Goal: Information Seeking & Learning: Learn about a topic

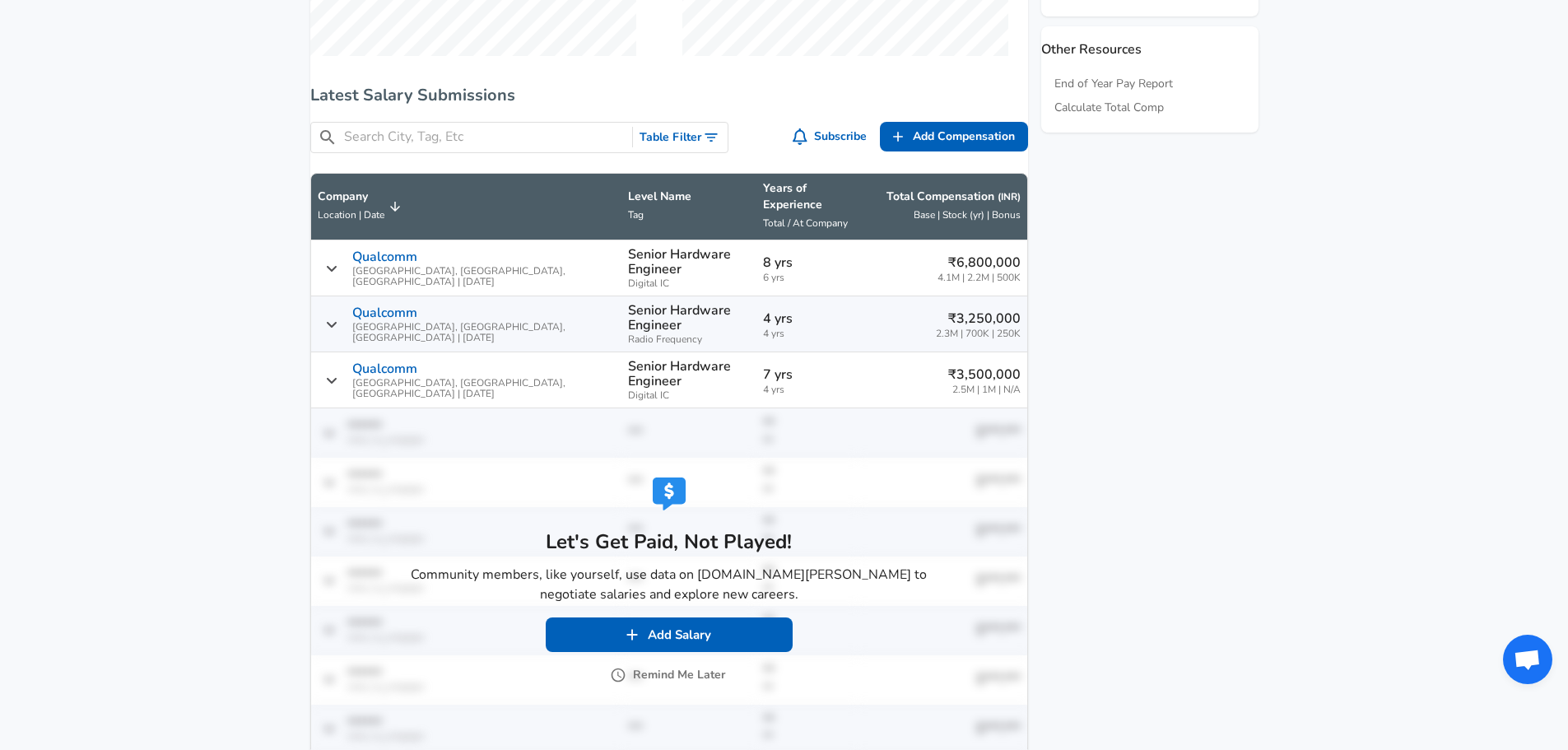
scroll to position [863, 0]
click at [647, 665] on button "Remind Me Later" at bounding box center [669, 674] width 112 height 21
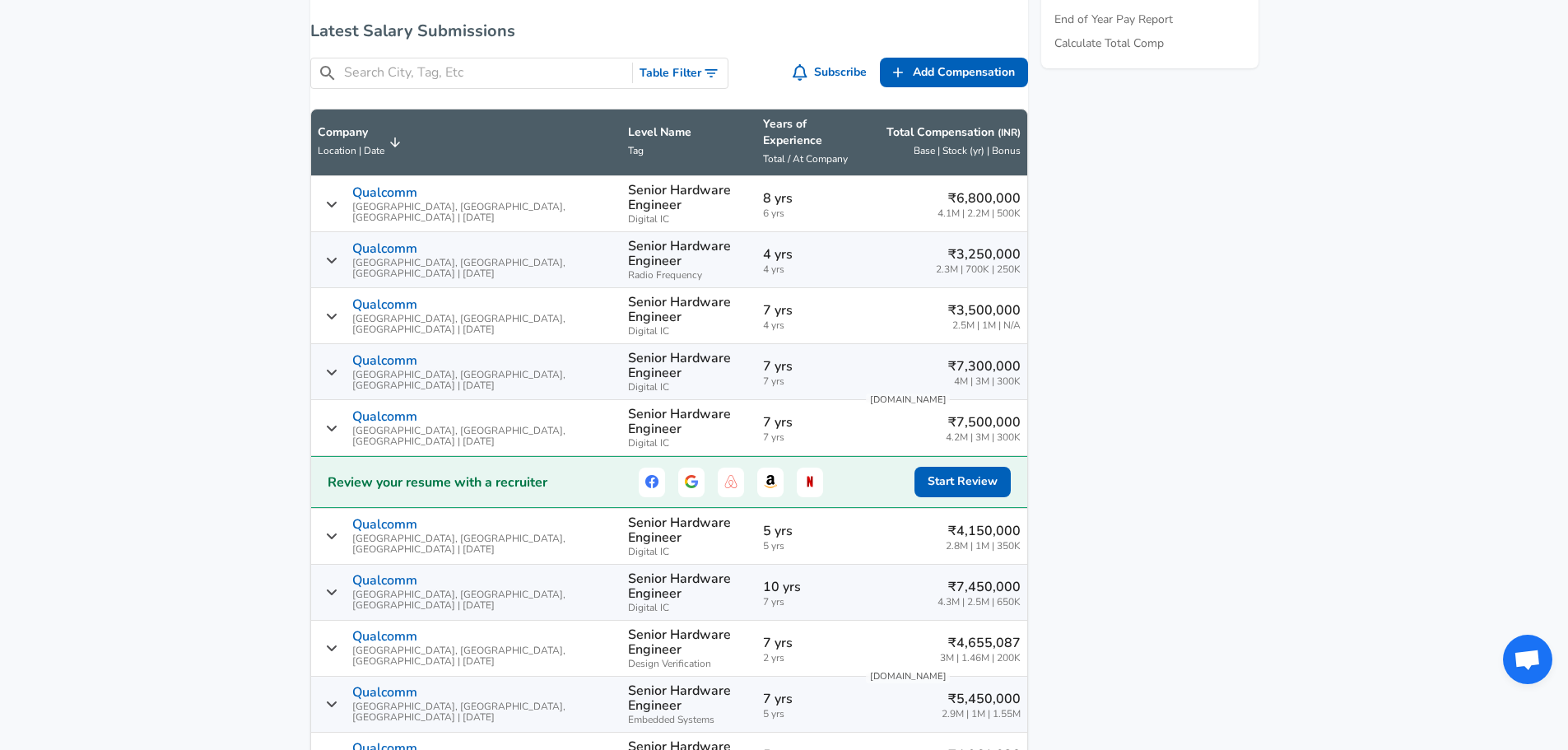
scroll to position [934, 0]
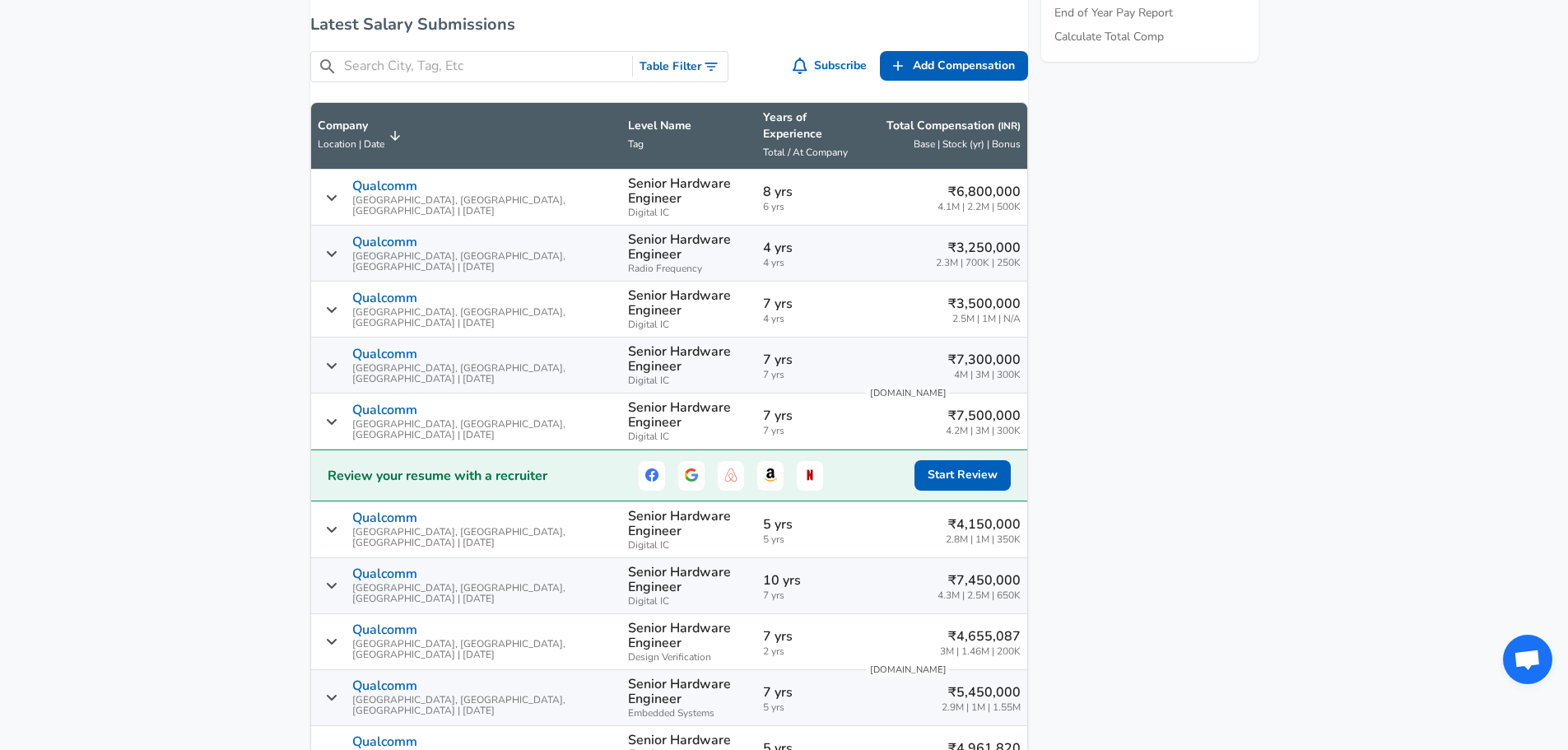
click at [763, 187] on p "8 yrs" at bounding box center [808, 191] width 88 height 20
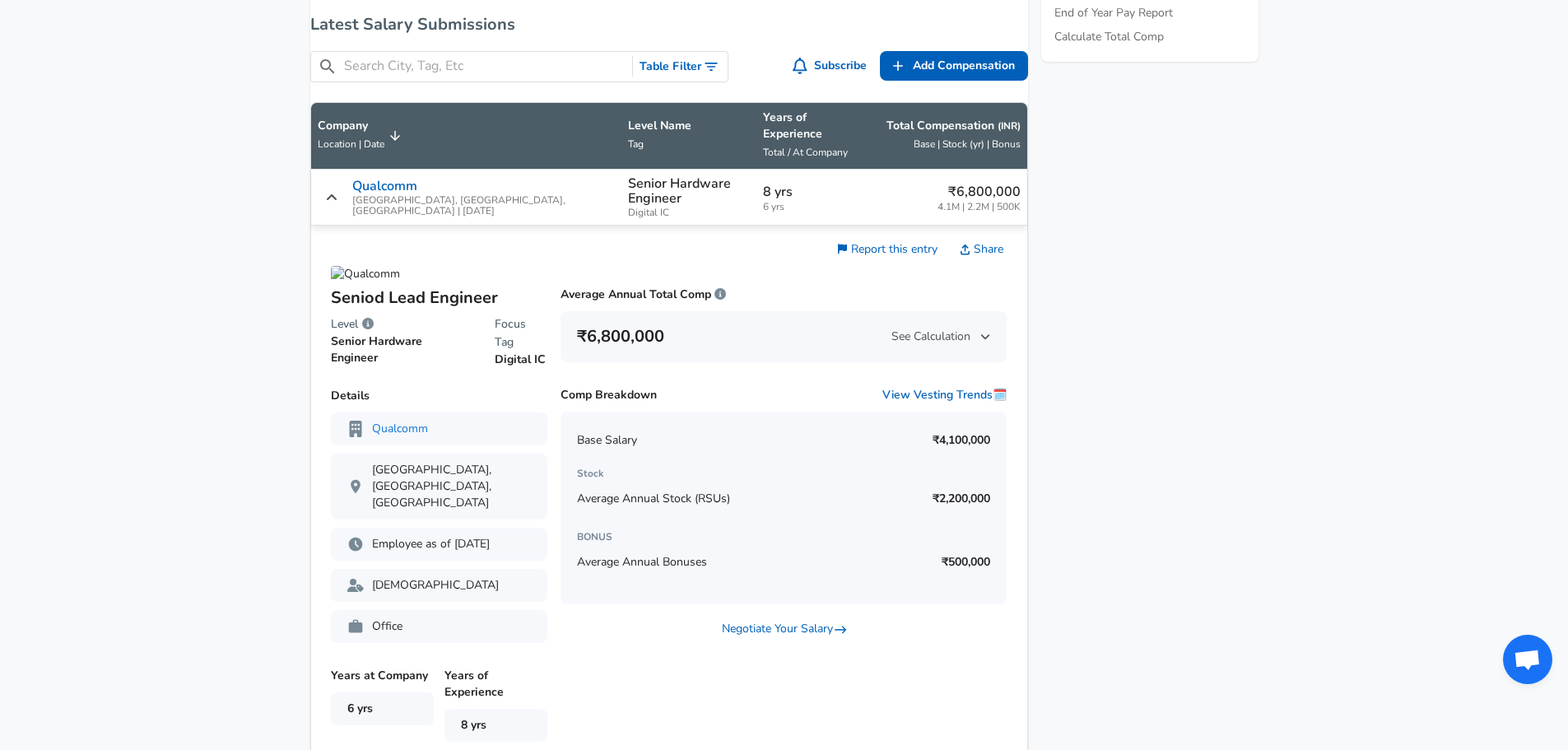
click at [338, 191] on icon "Salary Submissions" at bounding box center [332, 197] width 12 height 13
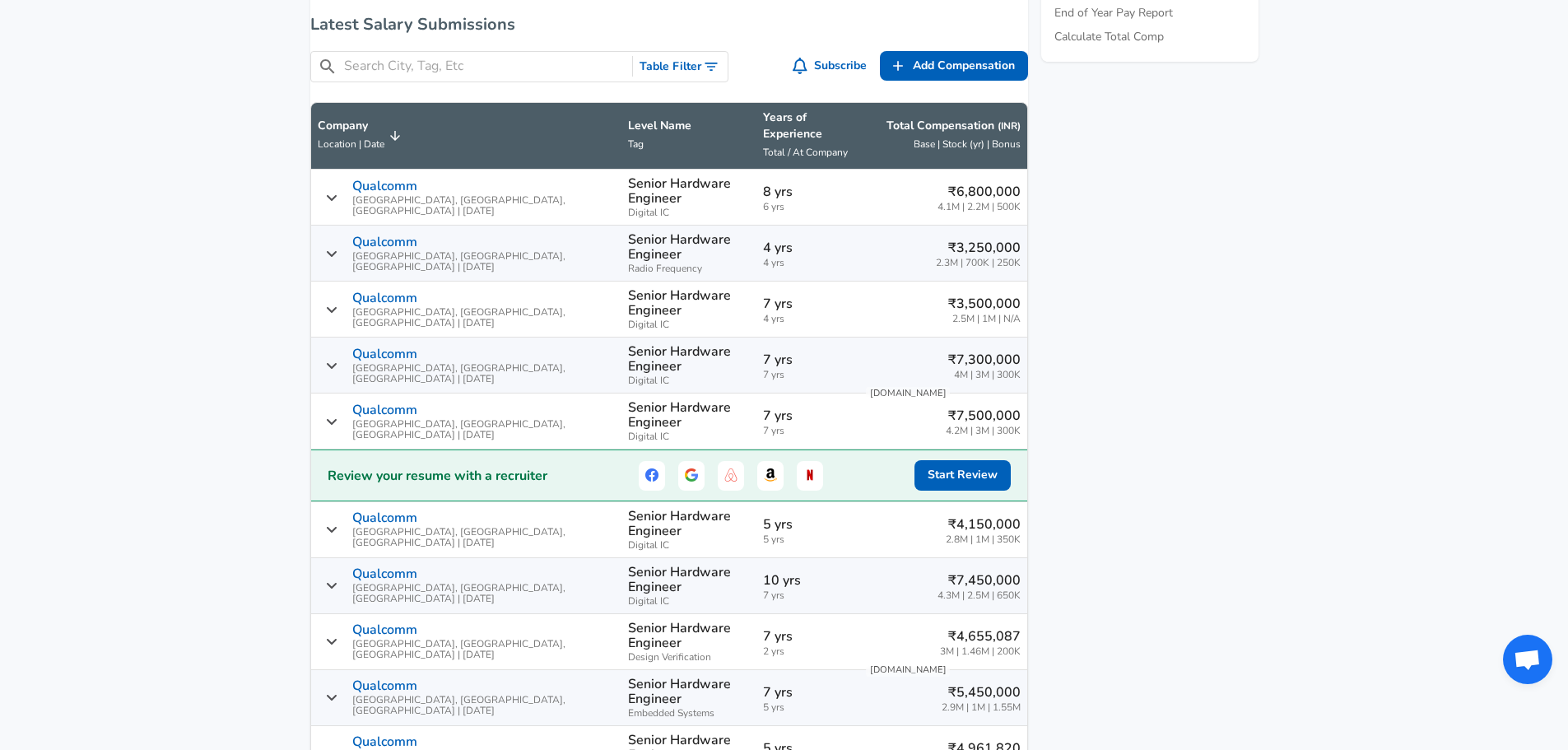
click at [338, 247] on icon "Salary Submissions" at bounding box center [332, 253] width 12 height 13
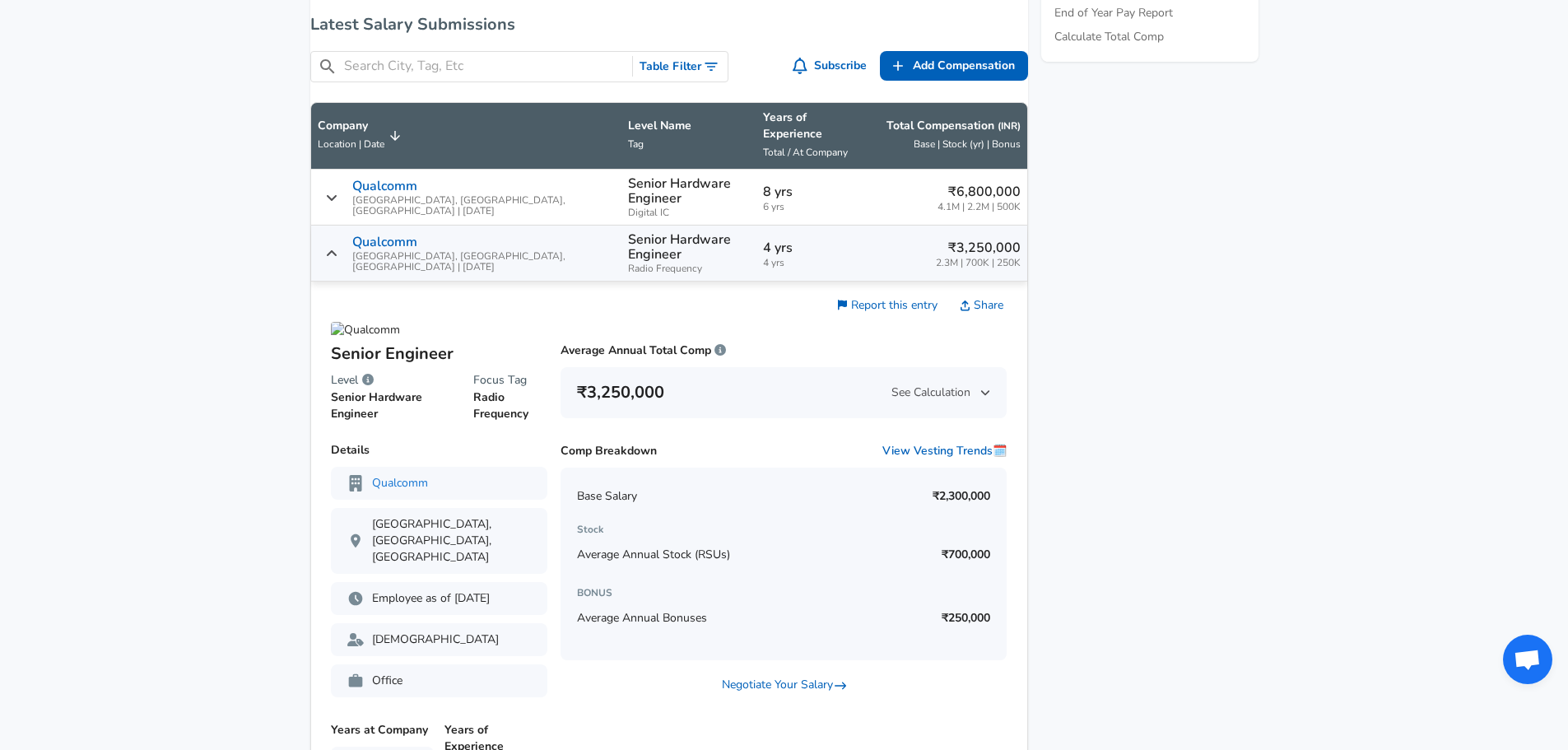
click at [338, 247] on icon "Salary Submissions" at bounding box center [332, 253] width 12 height 13
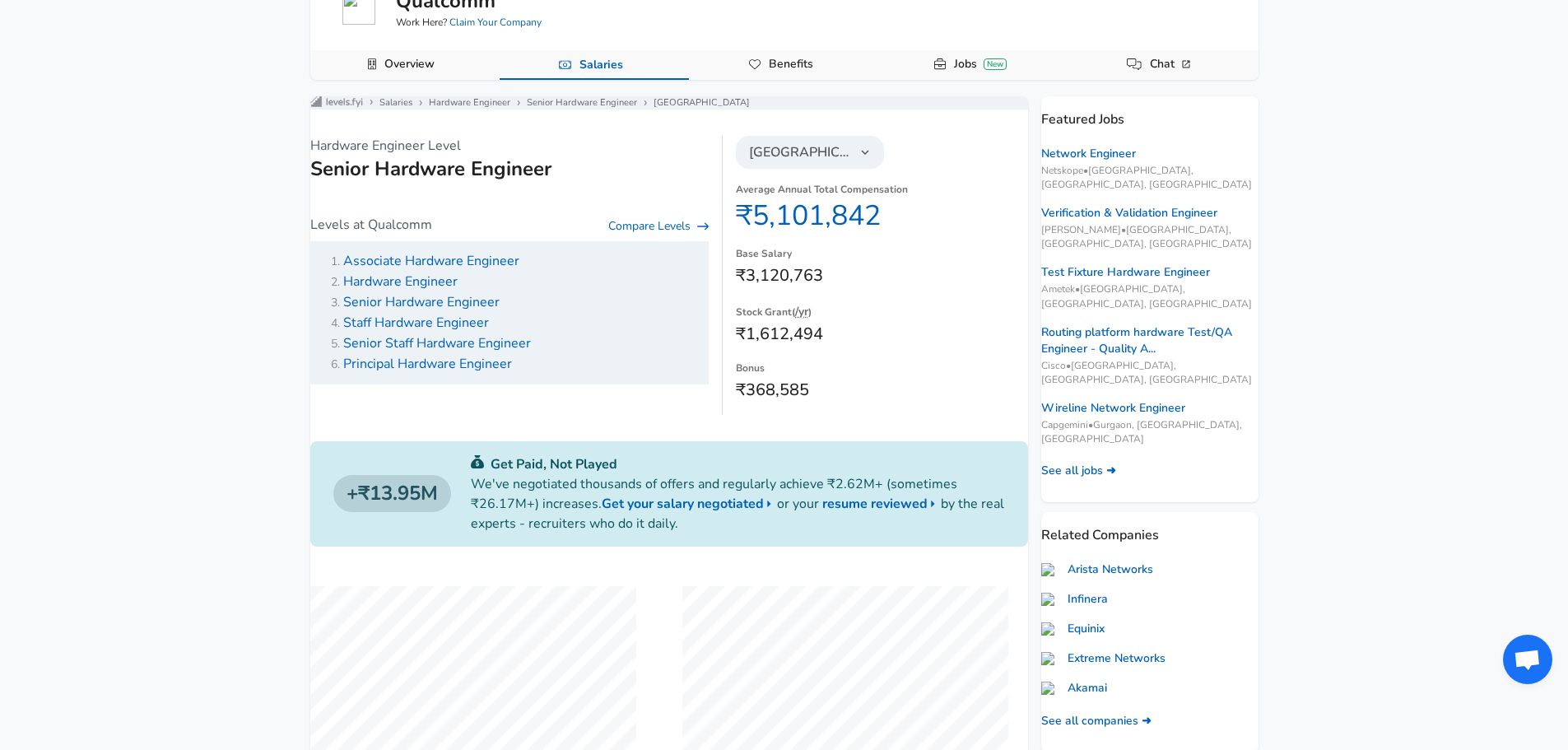
scroll to position [119, 0]
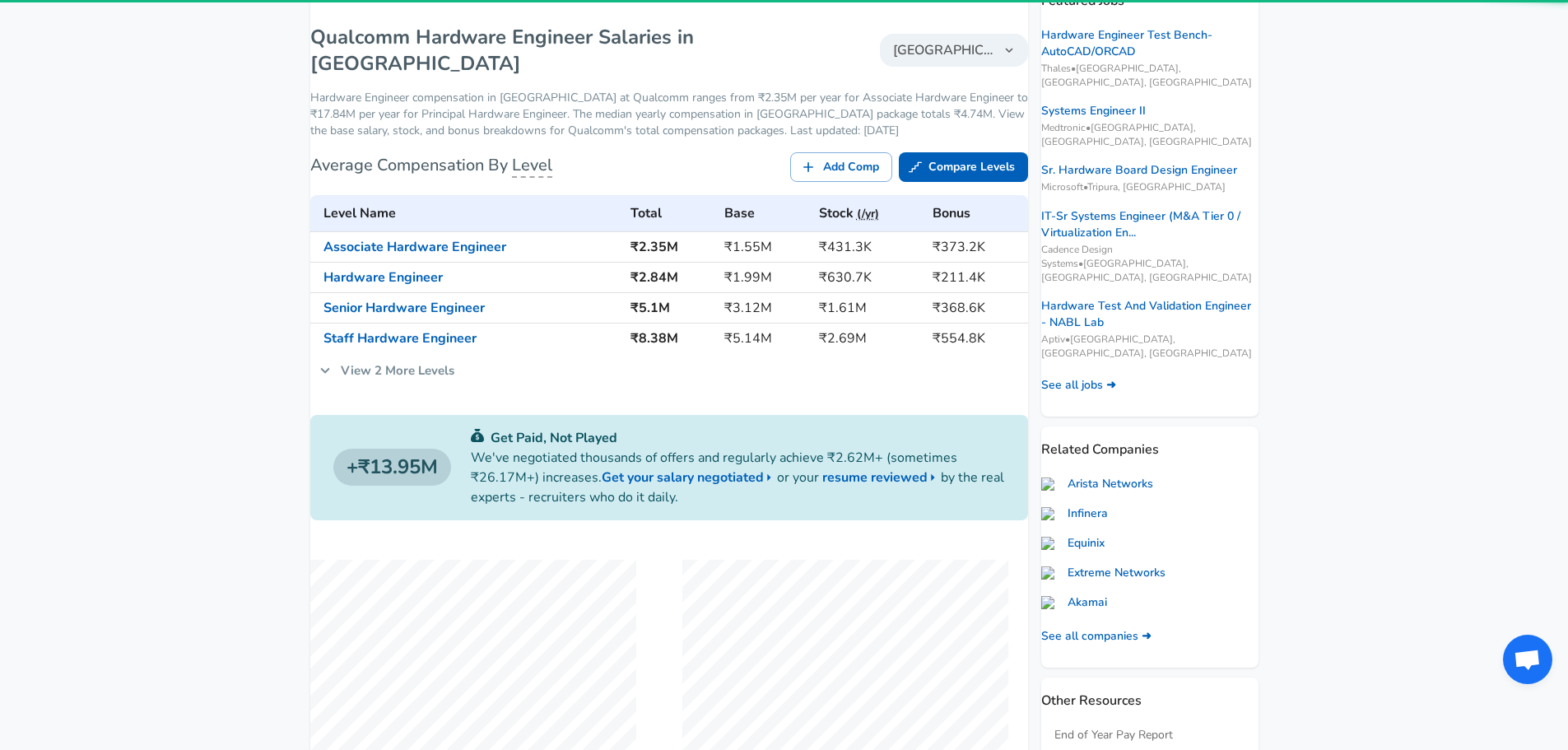
scroll to position [245, 0]
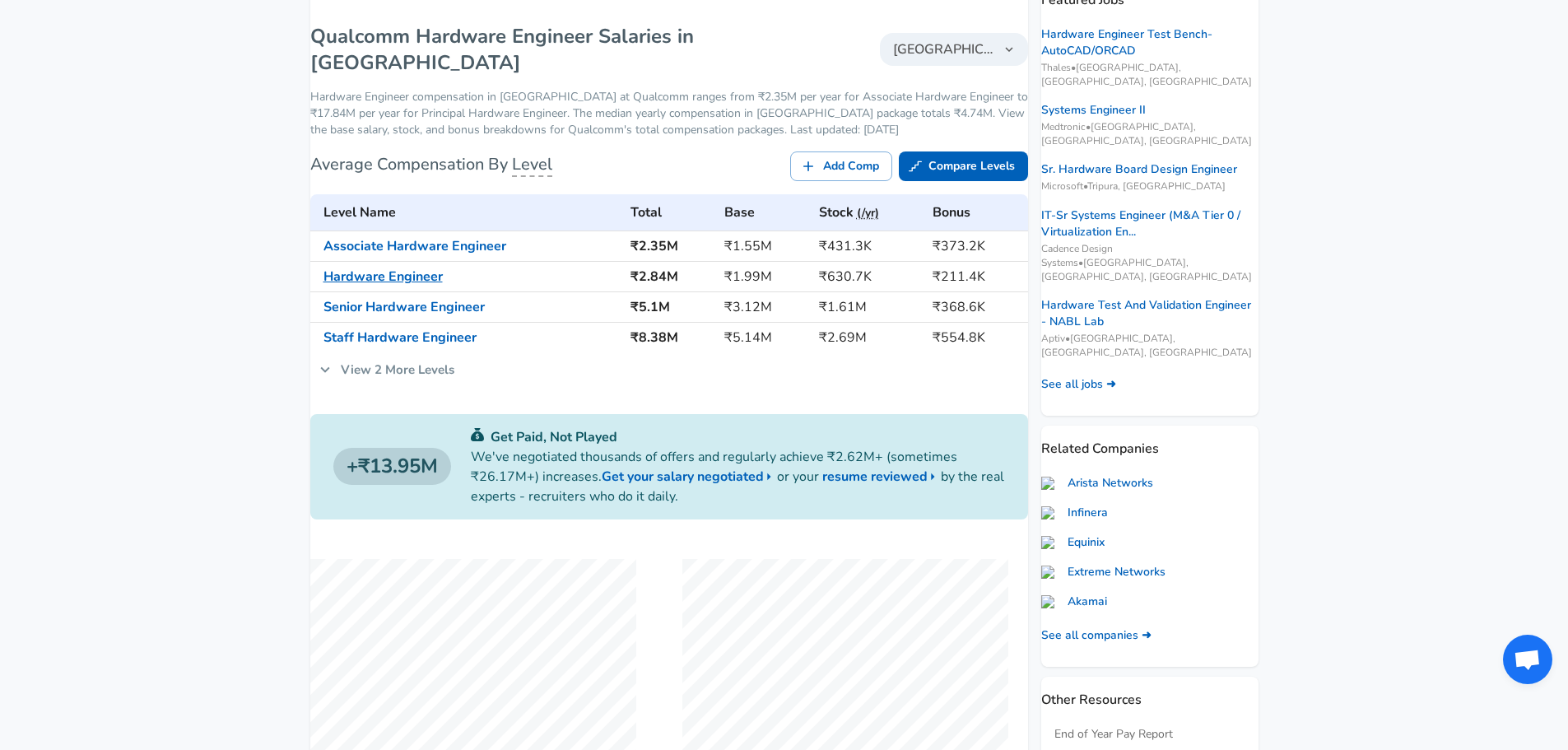
click at [416, 268] on link "Hardware Engineer" at bounding box center [384, 277] width 120 height 18
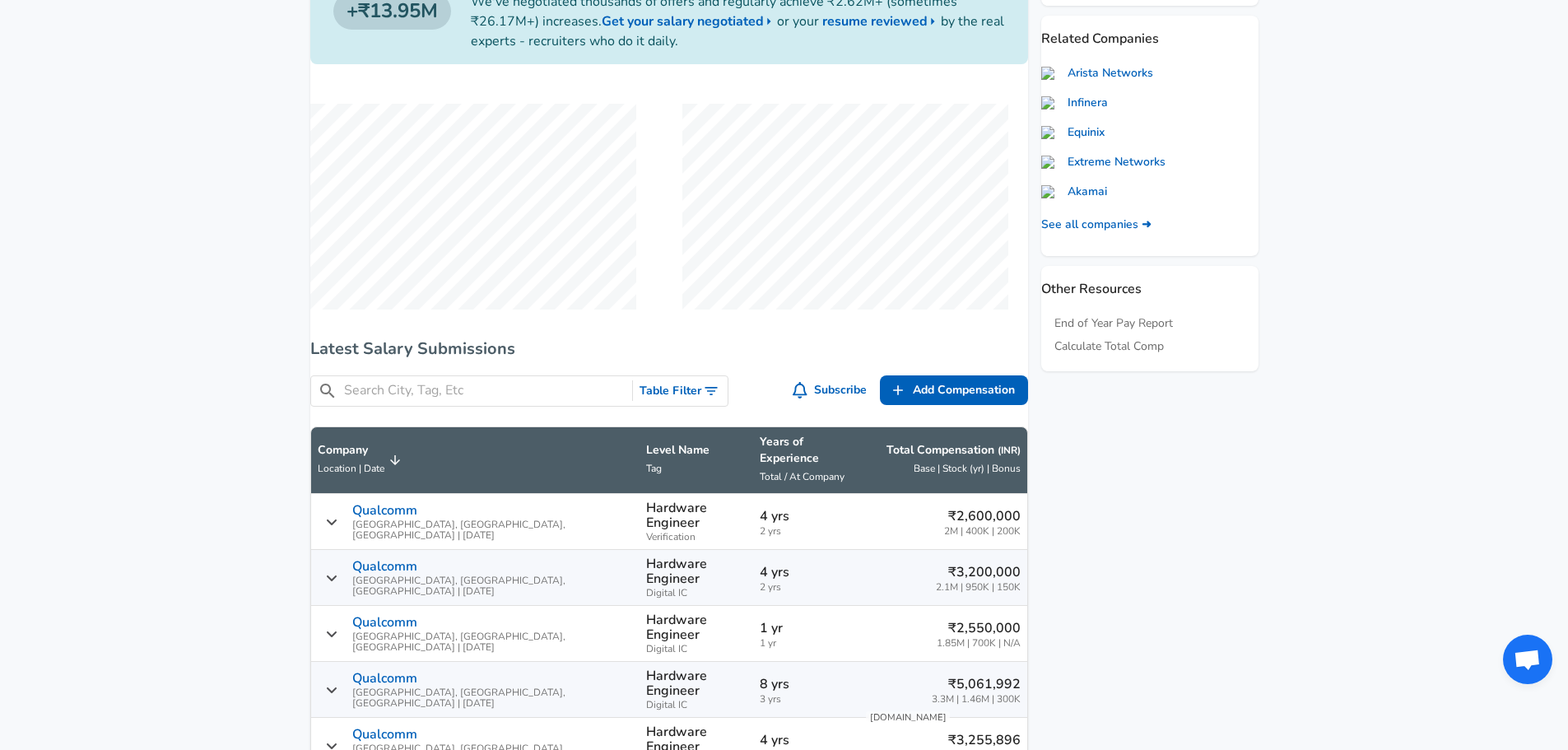
scroll to position [823, 0]
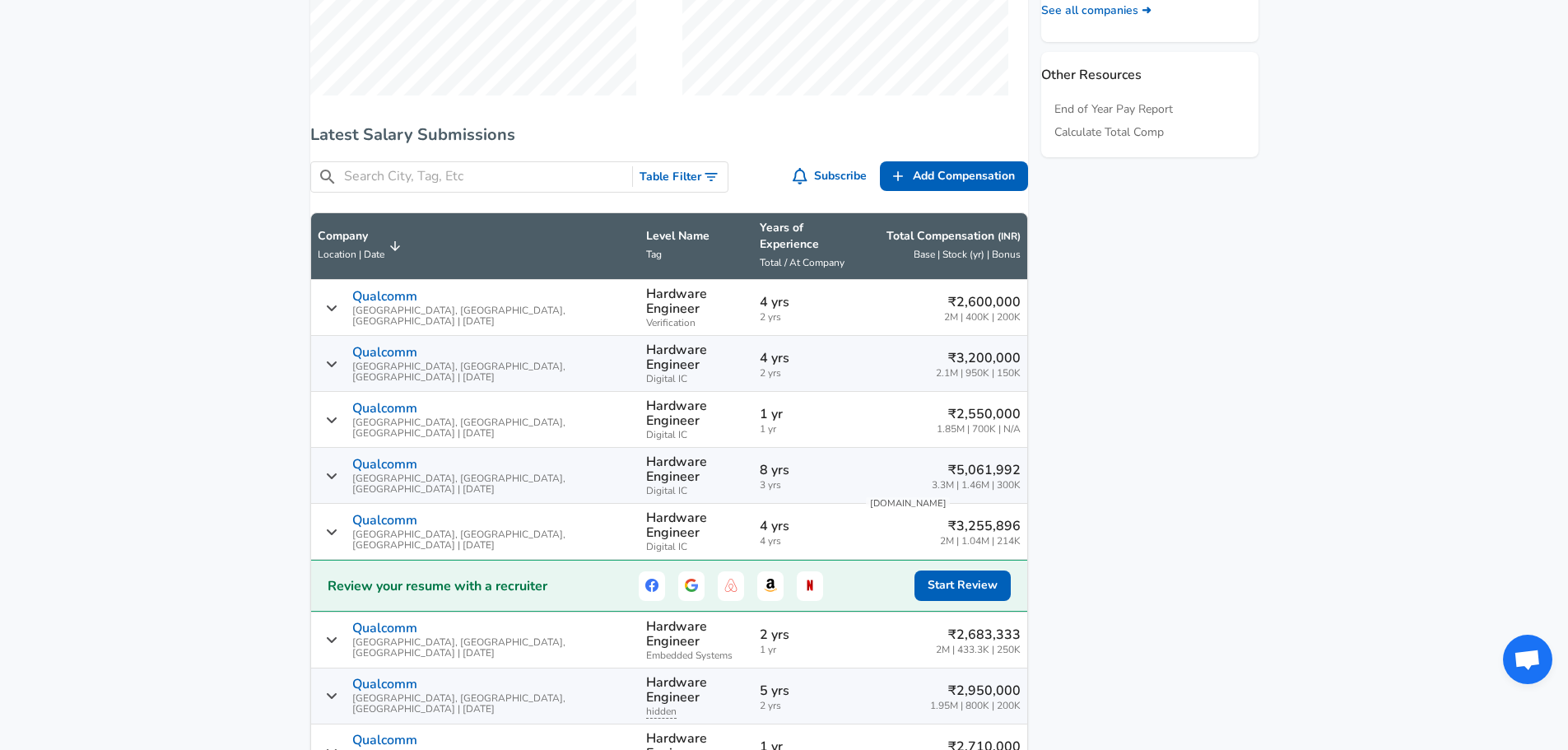
click at [338, 301] on icon "Salary Submissions" at bounding box center [332, 307] width 12 height 13
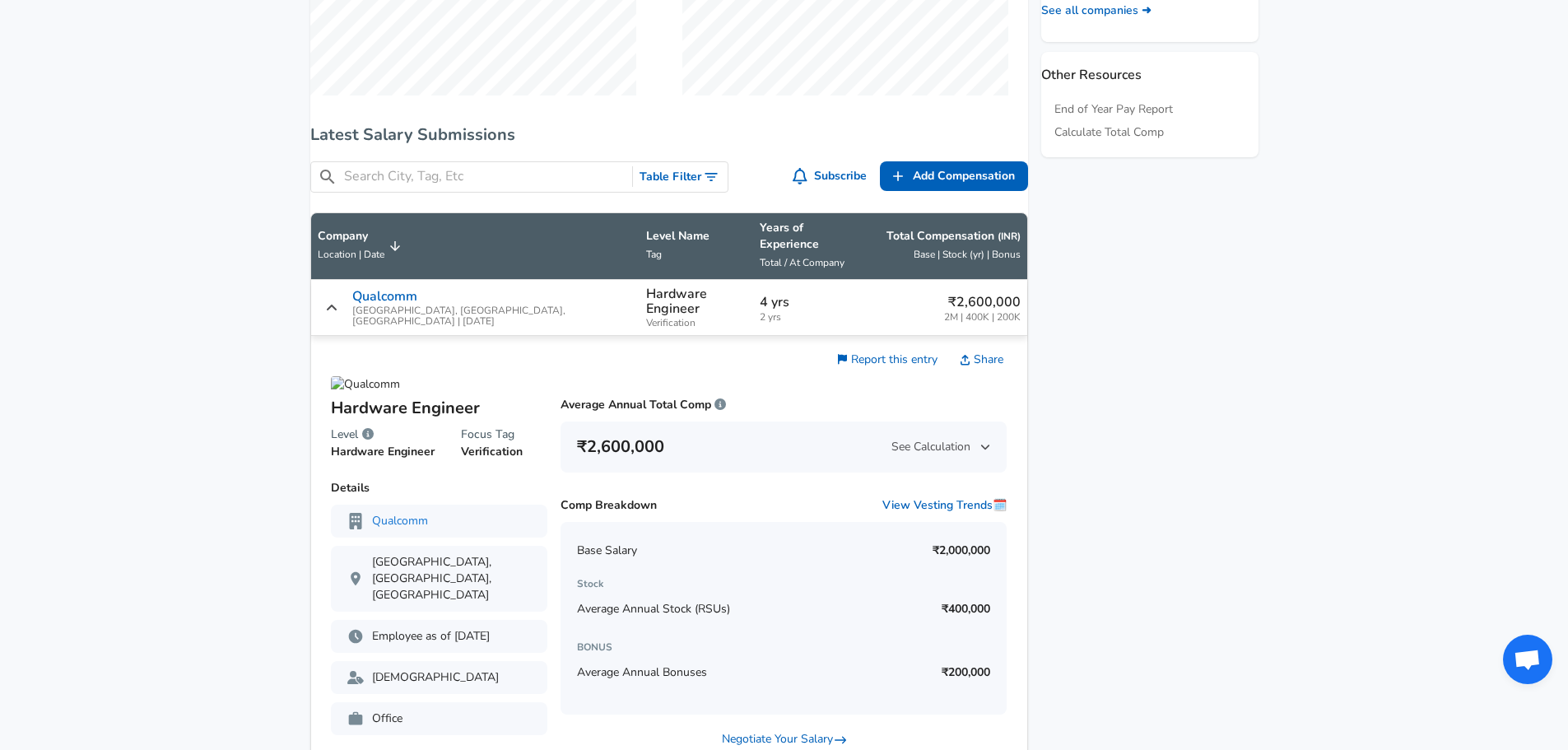
click at [338, 301] on icon "Salary Submissions" at bounding box center [332, 307] width 12 height 13
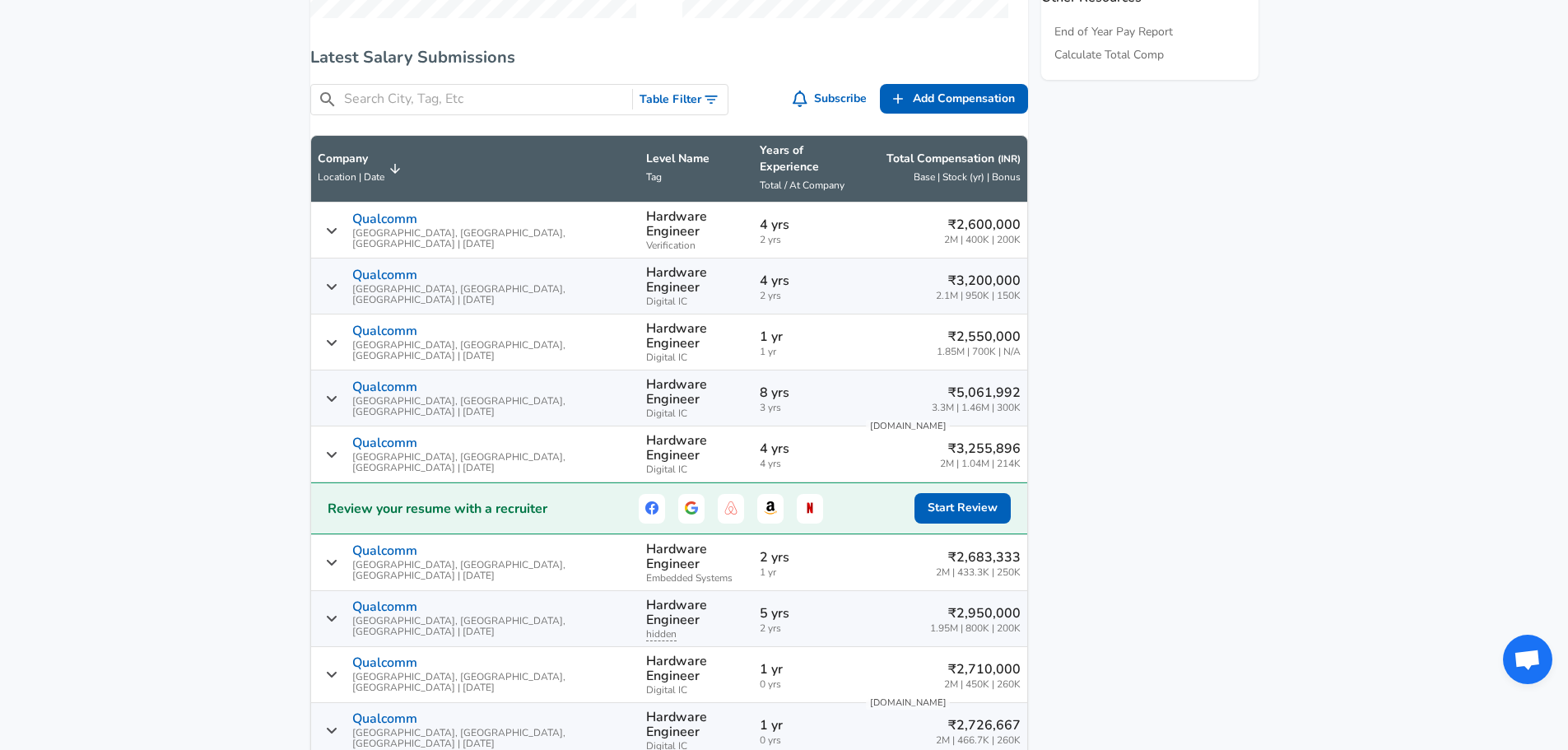
scroll to position [901, 0]
click at [344, 323] on div "Qualcomm Bengaluru, [GEOGRAPHIC_DATA], [GEOGRAPHIC_DATA] | [DATE]" at bounding box center [476, 342] width 316 height 38
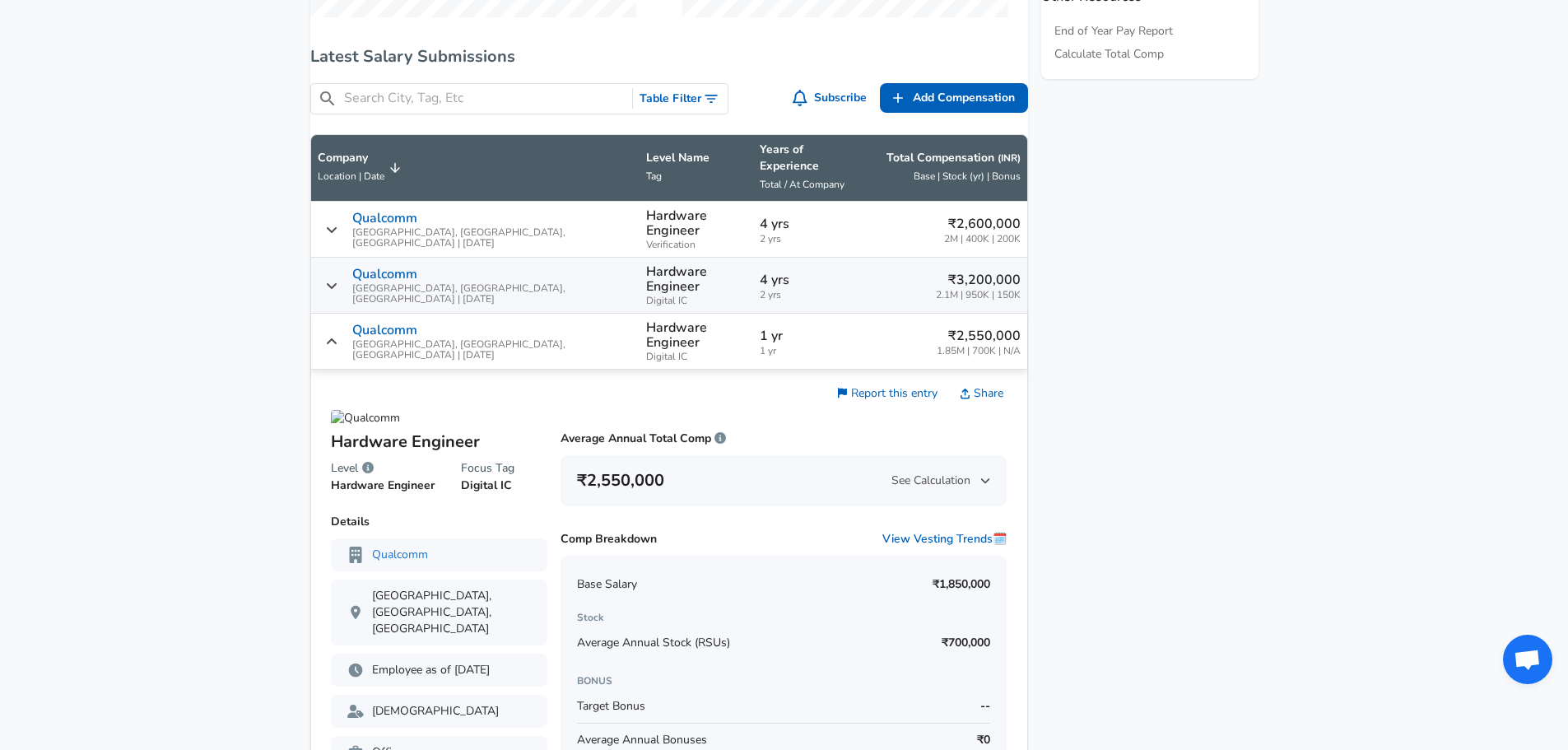
click at [344, 323] on div "Qualcomm Bengaluru, [GEOGRAPHIC_DATA], [GEOGRAPHIC_DATA] | [DATE]" at bounding box center [476, 342] width 316 height 38
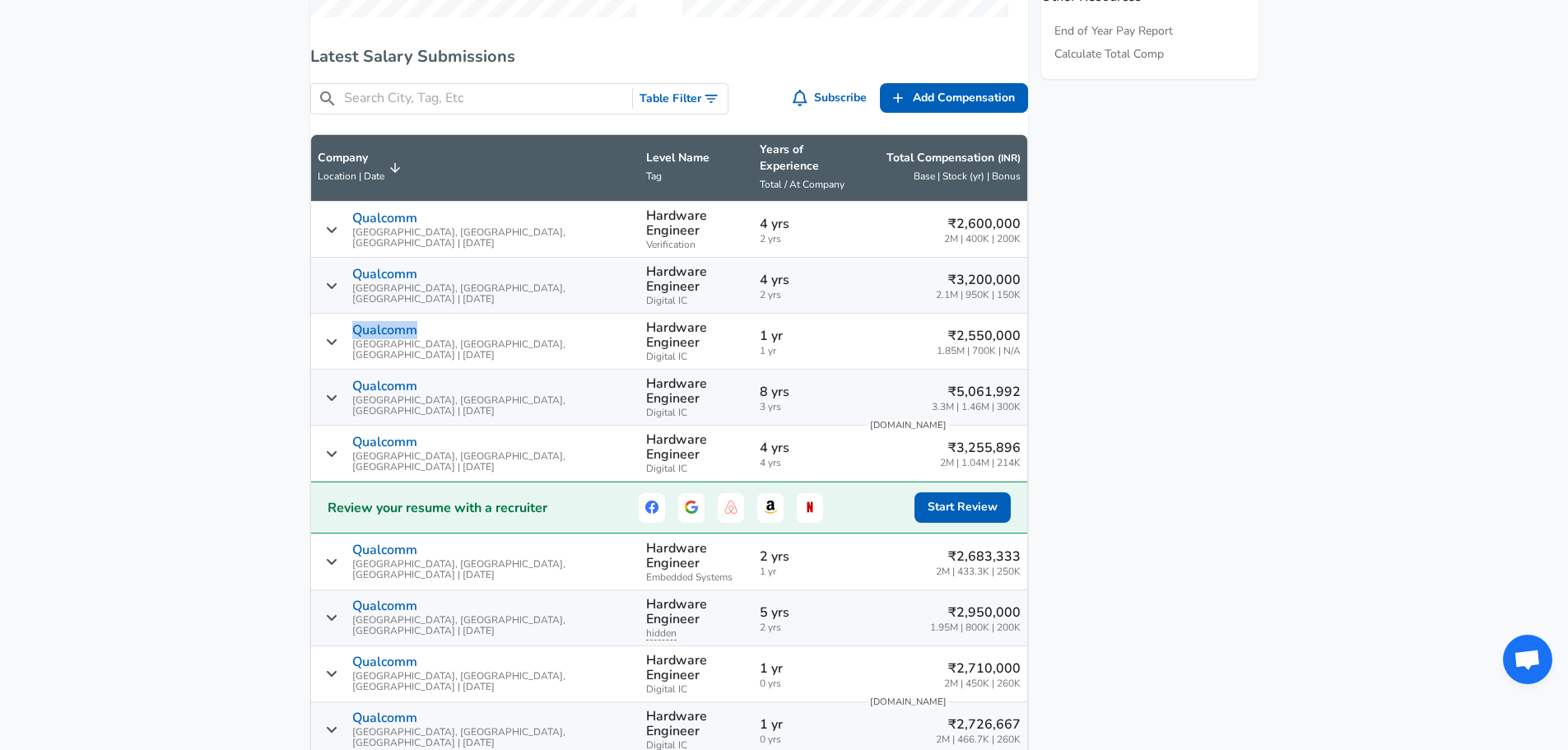
click at [344, 323] on div "Qualcomm Bengaluru, [GEOGRAPHIC_DATA], [GEOGRAPHIC_DATA] | [DATE]" at bounding box center [476, 342] width 316 height 38
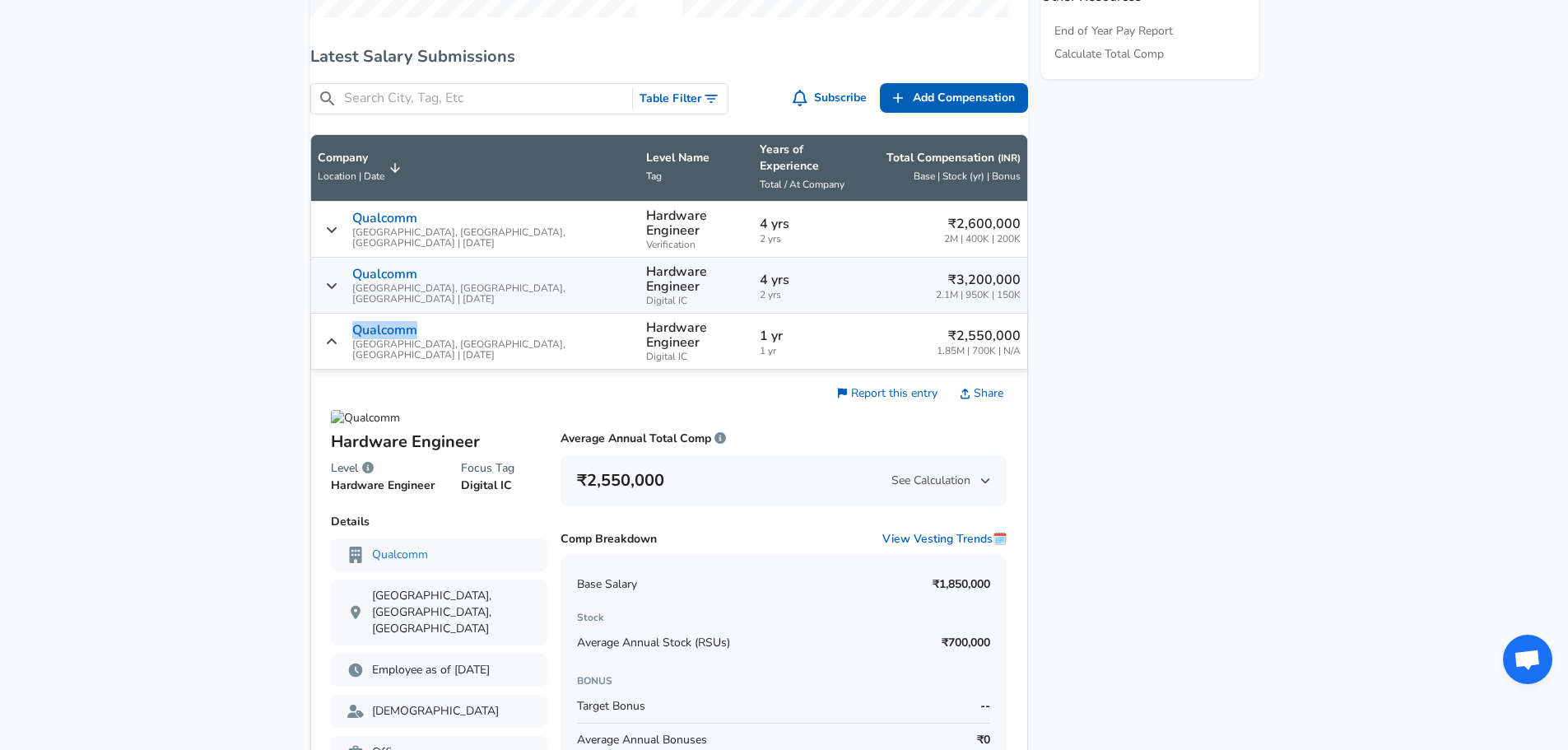
click at [344, 323] on div "Qualcomm Bengaluru, [GEOGRAPHIC_DATA], [GEOGRAPHIC_DATA] | [DATE]" at bounding box center [476, 342] width 316 height 38
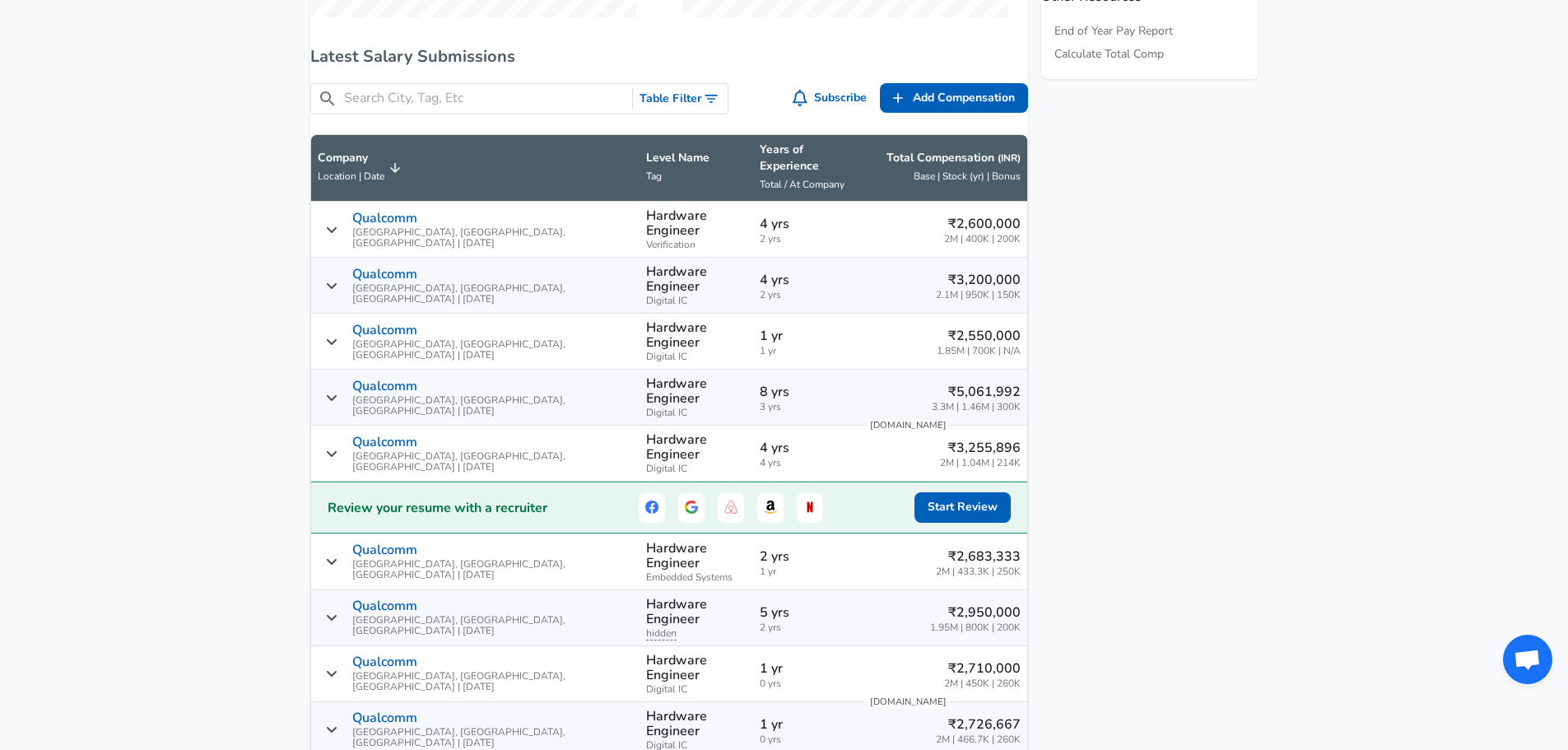
click at [338, 392] on icon "Salary Submissions" at bounding box center [332, 398] width 12 height 13
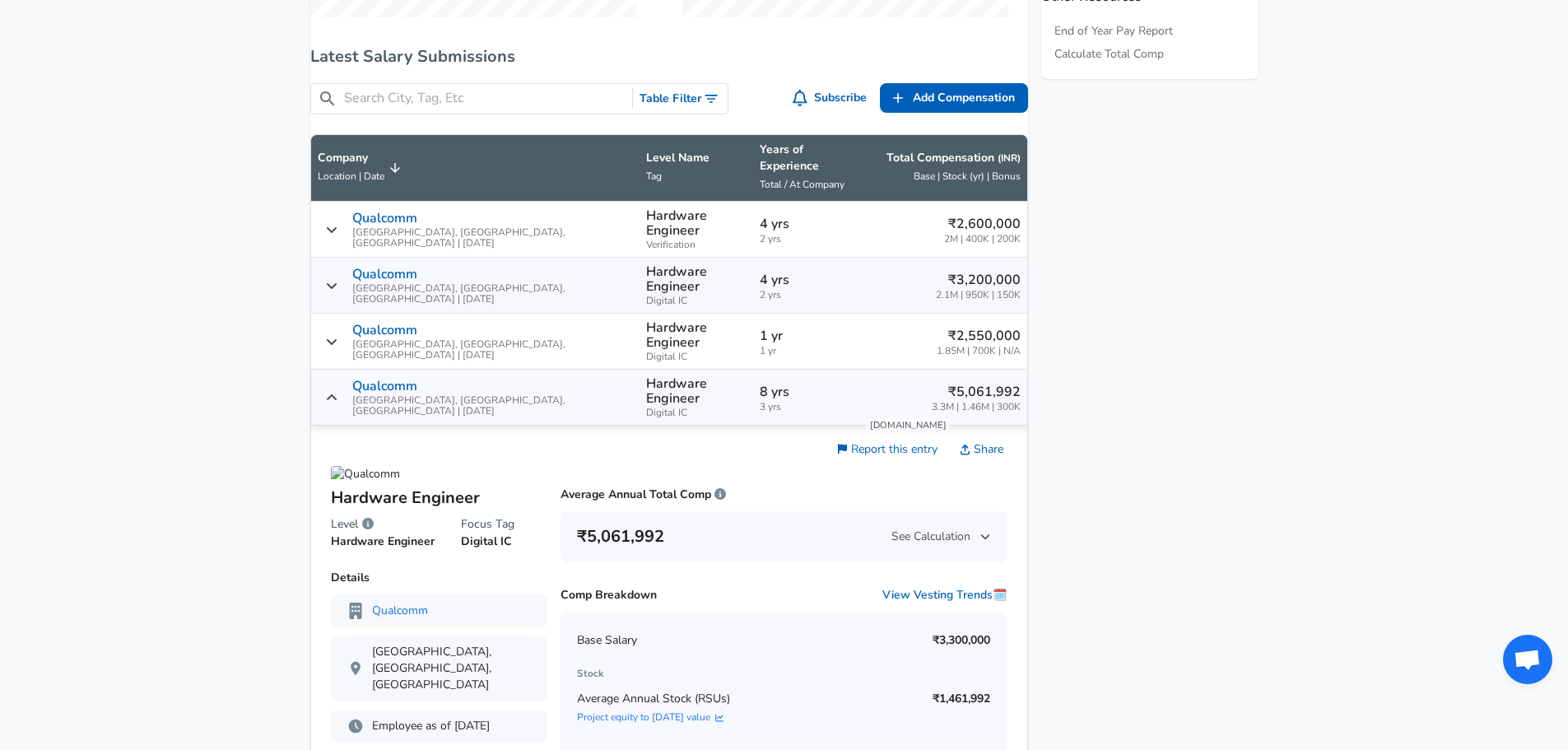
click at [338, 392] on icon "Salary Submissions" at bounding box center [332, 398] width 12 height 13
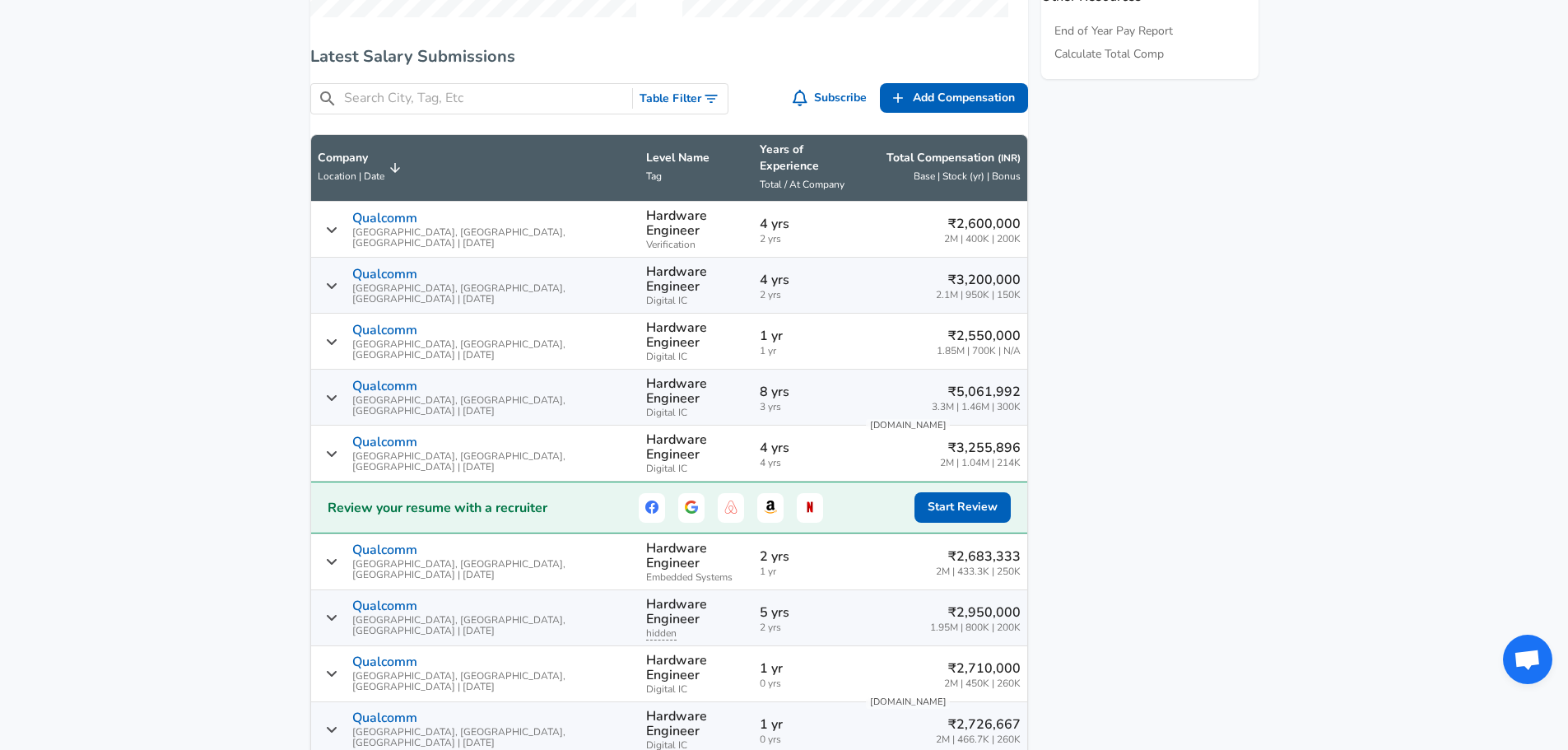
click at [338, 392] on icon "Salary Submissions" at bounding box center [332, 398] width 12 height 13
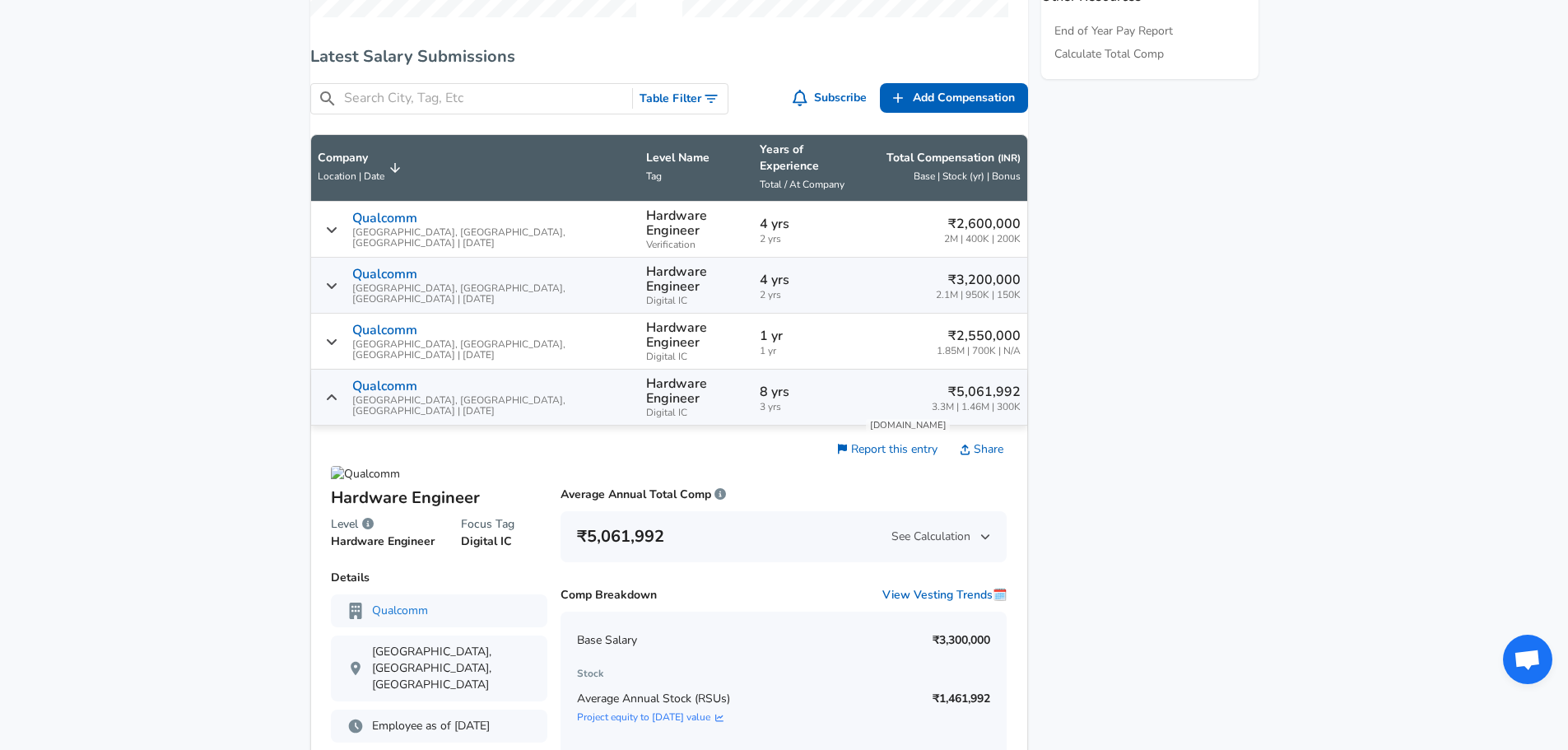
click at [338, 392] on icon "Salary Submissions" at bounding box center [332, 398] width 12 height 13
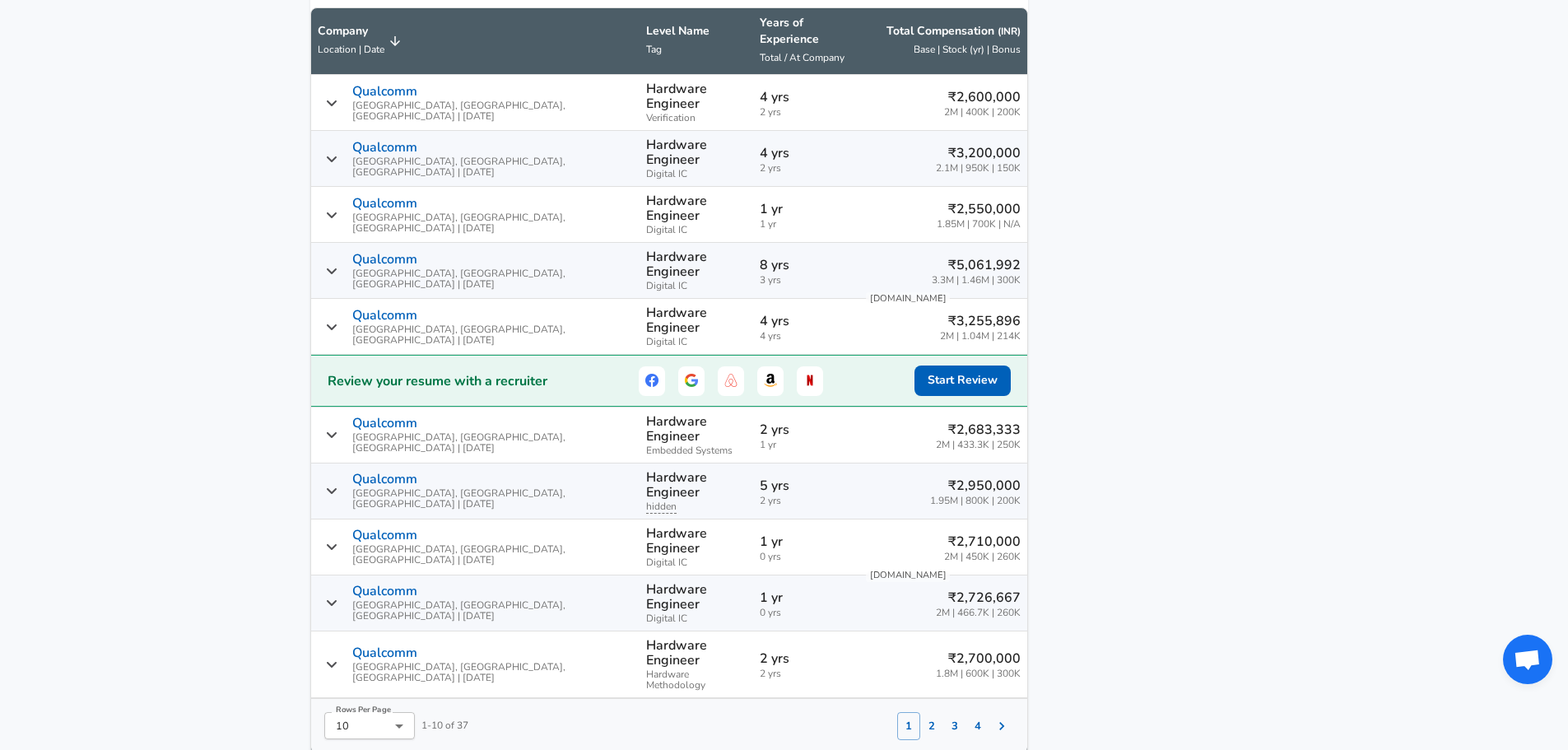
scroll to position [1029, 0]
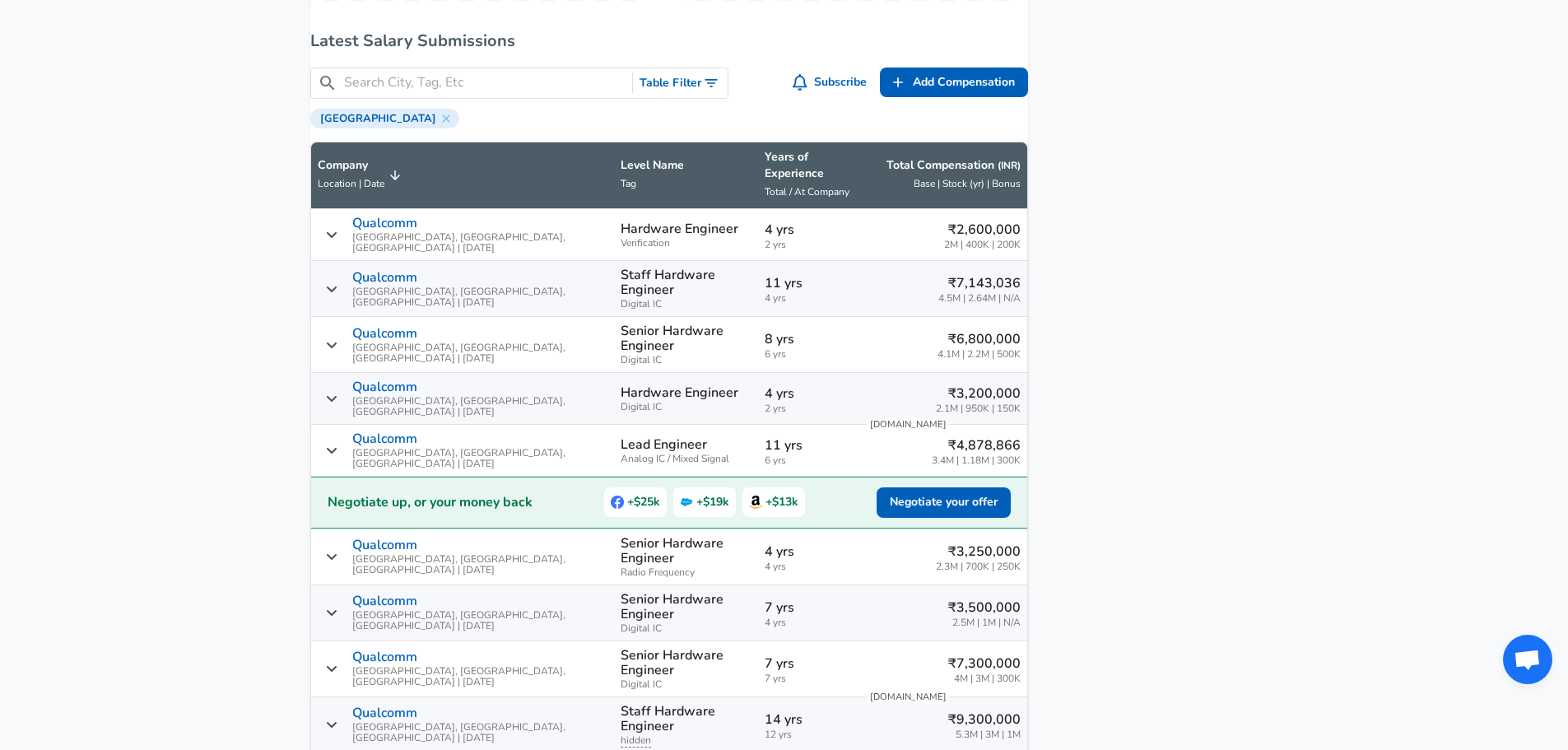
scroll to position [1440, 0]
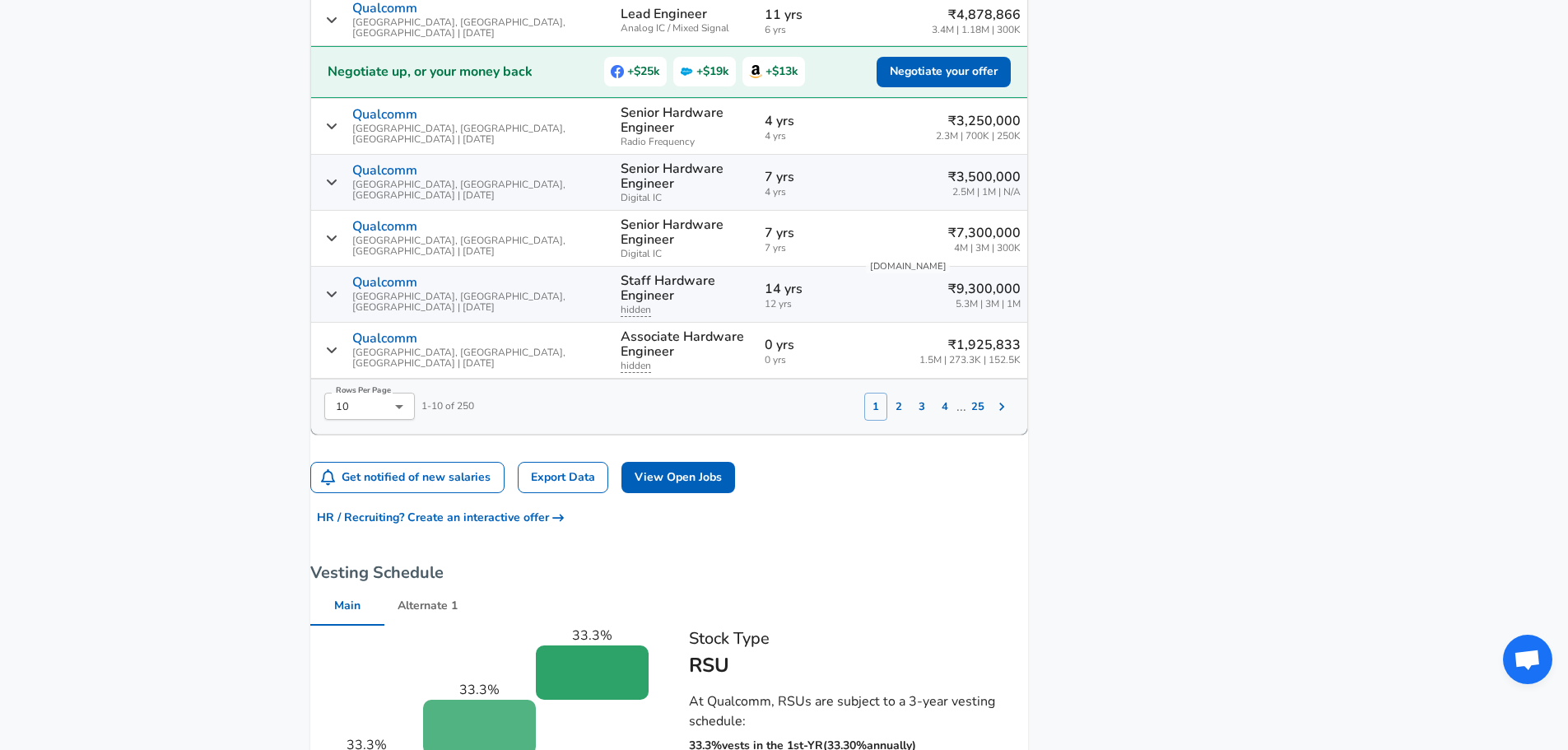
click at [338, 344] on icon "Salary Submissions" at bounding box center [332, 349] width 12 height 13
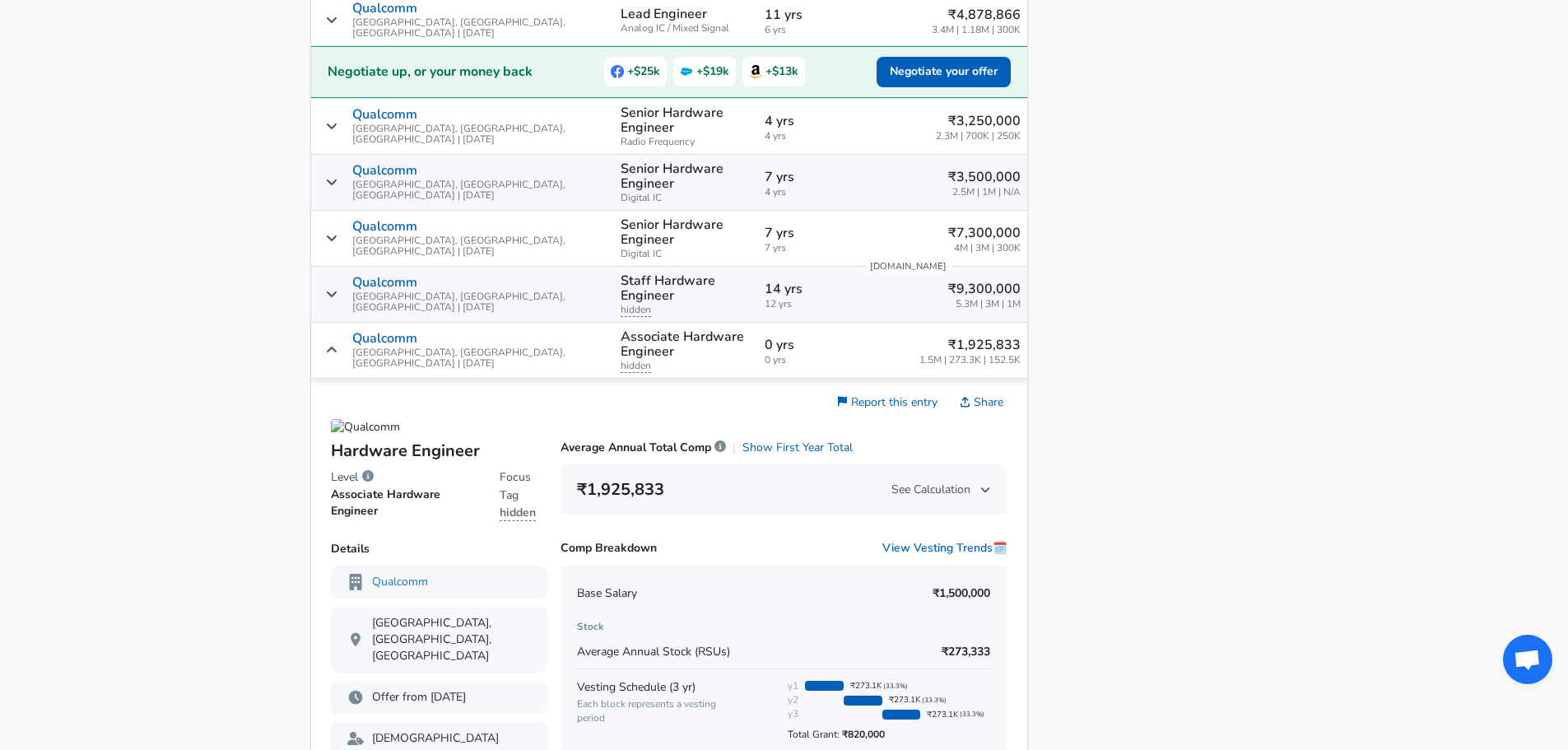
click at [338, 344] on icon "Salary Submissions" at bounding box center [332, 349] width 12 height 13
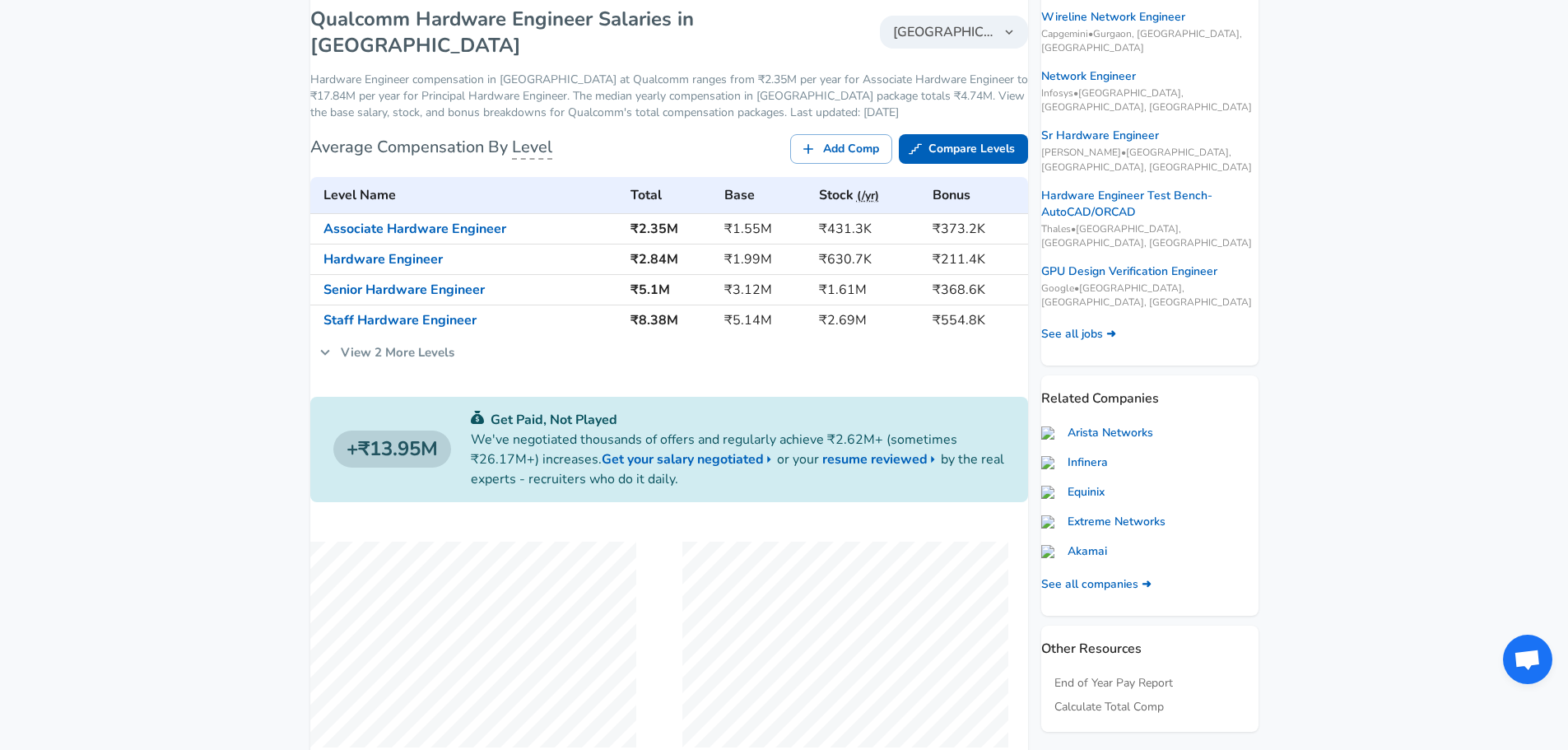
scroll to position [261, 0]
click at [335, 351] on icon at bounding box center [325, 354] width 18 height 18
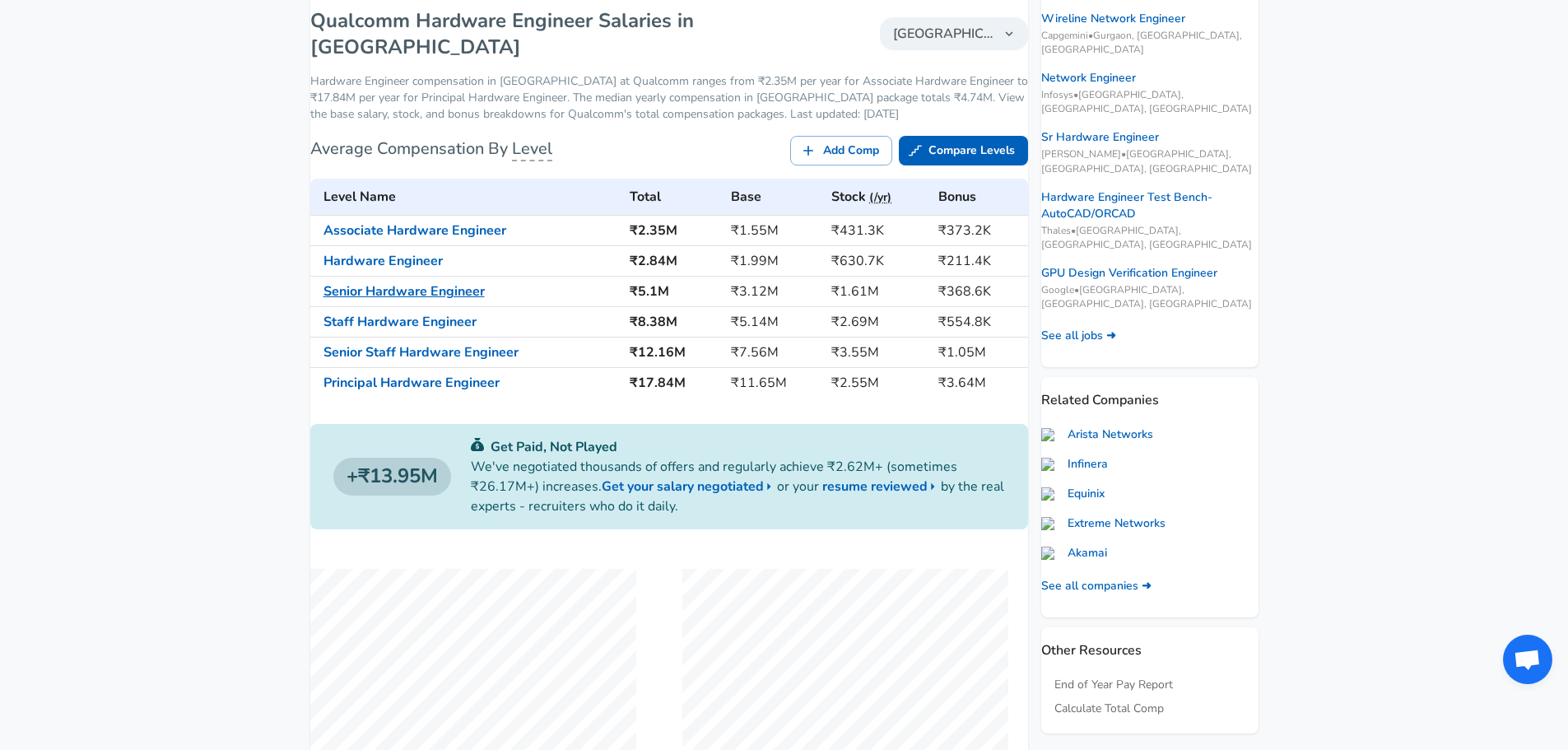
click at [393, 290] on link "Senior Hardware Engineer" at bounding box center [404, 292] width 161 height 18
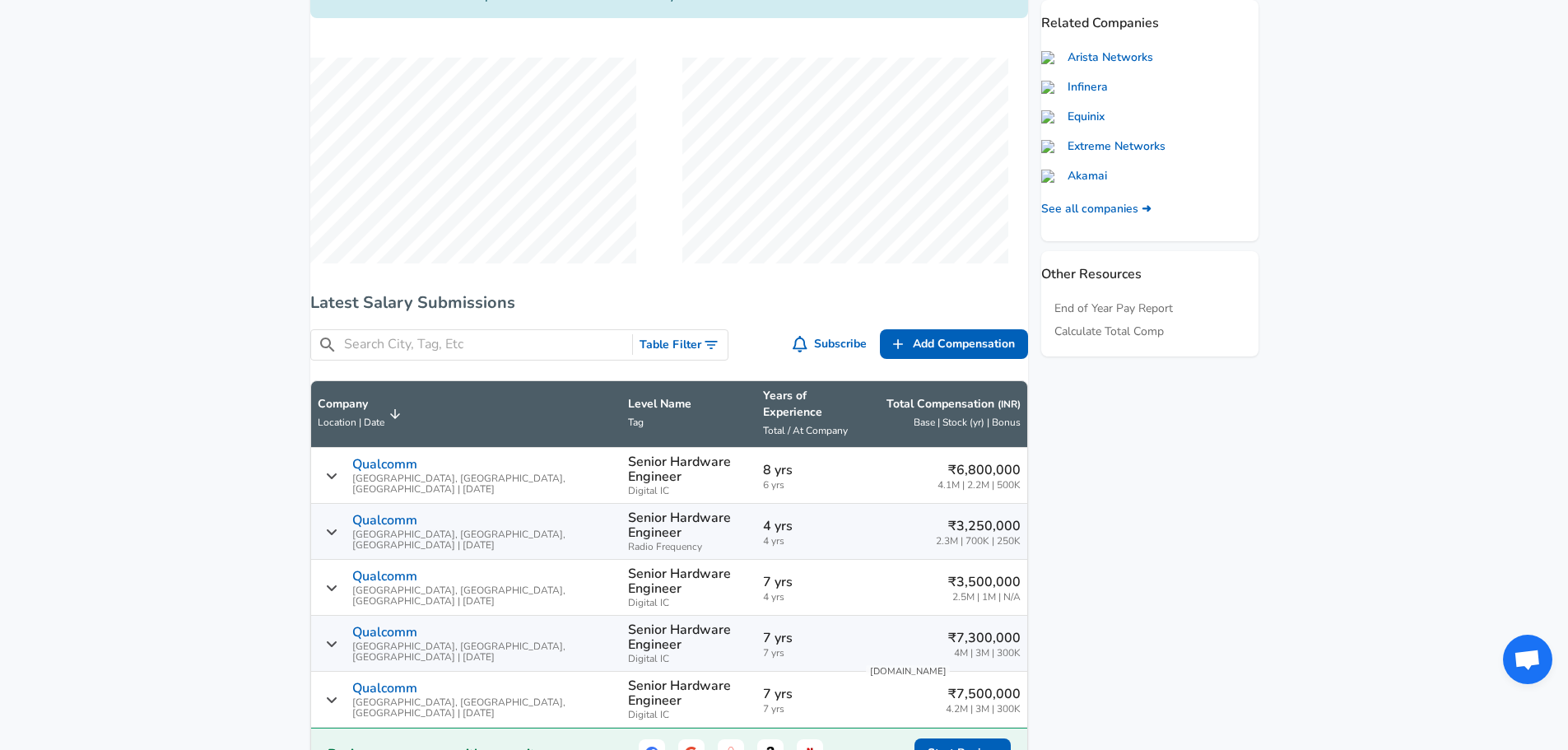
scroll to position [694, 0]
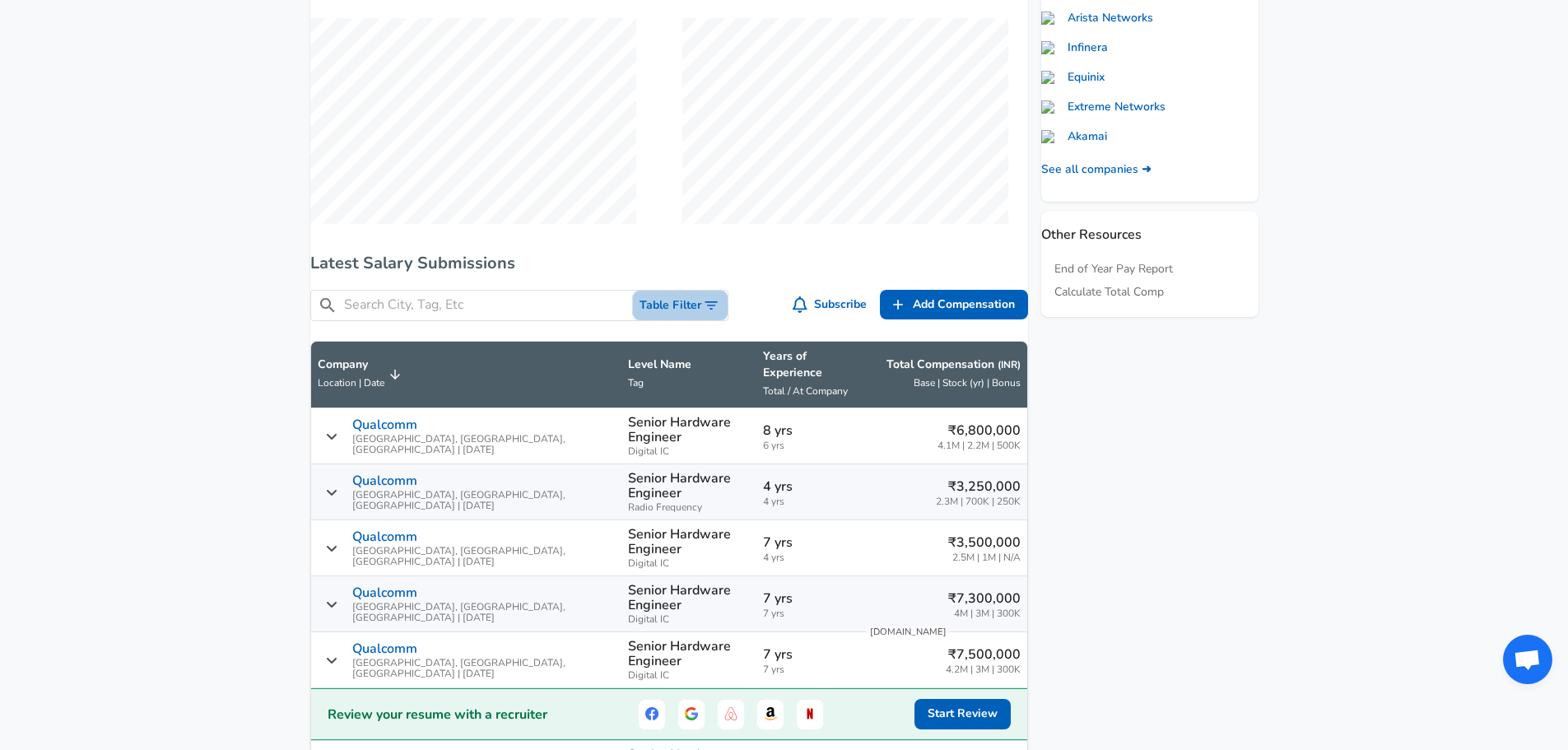
click at [692, 319] on button "Table Filter" at bounding box center [680, 305] width 94 height 30
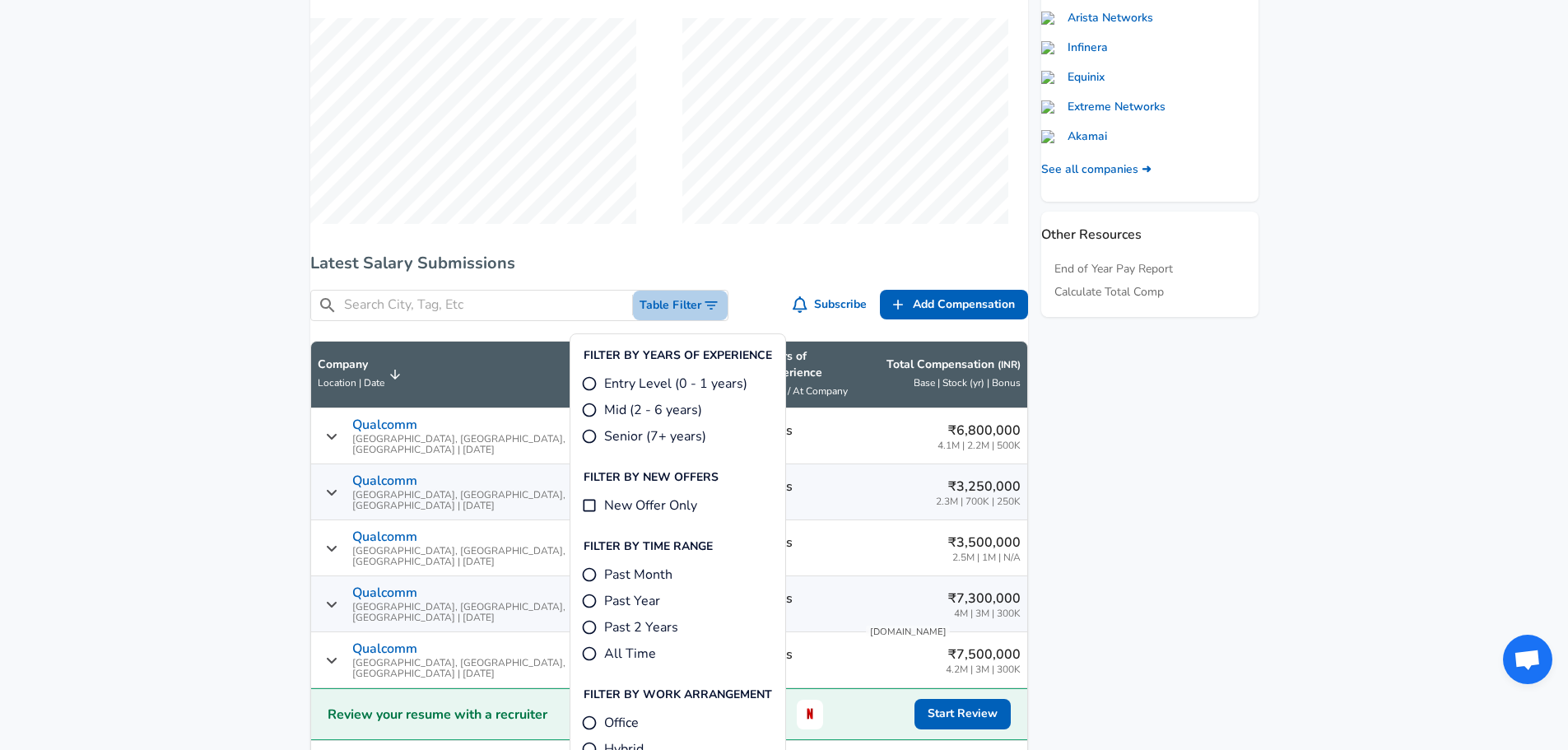
click at [688, 320] on button "Table Filter" at bounding box center [680, 305] width 94 height 30
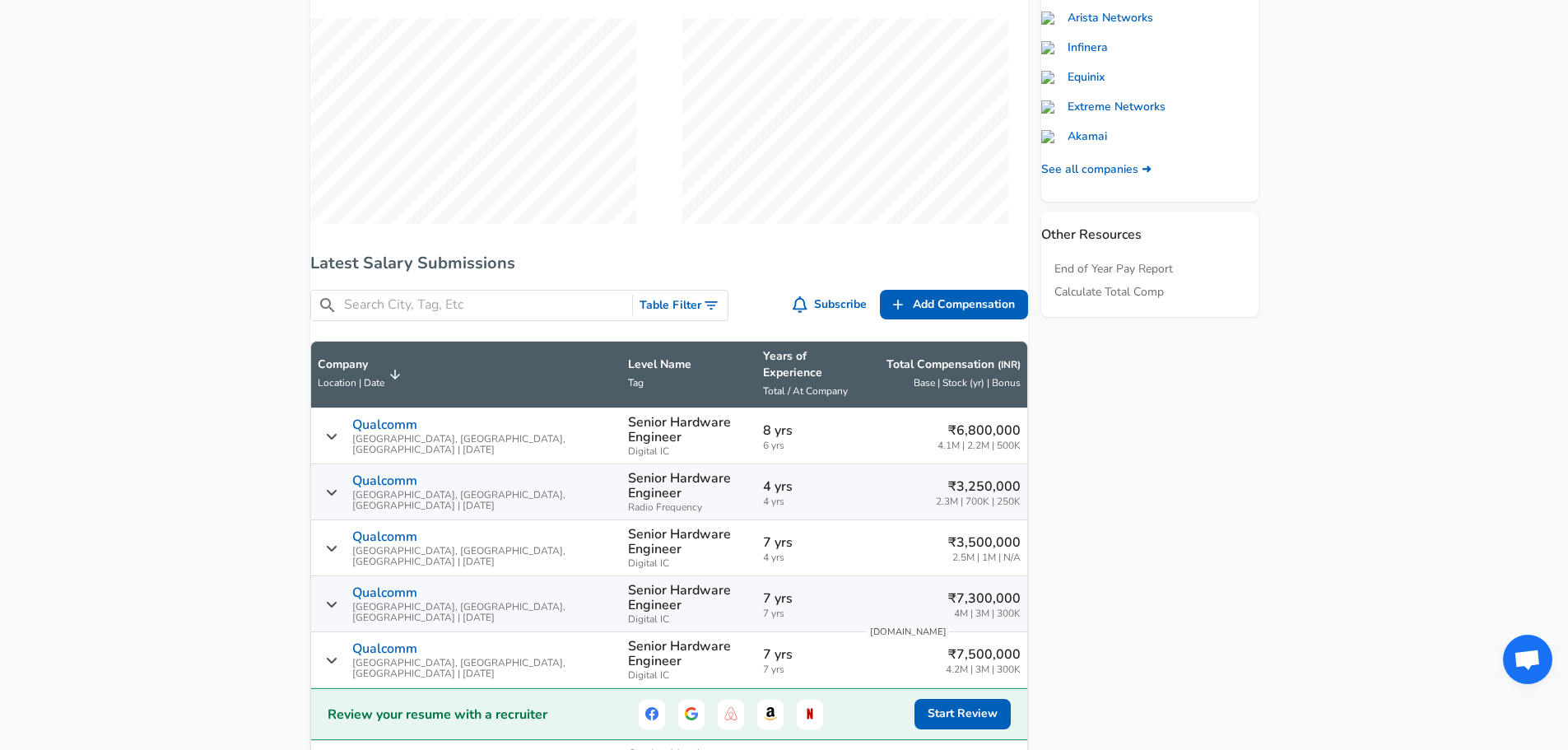
click at [688, 320] on button "Table Filter" at bounding box center [680, 305] width 94 height 30
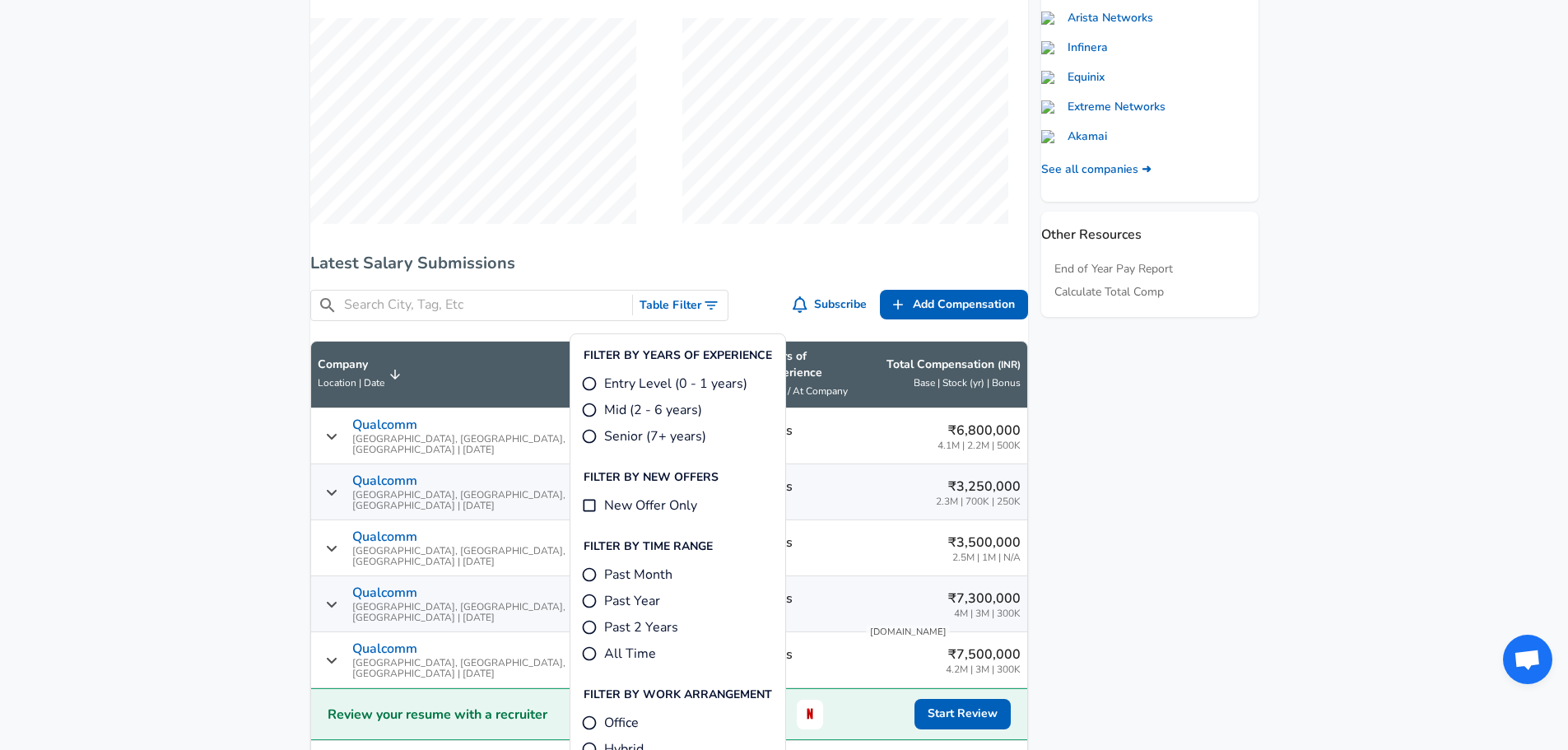
click at [596, 411] on input "Mid (2 - 6 years)" at bounding box center [589, 409] width 17 height 17
radio input "true"
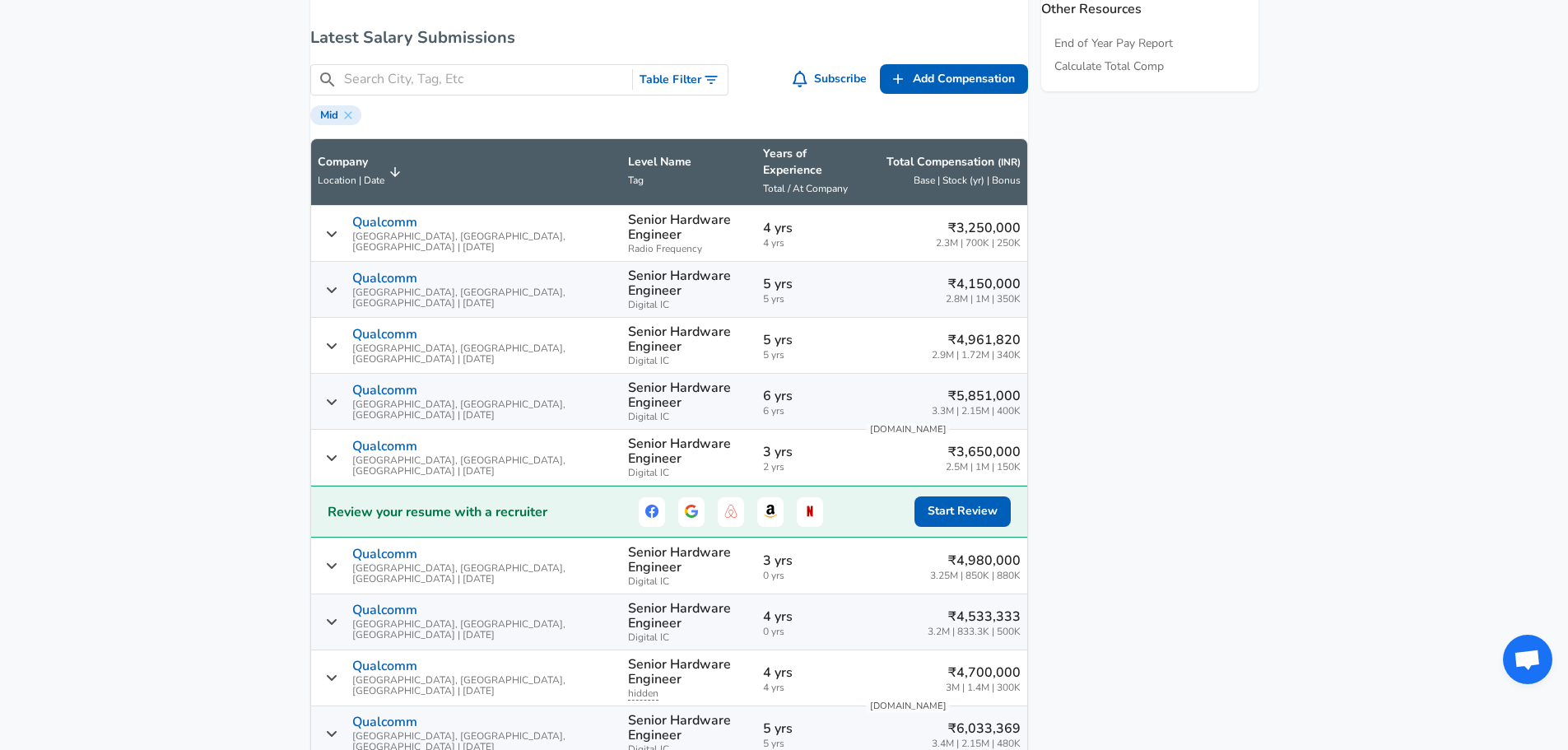
scroll to position [921, 0]
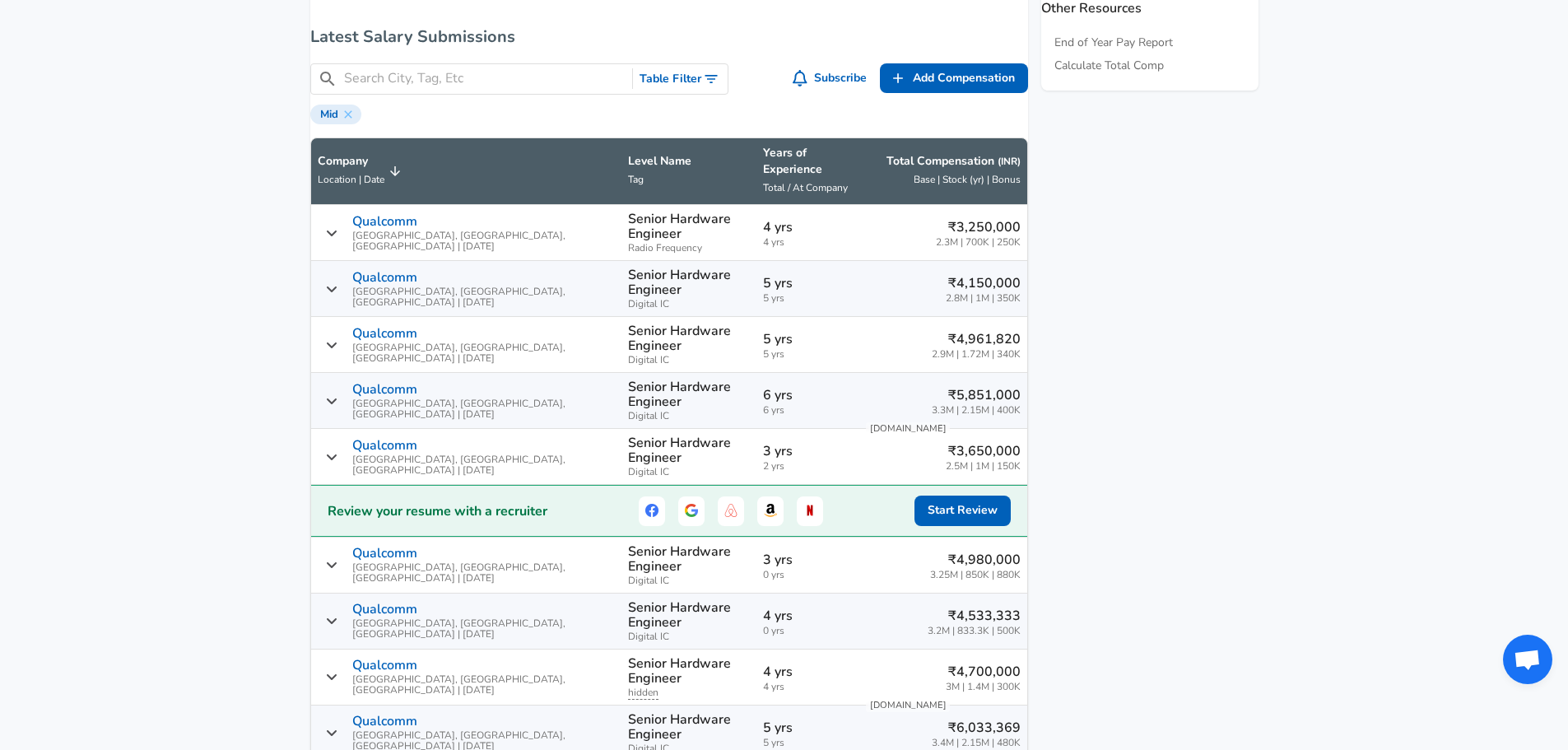
click at [352, 231] on div "Qualcomm Noida, [GEOGRAPHIC_DATA], [GEOGRAPHIC_DATA] | [DATE]" at bounding box center [467, 233] width 298 height 38
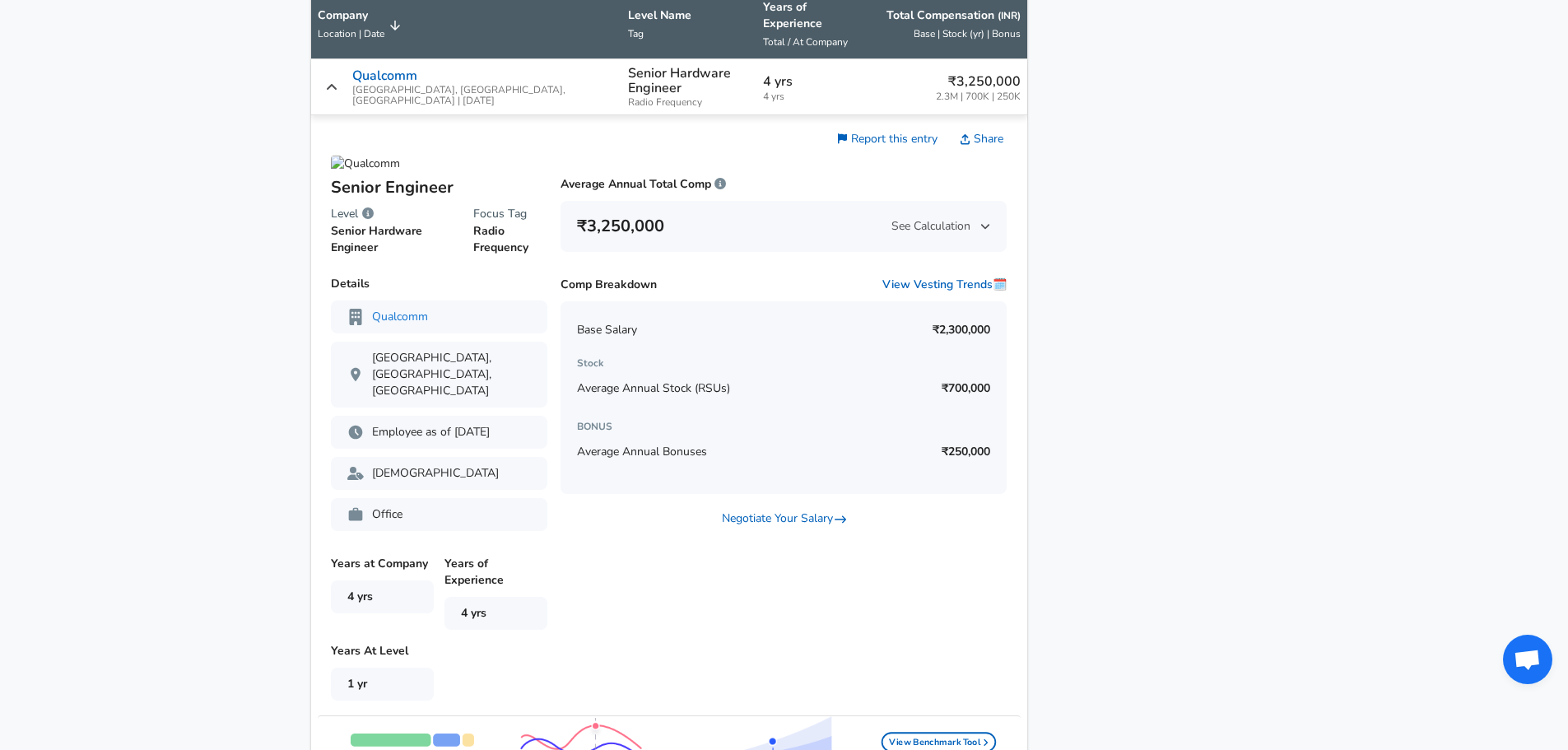
scroll to position [1066, 0]
click at [338, 81] on icon "Salary Submissions" at bounding box center [332, 87] width 12 height 13
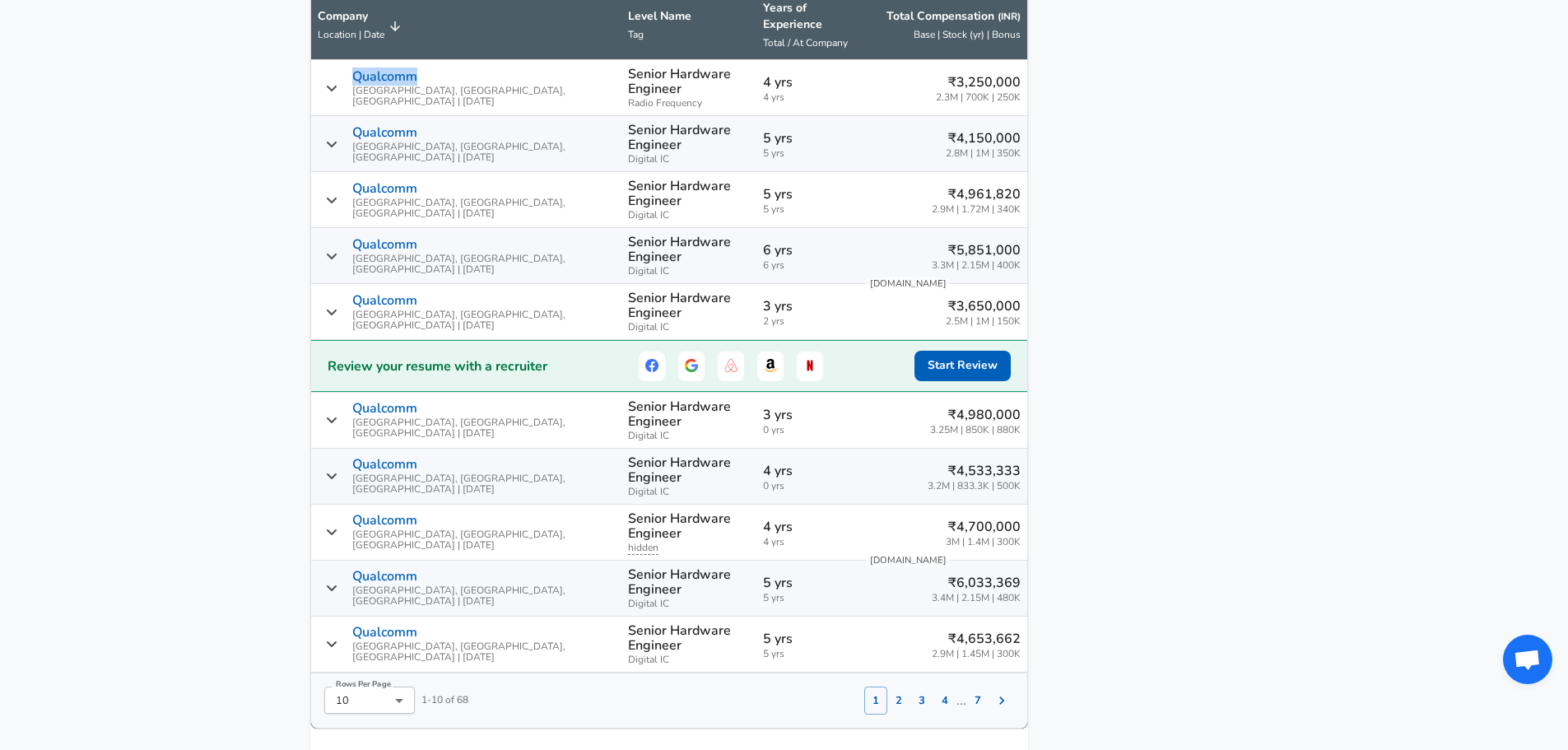
click at [338, 81] on icon "Salary Submissions" at bounding box center [332, 87] width 12 height 13
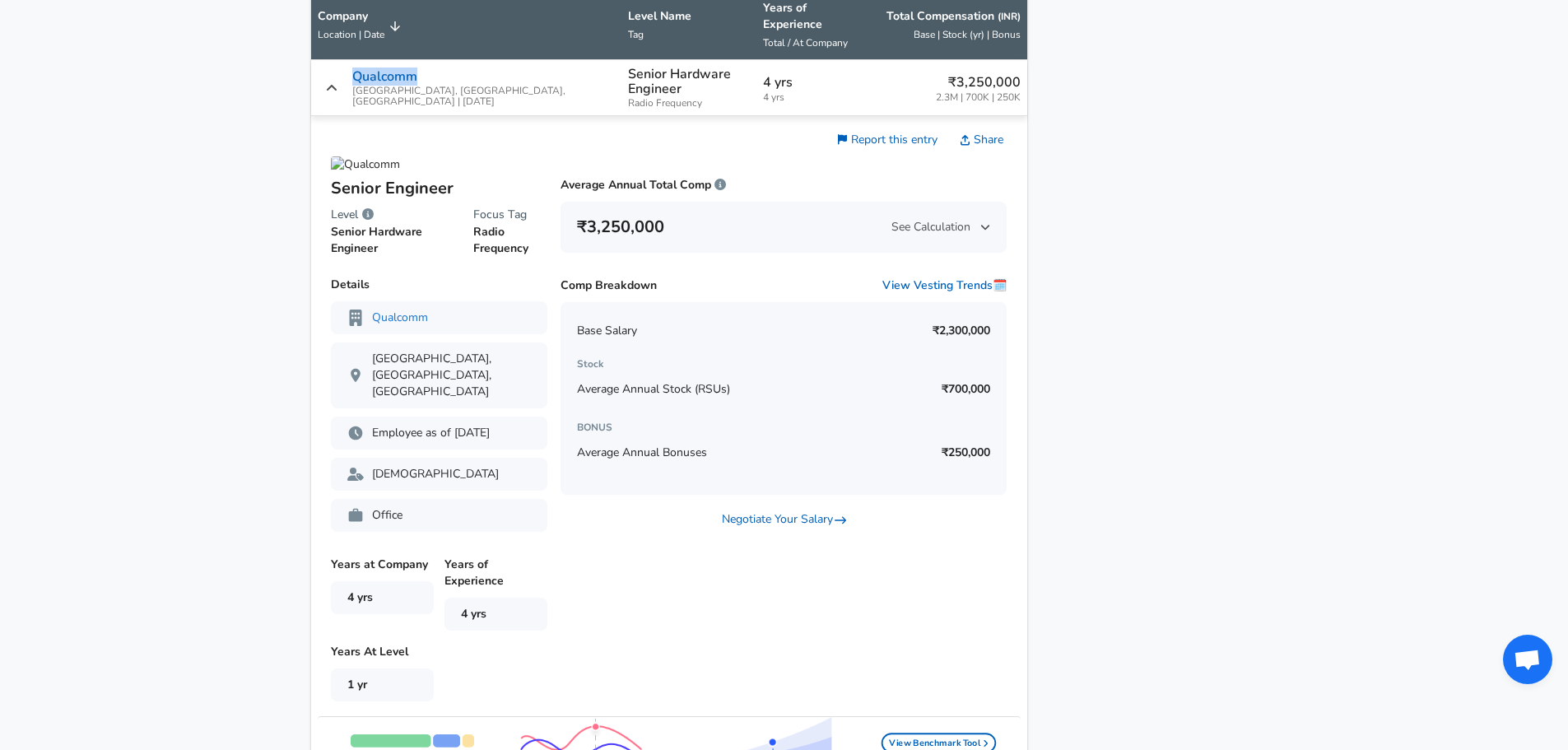
click at [338, 81] on icon "Salary Submissions" at bounding box center [332, 87] width 12 height 13
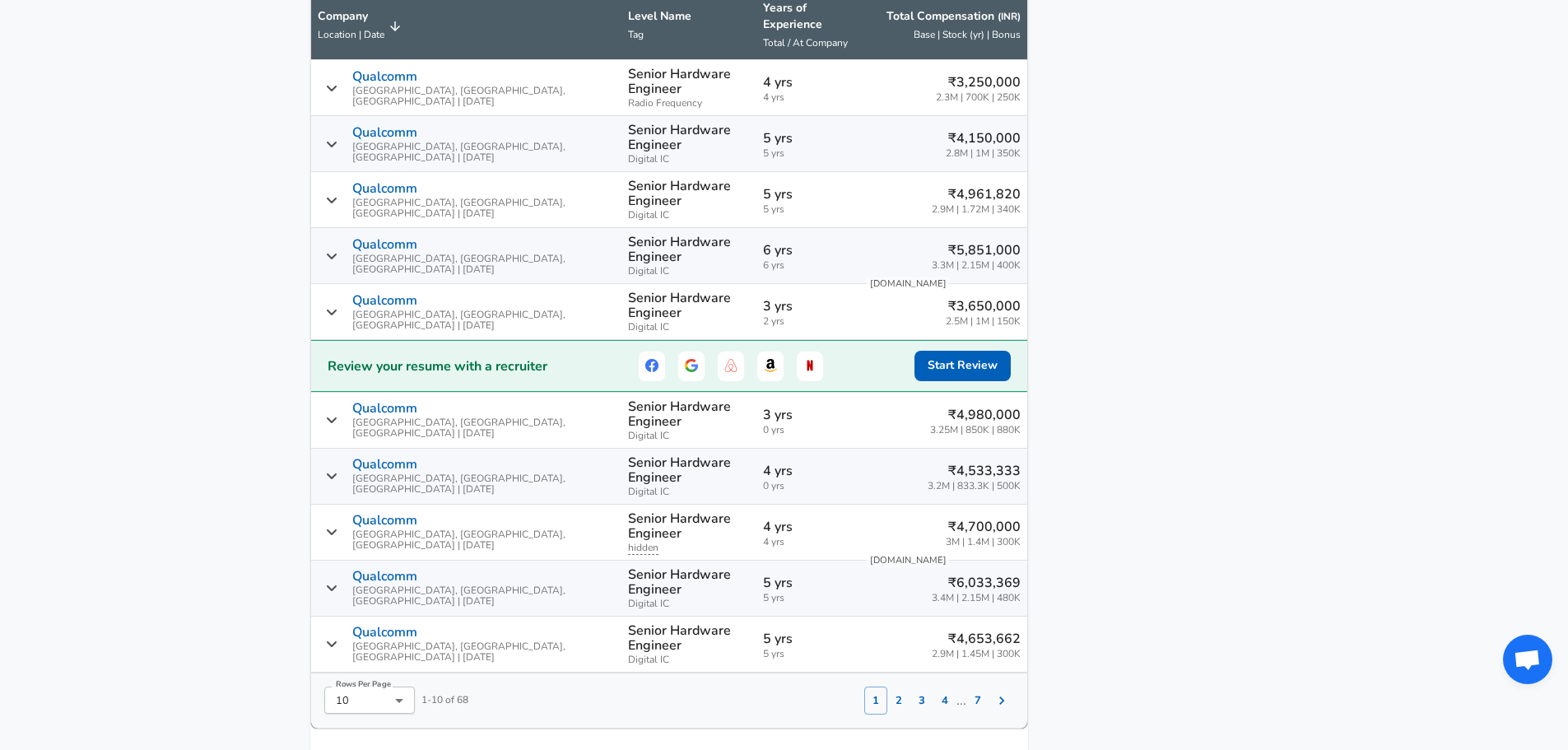
click at [338, 81] on icon "Salary Submissions" at bounding box center [332, 87] width 12 height 13
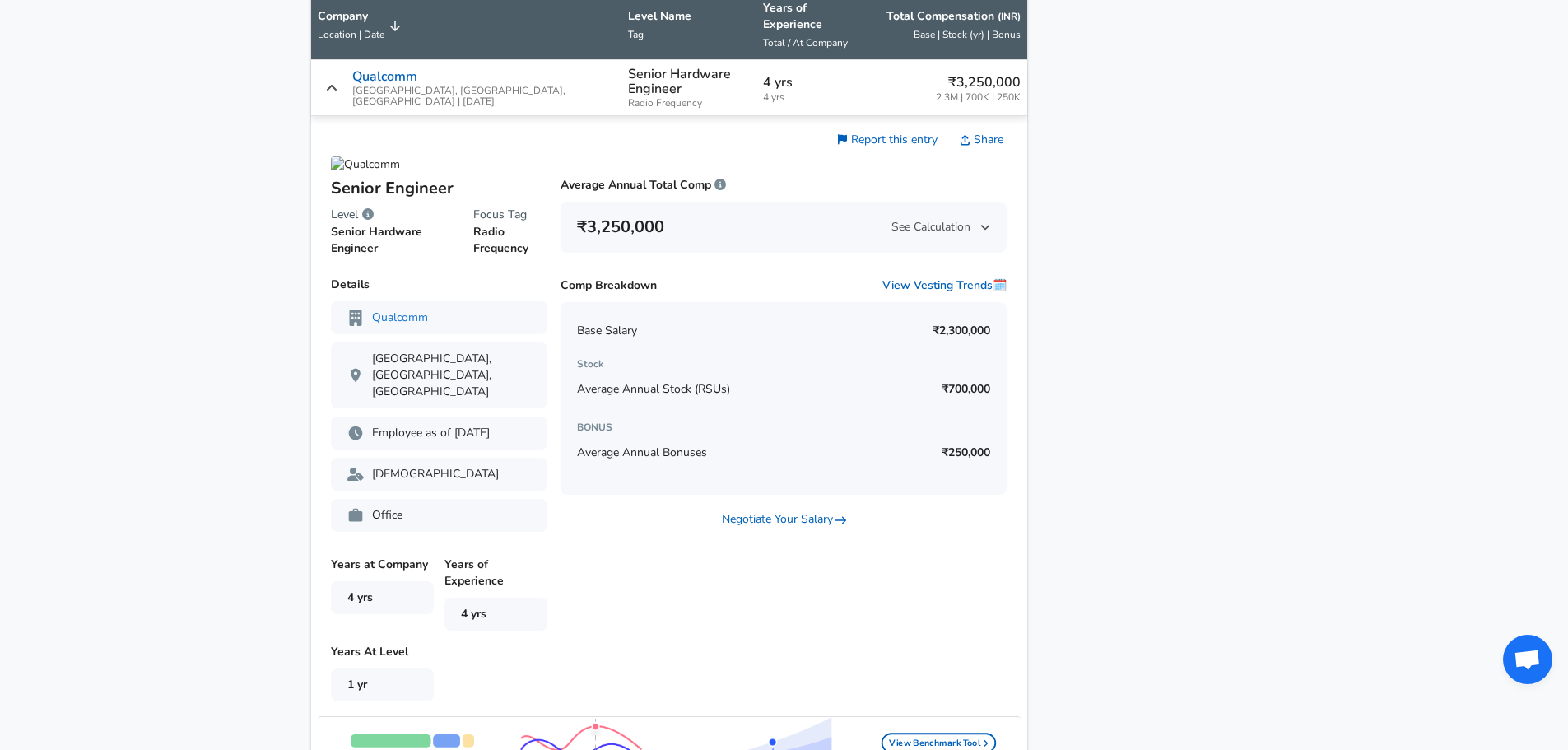
click at [344, 80] on div "Qualcomm Noida, [GEOGRAPHIC_DATA], [GEOGRAPHIC_DATA] | [DATE]" at bounding box center [467, 87] width 298 height 38
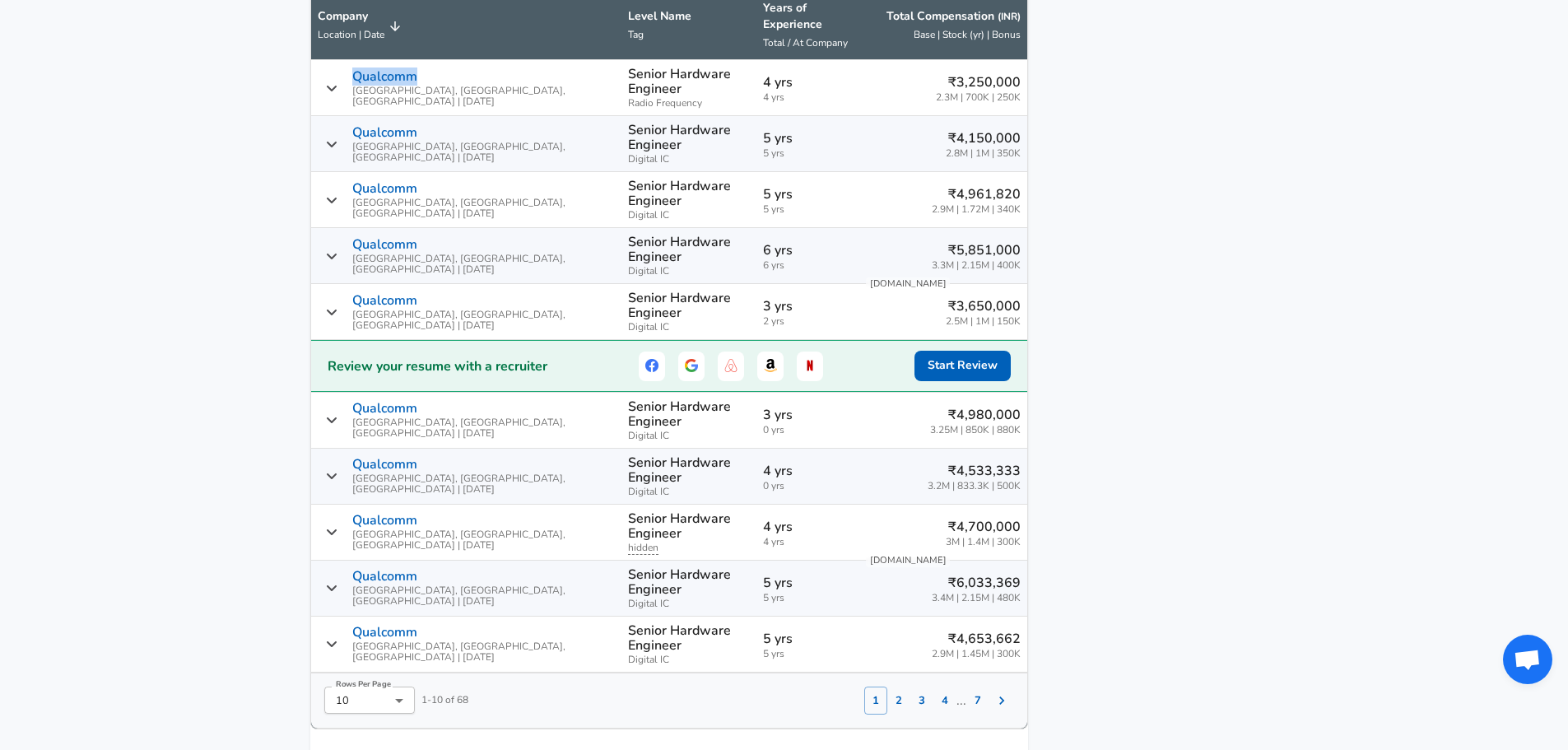
click at [344, 80] on div "Qualcomm Noida, [GEOGRAPHIC_DATA], [GEOGRAPHIC_DATA] | [DATE]" at bounding box center [467, 87] width 298 height 38
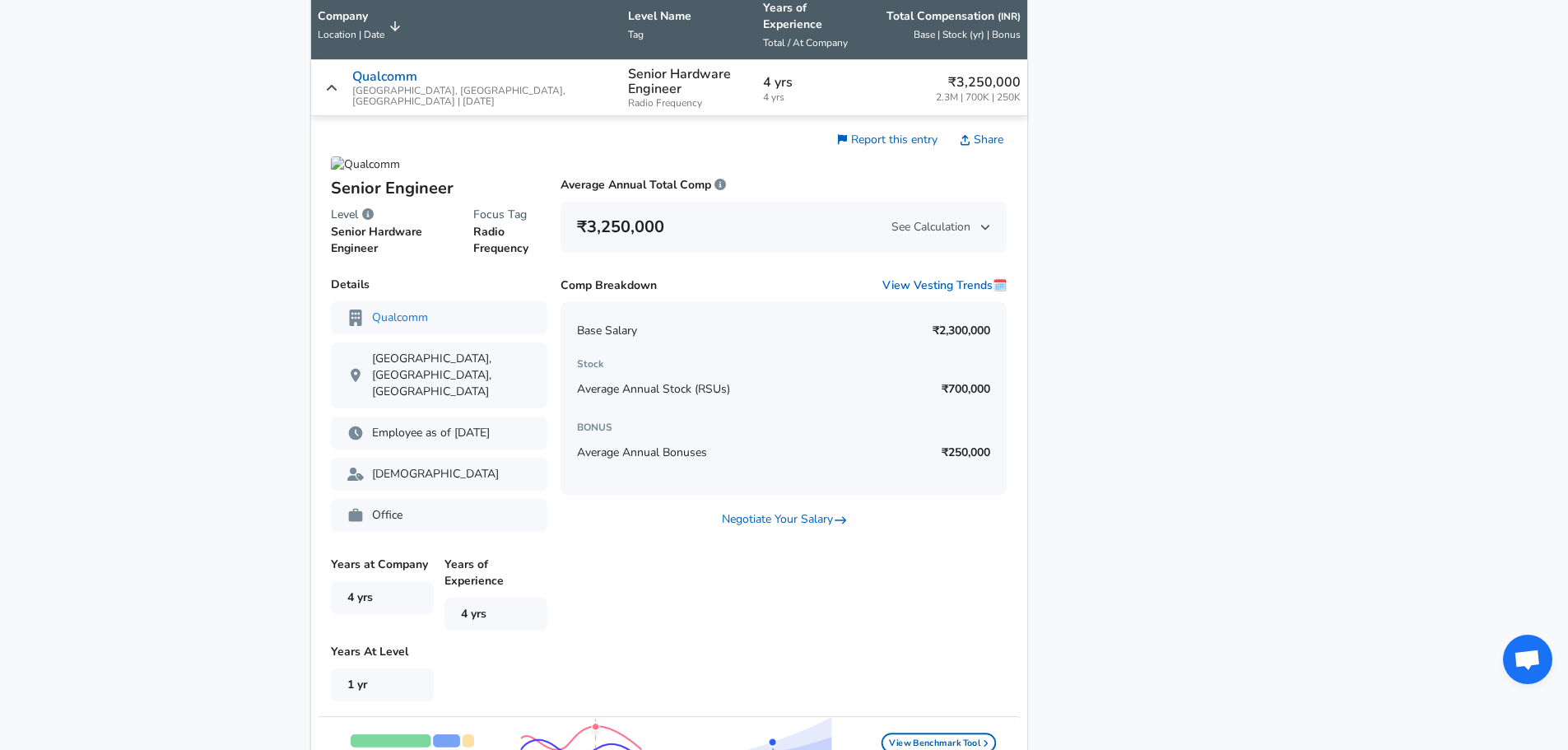
click at [344, 80] on div "Qualcomm Noida, [GEOGRAPHIC_DATA], [GEOGRAPHIC_DATA] | [DATE]" at bounding box center [467, 87] width 298 height 38
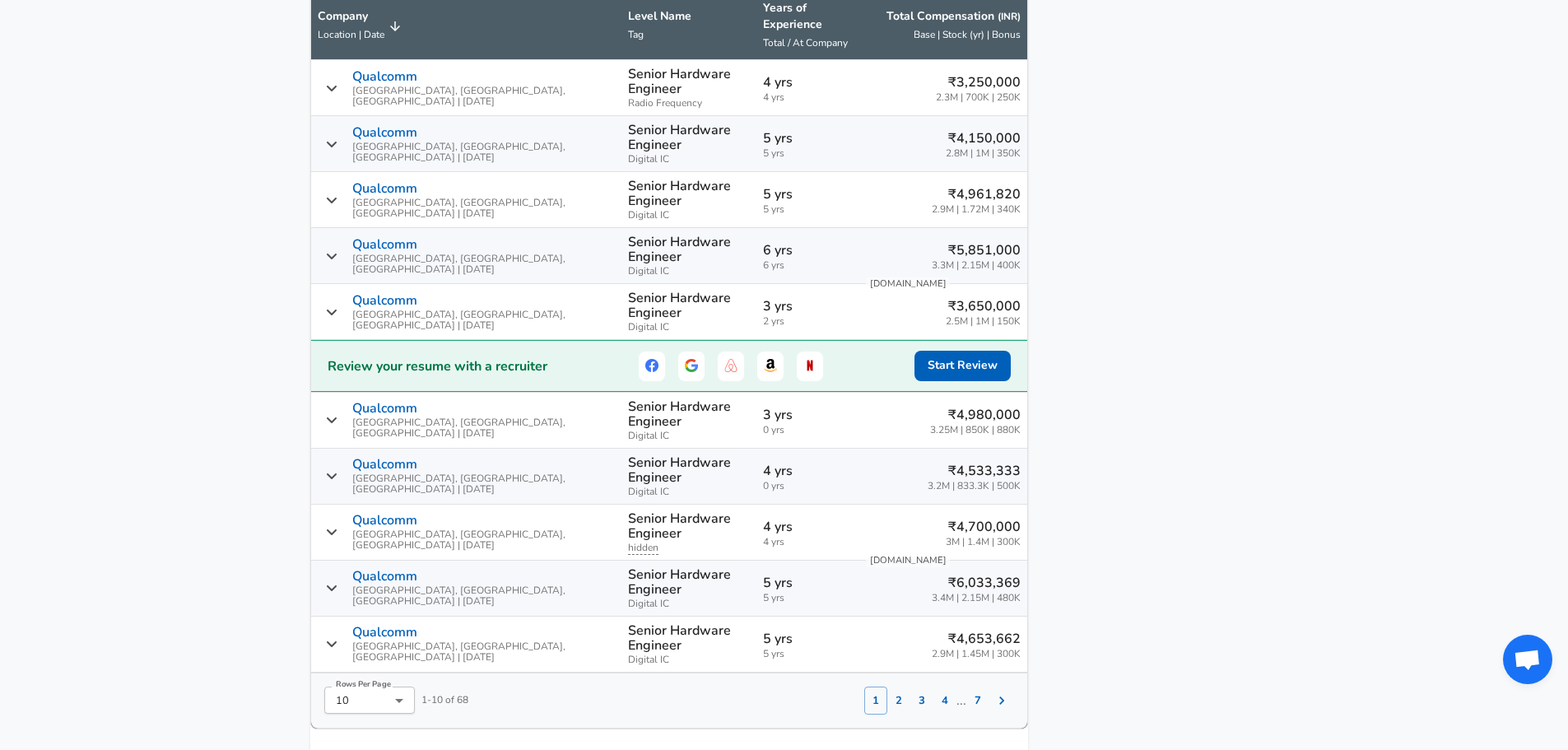
click at [338, 84] on icon "Salary Submissions" at bounding box center [332, 87] width 12 height 13
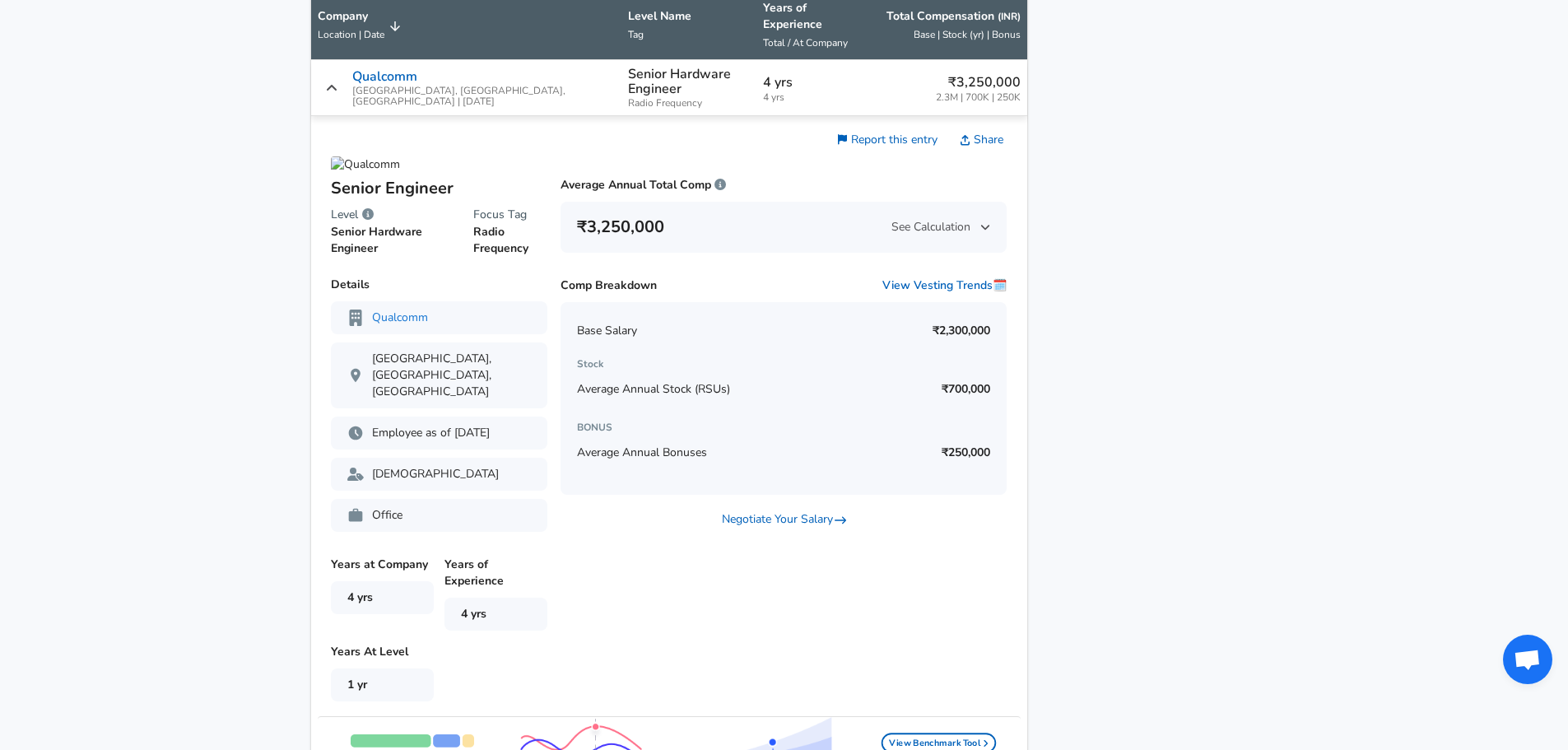
click at [338, 84] on icon "Salary Submissions" at bounding box center [332, 87] width 12 height 13
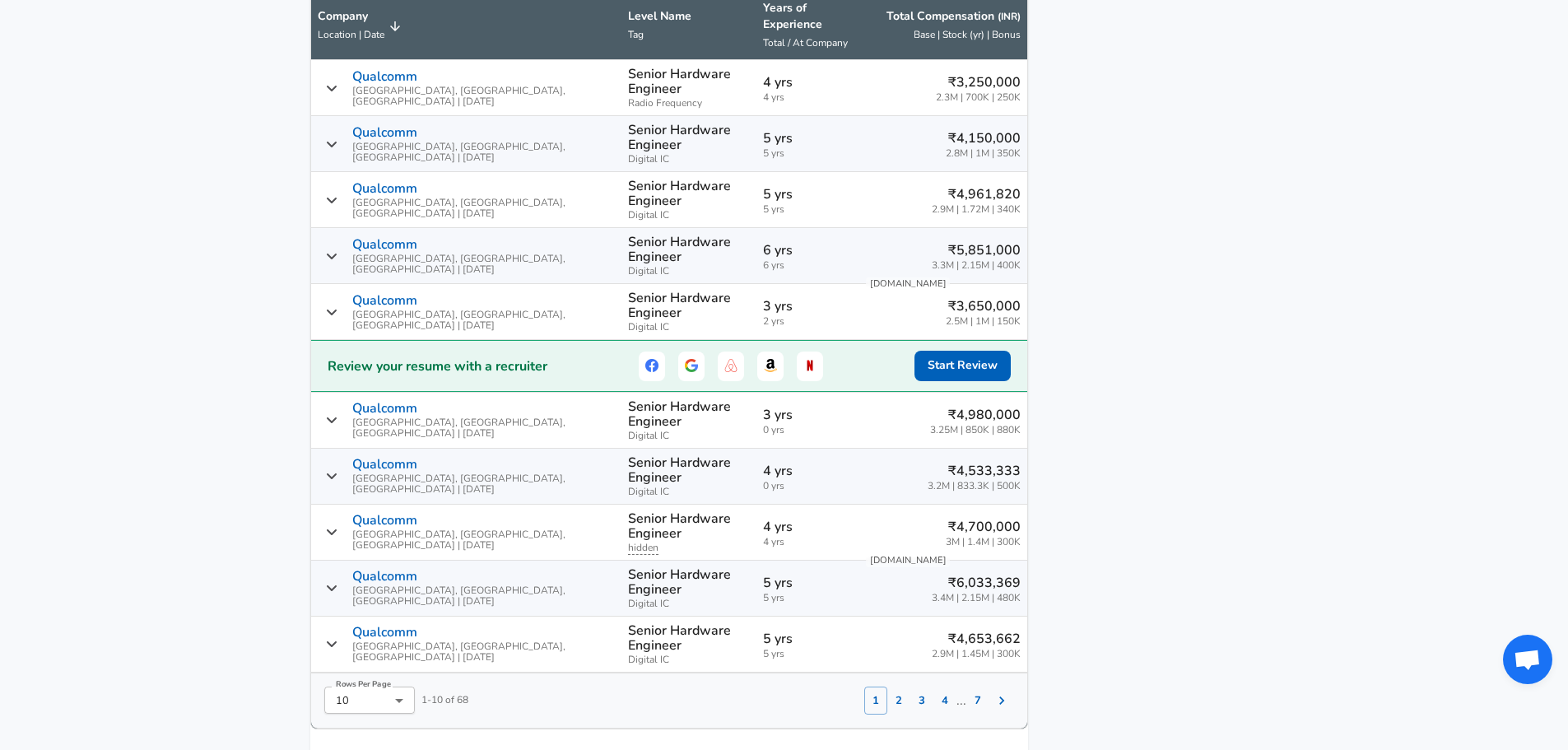
click at [338, 84] on icon "Salary Submissions" at bounding box center [332, 87] width 12 height 13
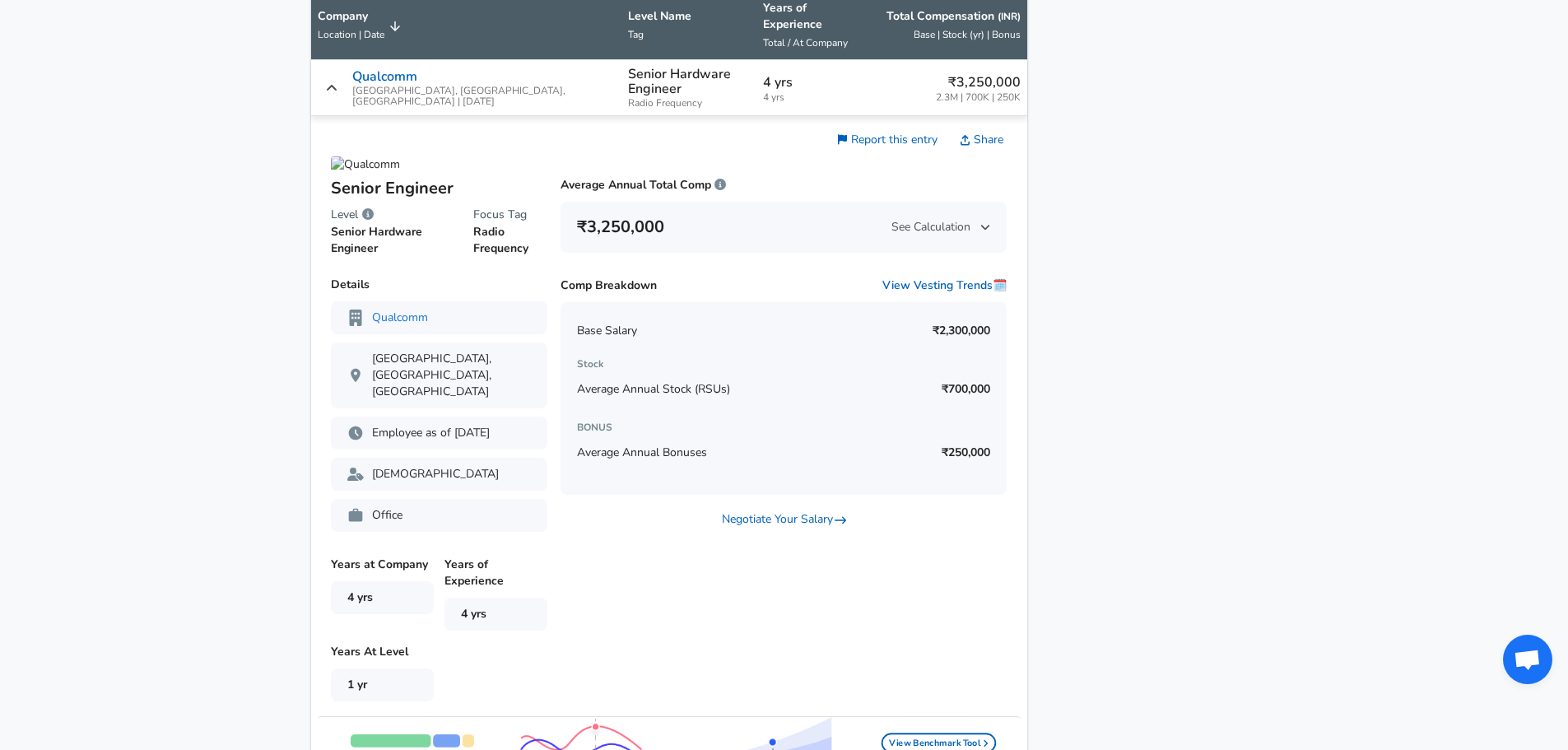
click at [338, 84] on icon "Salary Submissions" at bounding box center [332, 87] width 12 height 13
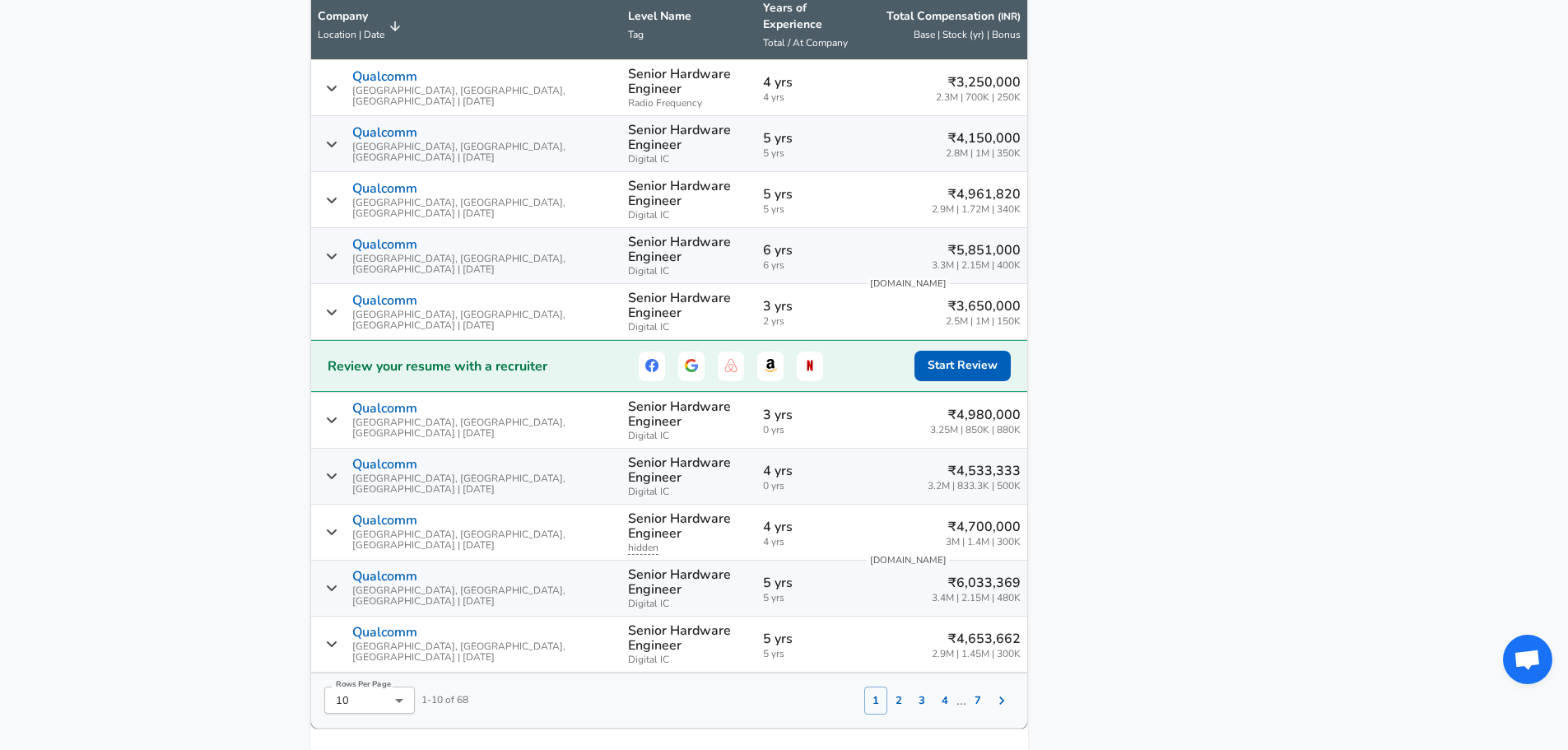
click at [338, 84] on icon "Salary Submissions" at bounding box center [332, 87] width 12 height 13
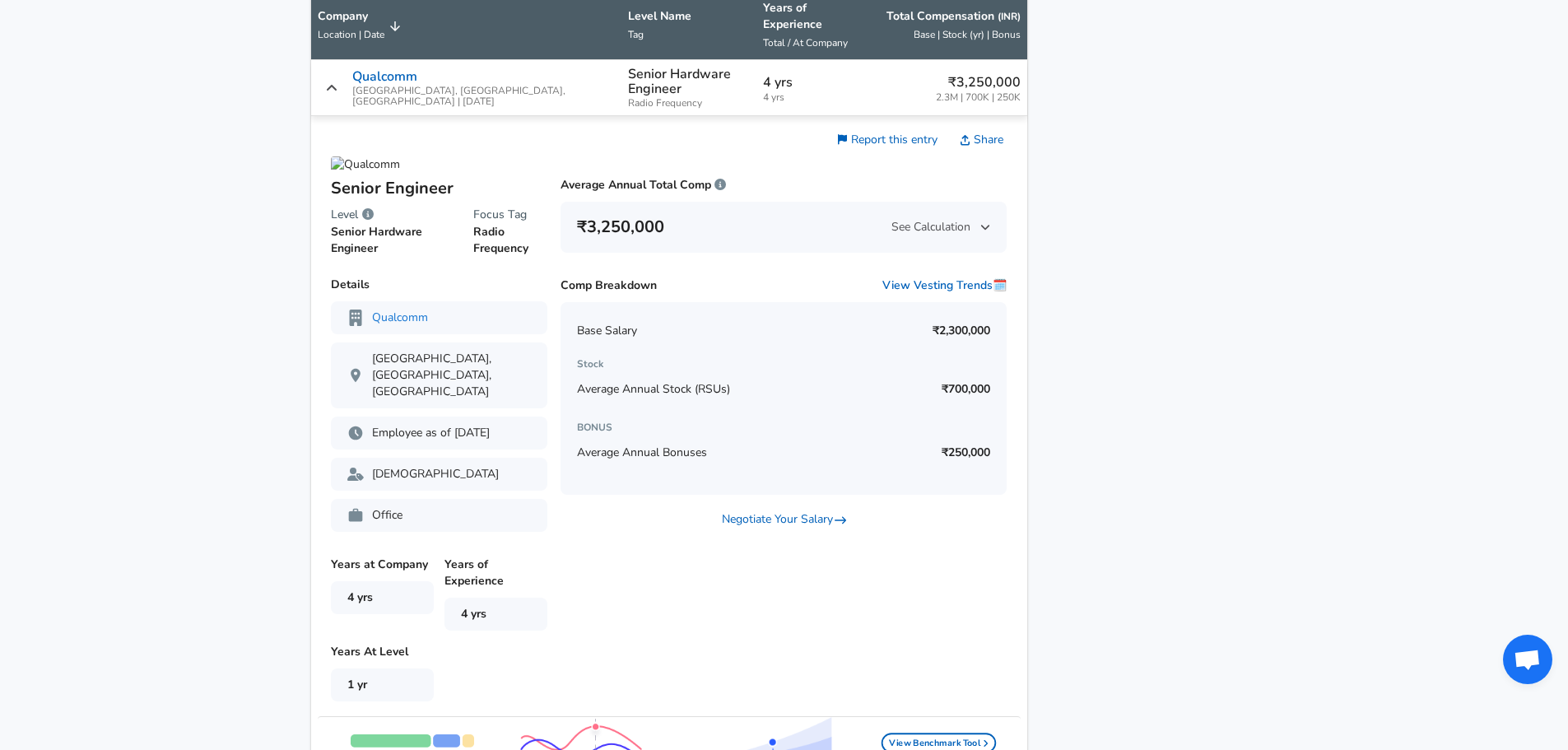
click at [338, 84] on icon "Salary Submissions" at bounding box center [332, 87] width 12 height 13
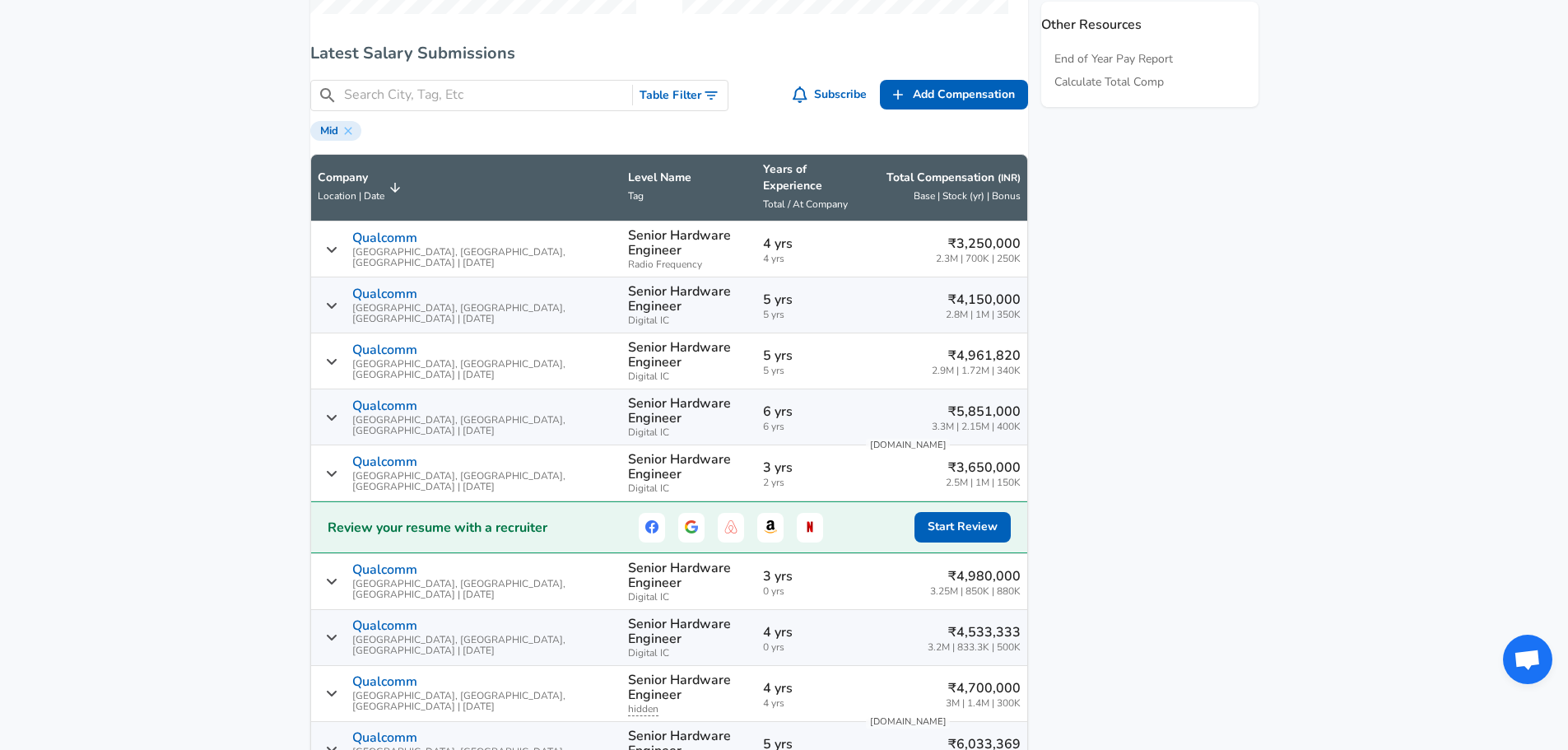
scroll to position [905, 0]
click at [336, 302] on icon "Salary Submissions" at bounding box center [331, 305] width 10 height 6
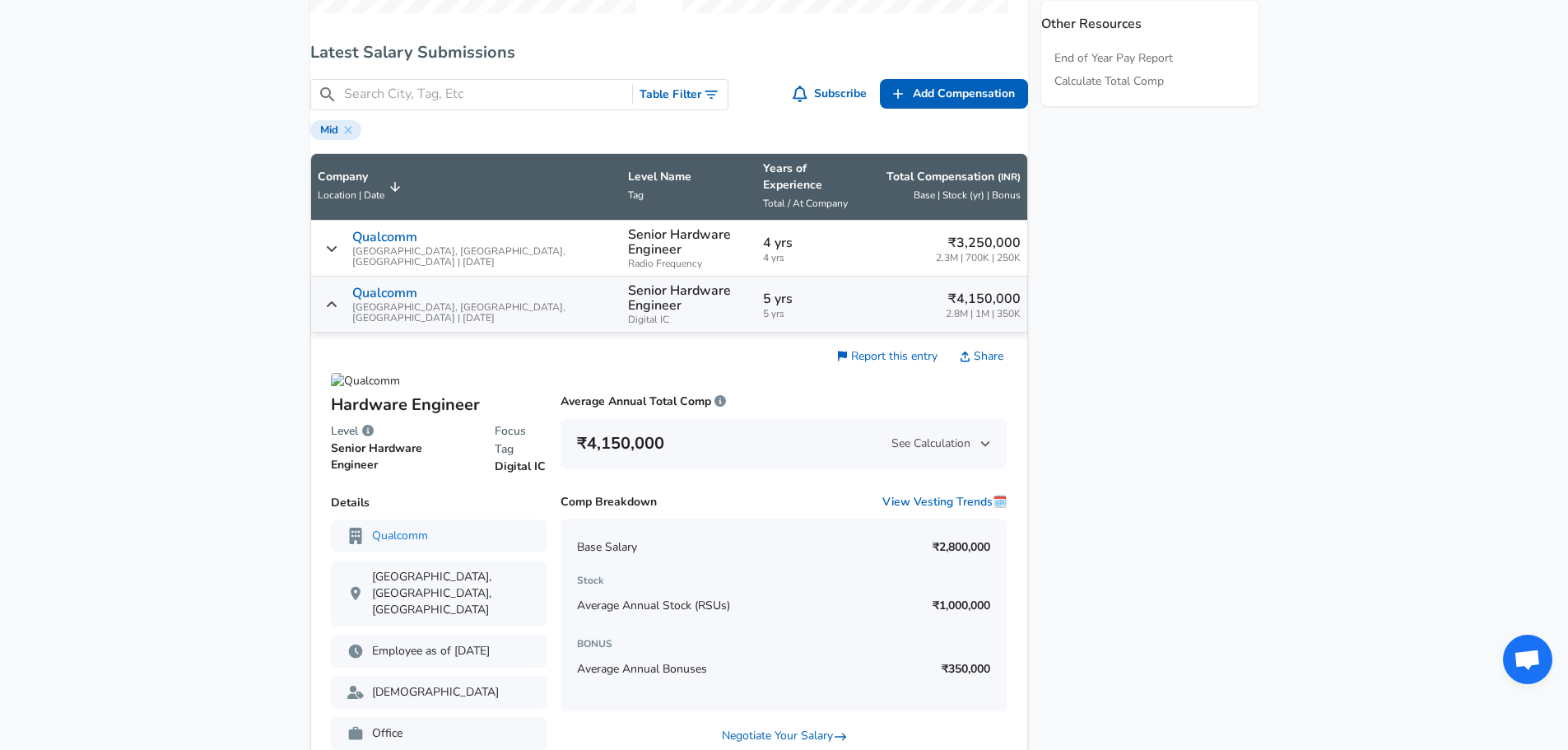
click at [336, 301] on icon "Salary Submissions" at bounding box center [331, 304] width 10 height 6
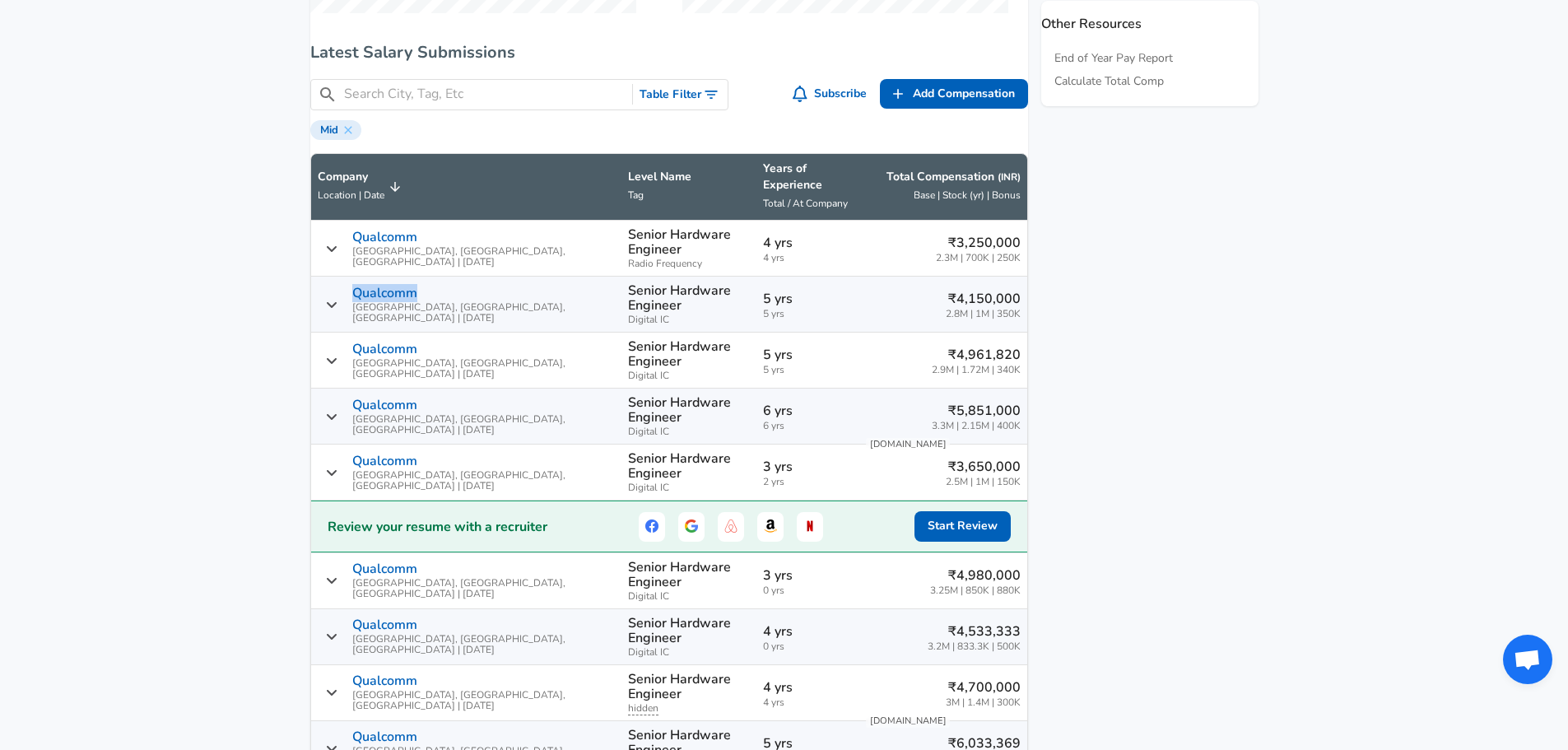
click at [336, 302] on icon "Salary Submissions" at bounding box center [331, 305] width 10 height 6
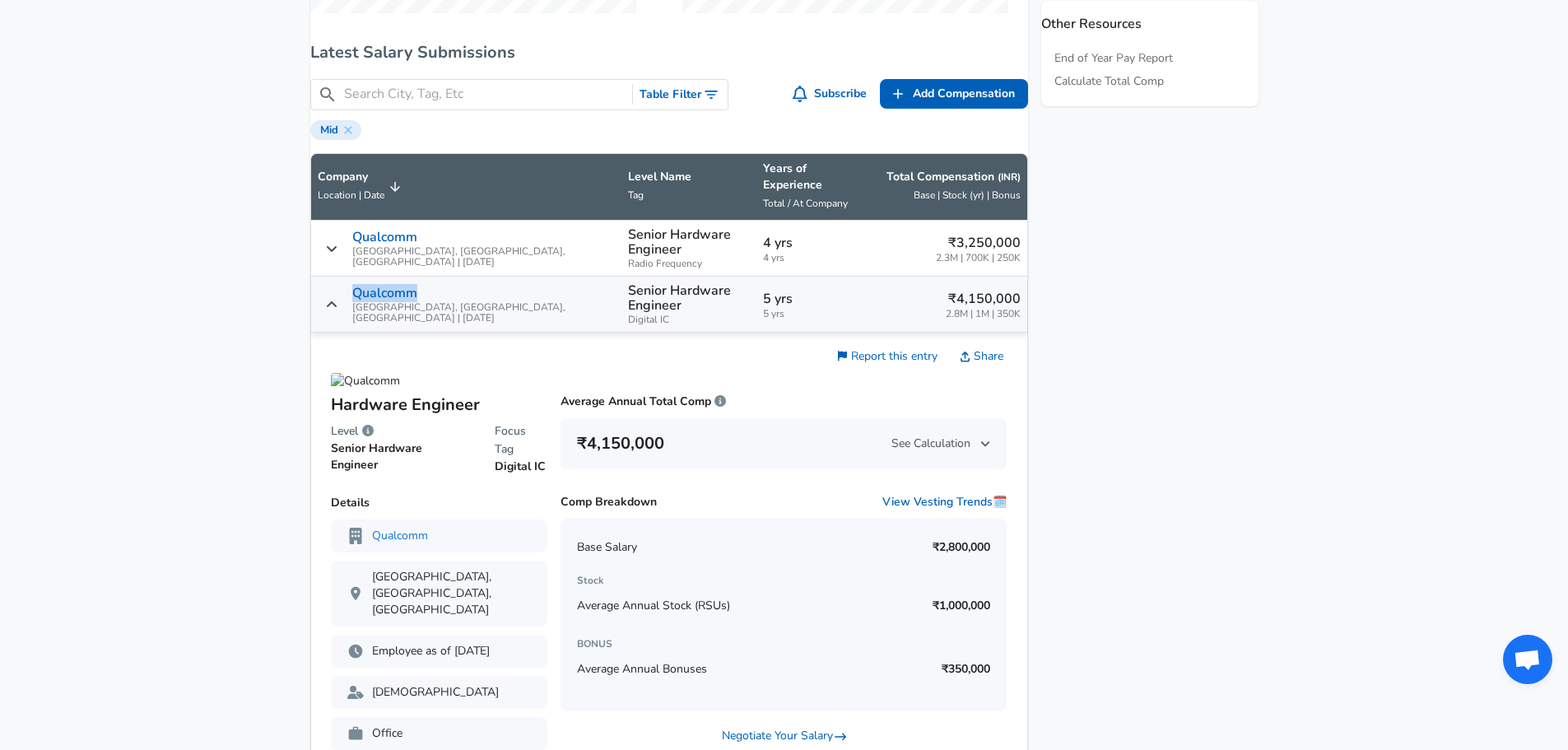
click at [336, 301] on icon "Salary Submissions" at bounding box center [331, 304] width 10 height 6
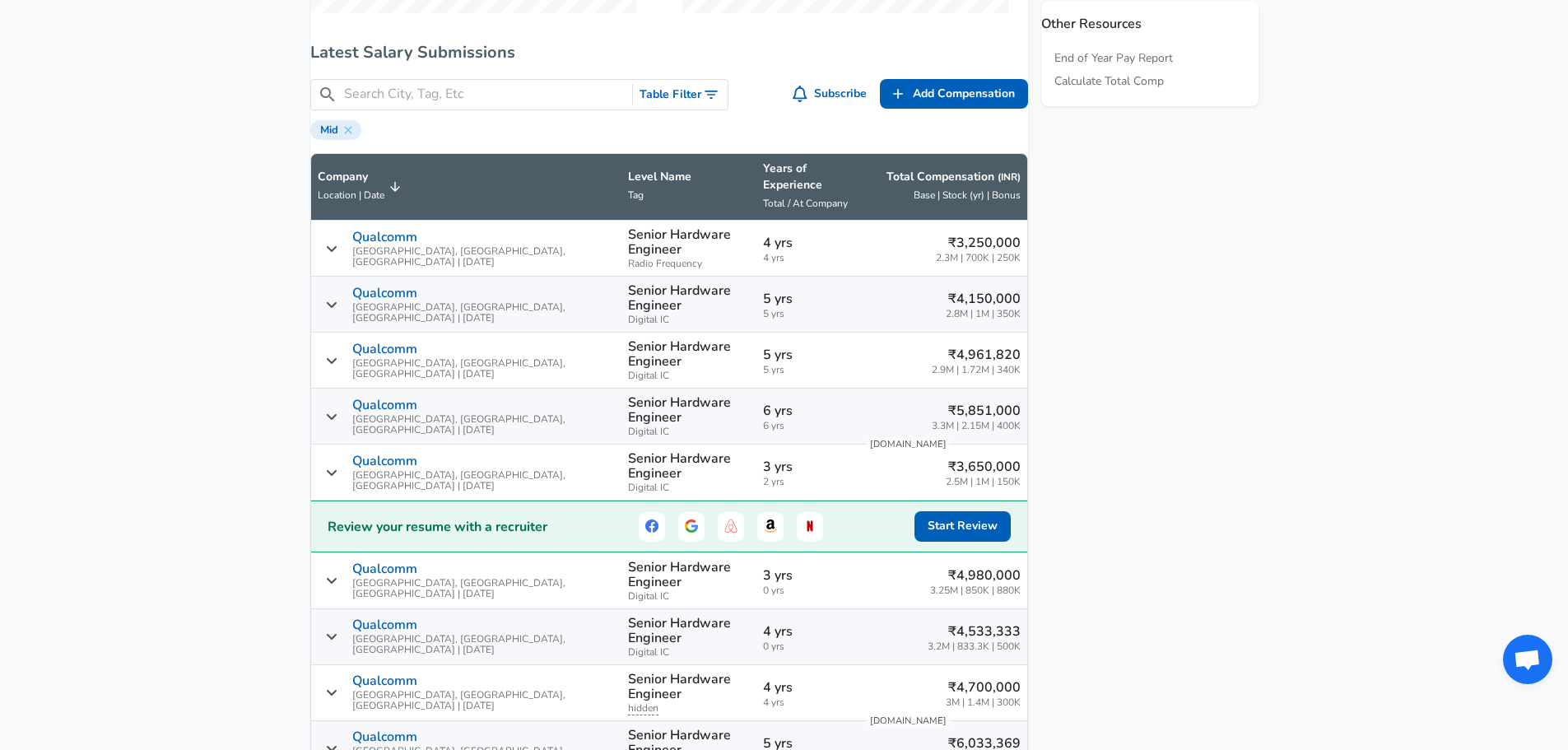
click at [338, 298] on icon "Salary Submissions" at bounding box center [332, 304] width 12 height 13
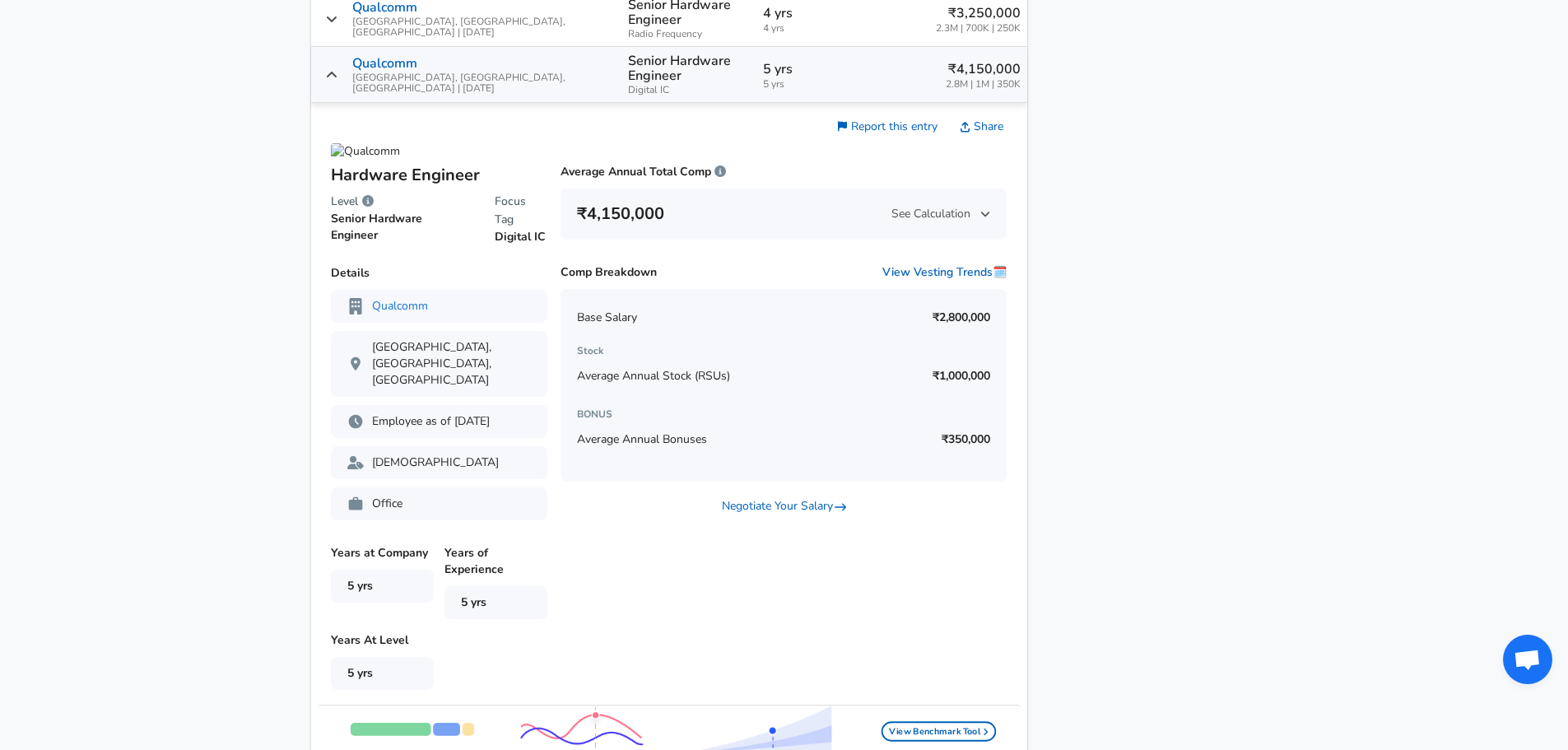
scroll to position [1137, 0]
click at [356, 62] on div "Qualcomm Noida, [GEOGRAPHIC_DATA], [GEOGRAPHIC_DATA] | [DATE]" at bounding box center [467, 73] width 298 height 38
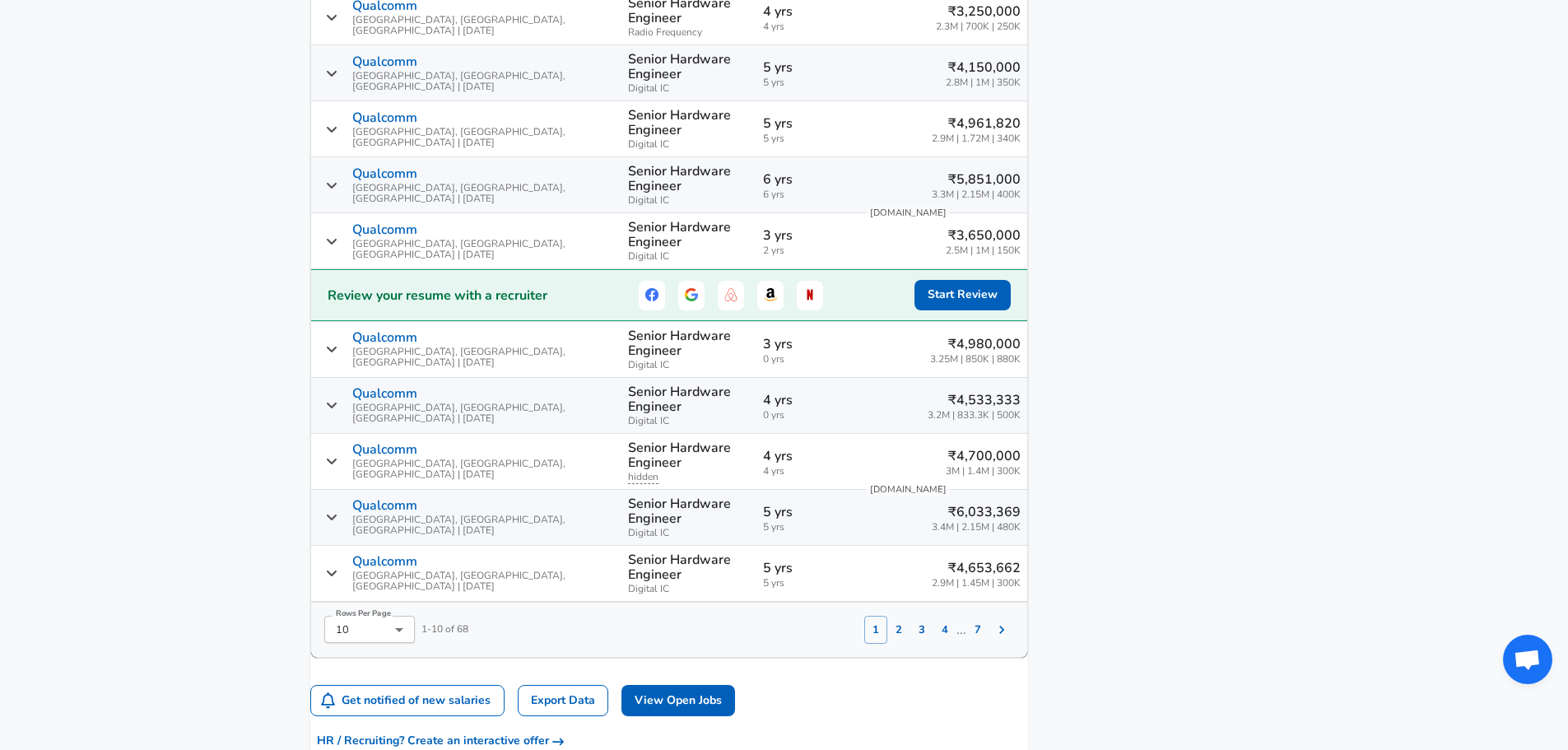
click at [356, 62] on div "Qualcomm Noida, [GEOGRAPHIC_DATA], [GEOGRAPHIC_DATA] | [DATE]" at bounding box center [467, 73] width 298 height 38
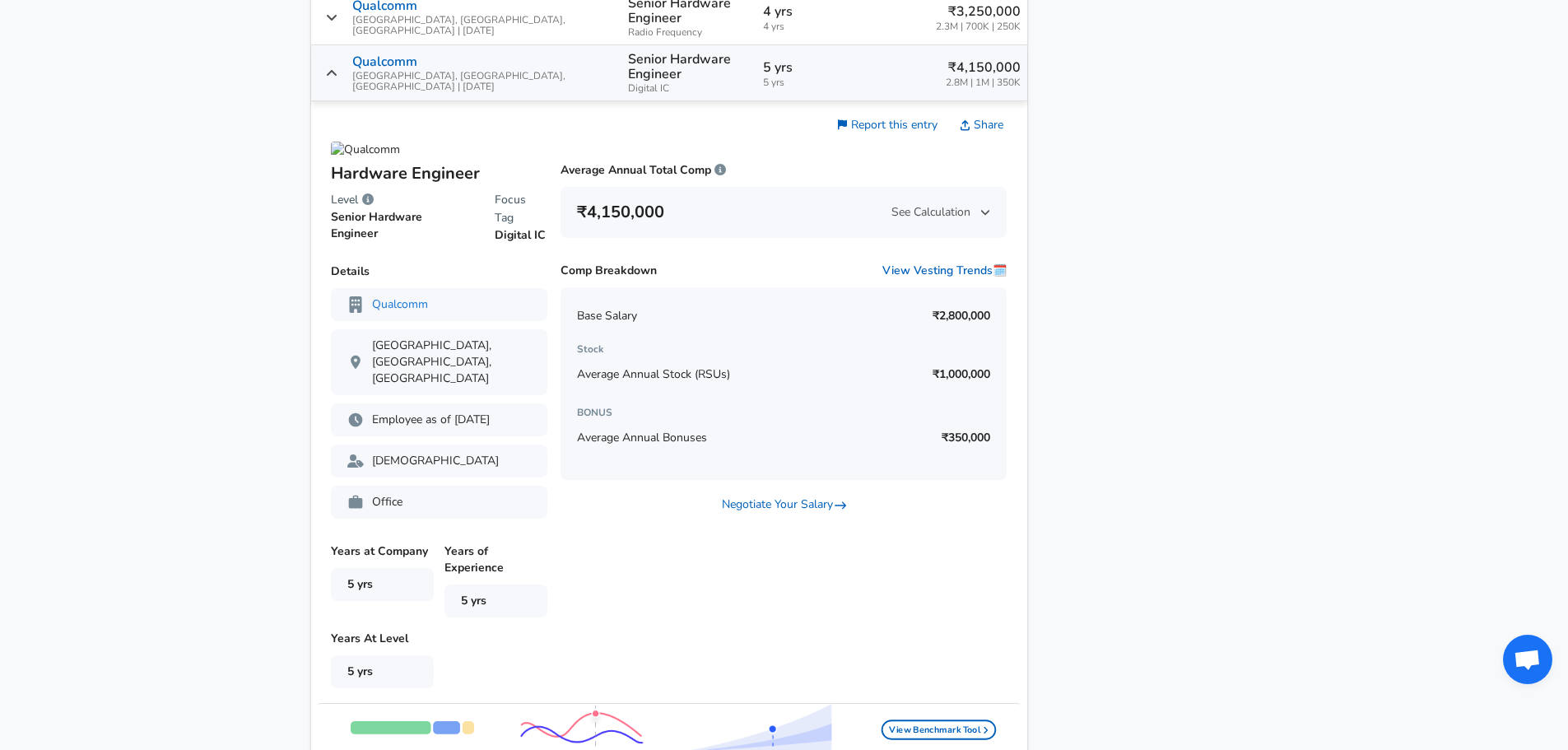
click at [356, 62] on div "Qualcomm Noida, [GEOGRAPHIC_DATA], [GEOGRAPHIC_DATA] | [DATE]" at bounding box center [467, 73] width 298 height 38
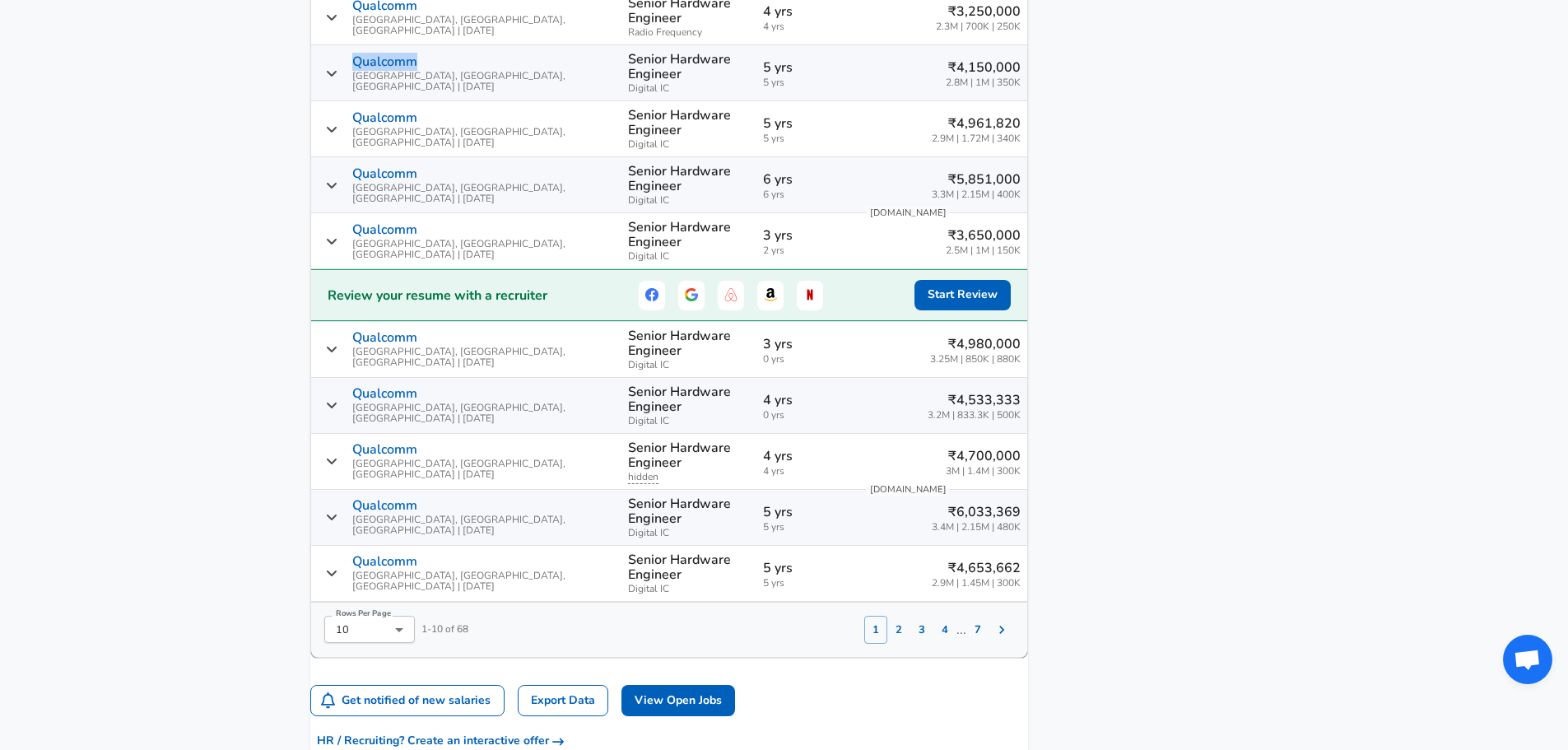
click at [356, 62] on div "Qualcomm Noida, [GEOGRAPHIC_DATA], [GEOGRAPHIC_DATA] | [DATE]" at bounding box center [467, 73] width 298 height 38
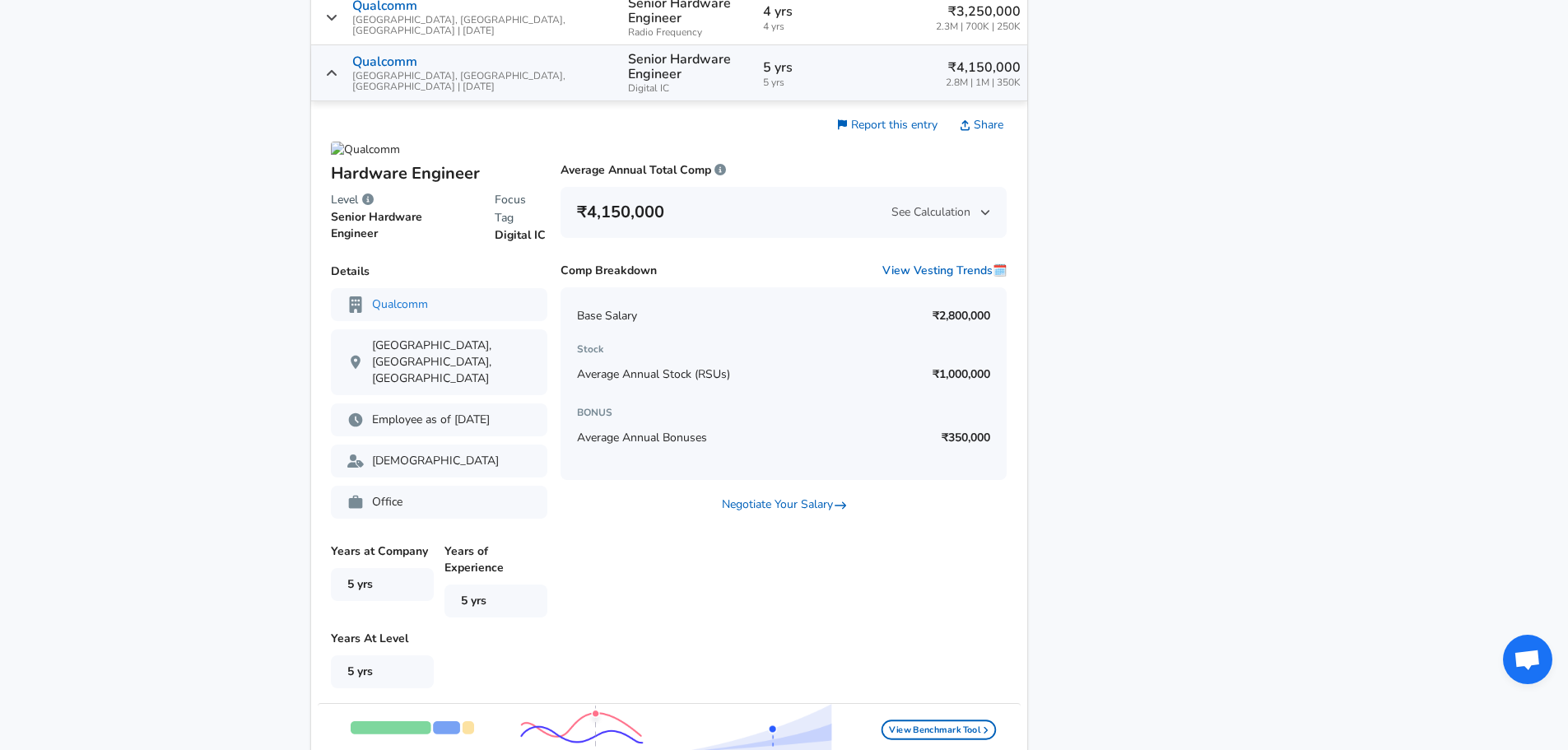
click at [356, 62] on div "Qualcomm Noida, [GEOGRAPHIC_DATA], [GEOGRAPHIC_DATA] | [DATE]" at bounding box center [467, 73] width 298 height 38
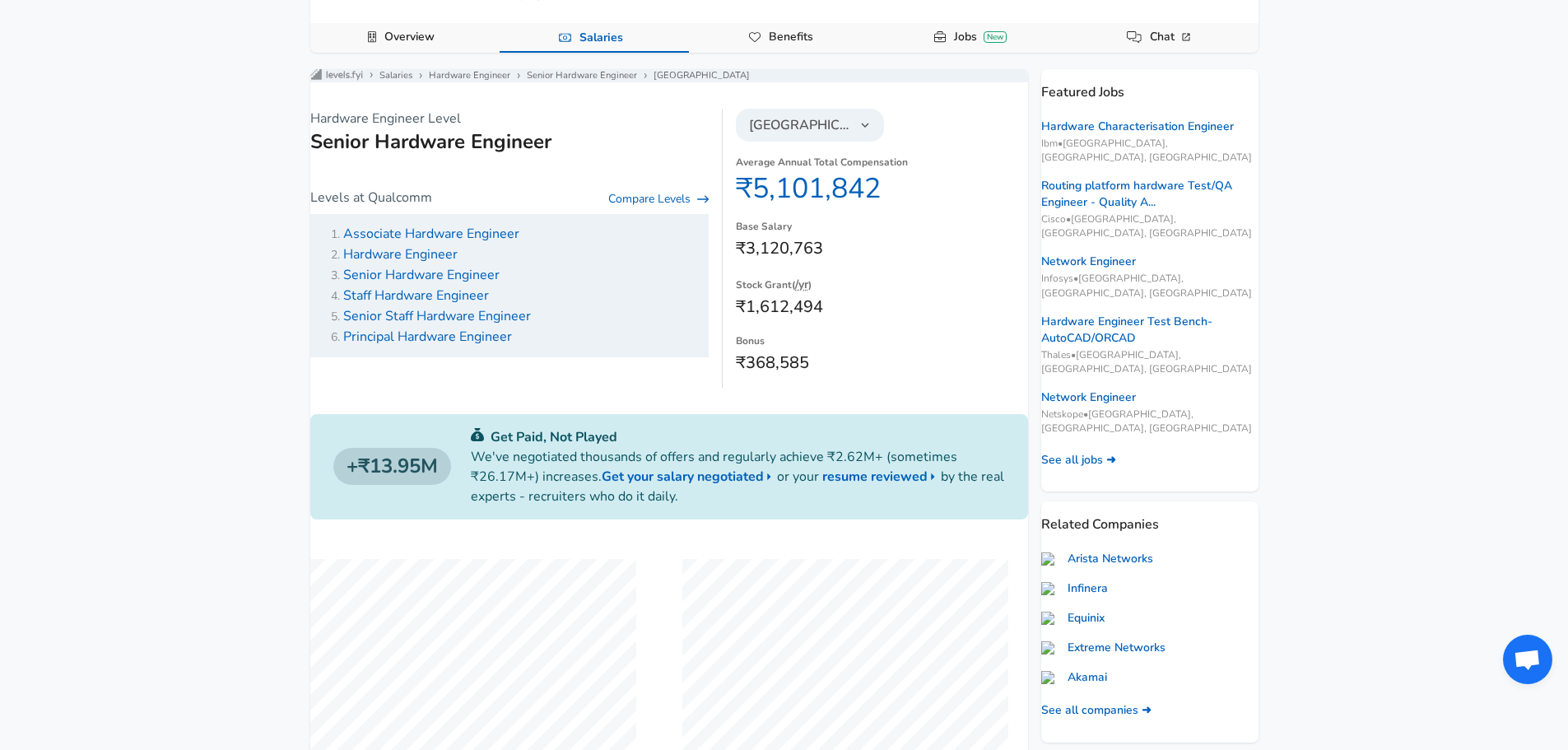
scroll to position [0, 0]
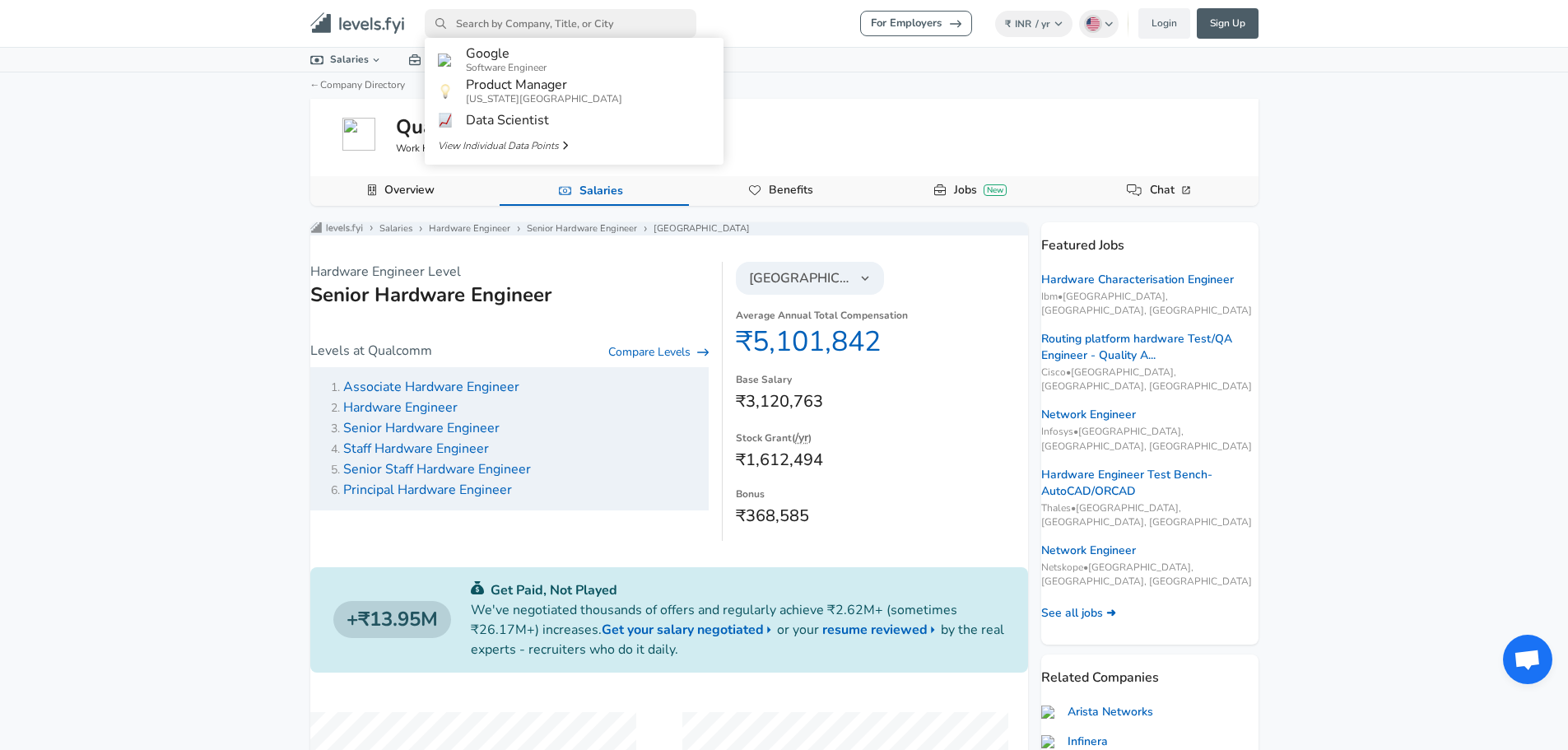
click at [601, 13] on input "primary" at bounding box center [560, 23] width 272 height 28
type input "amd"
click at [545, 54] on link "AMD" at bounding box center [574, 57] width 299 height 27
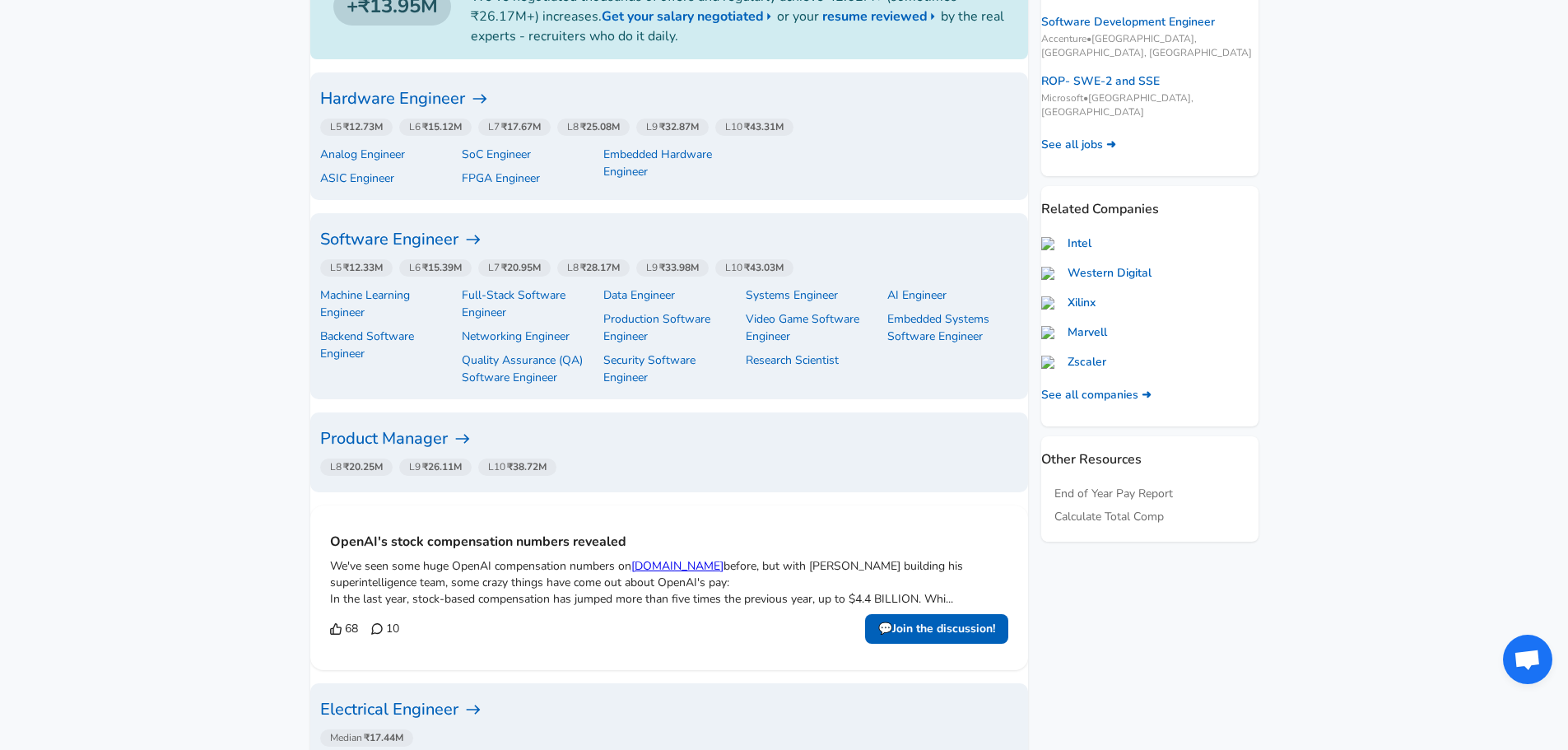
scroll to position [452, 0]
click at [459, 103] on h6 "Hardware Engineer" at bounding box center [669, 97] width 699 height 27
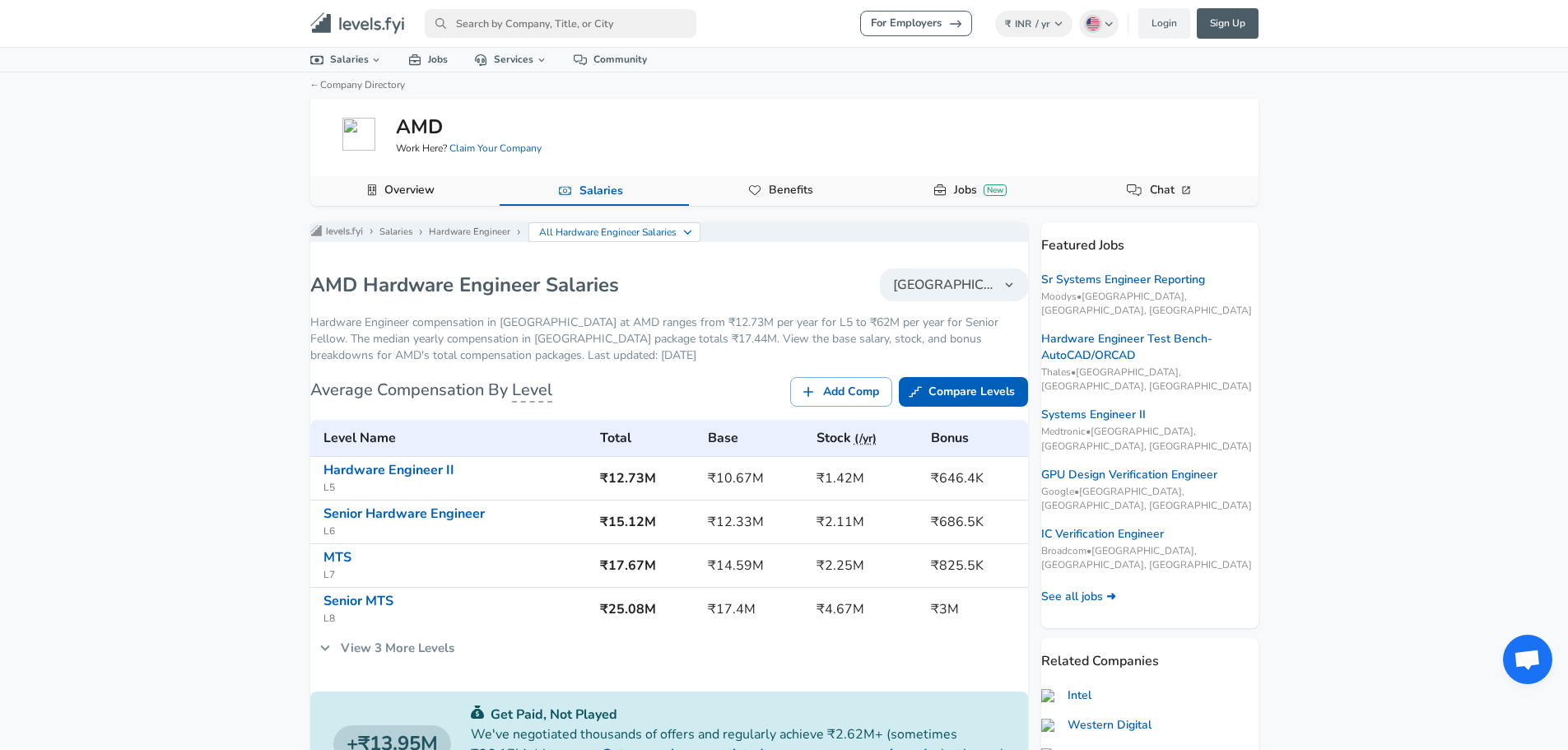
click at [968, 301] on button "[GEOGRAPHIC_DATA]" at bounding box center [954, 286] width 148 height 33
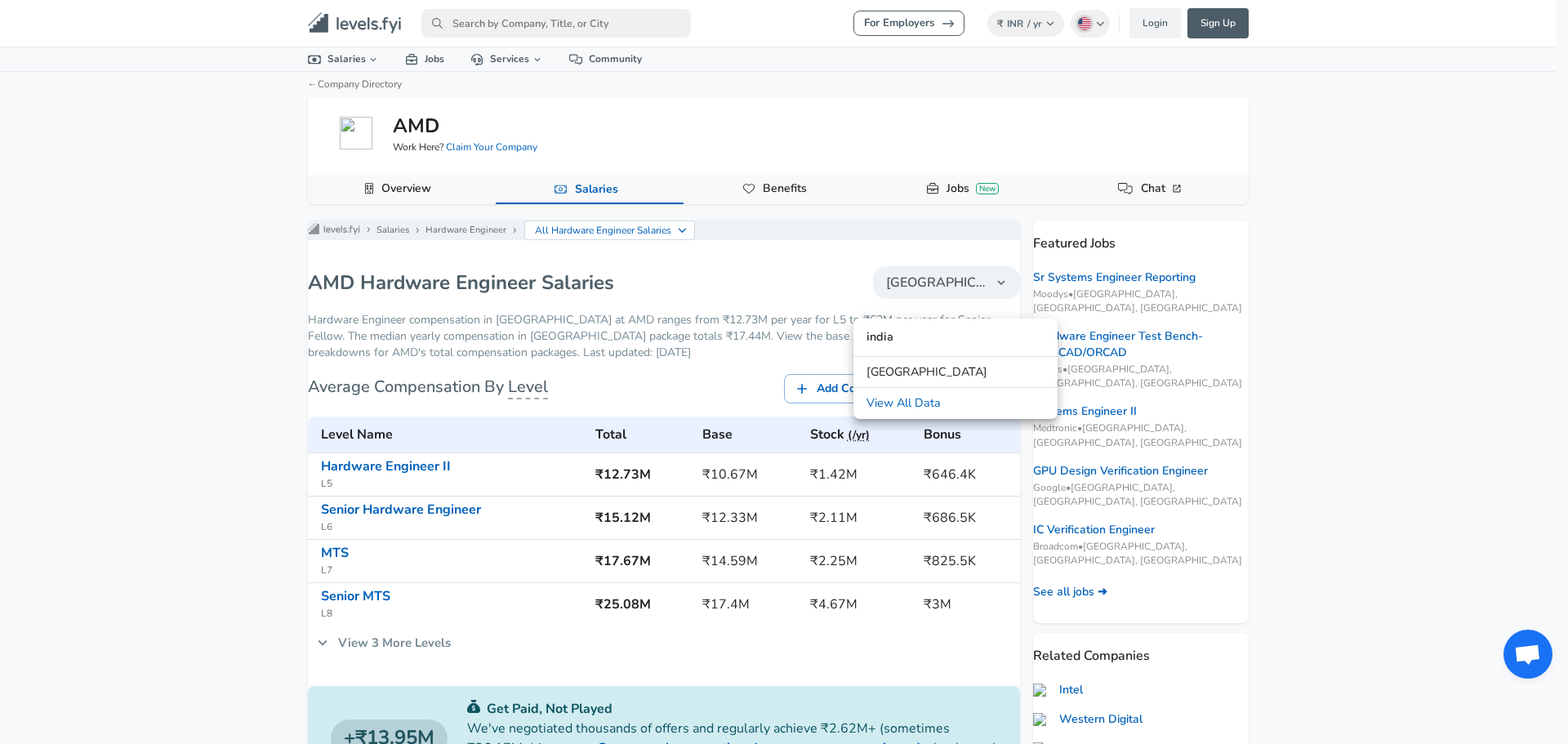
type input "india"
click at [903, 380] on link "[GEOGRAPHIC_DATA]" at bounding box center [956, 372] width 204 height 24
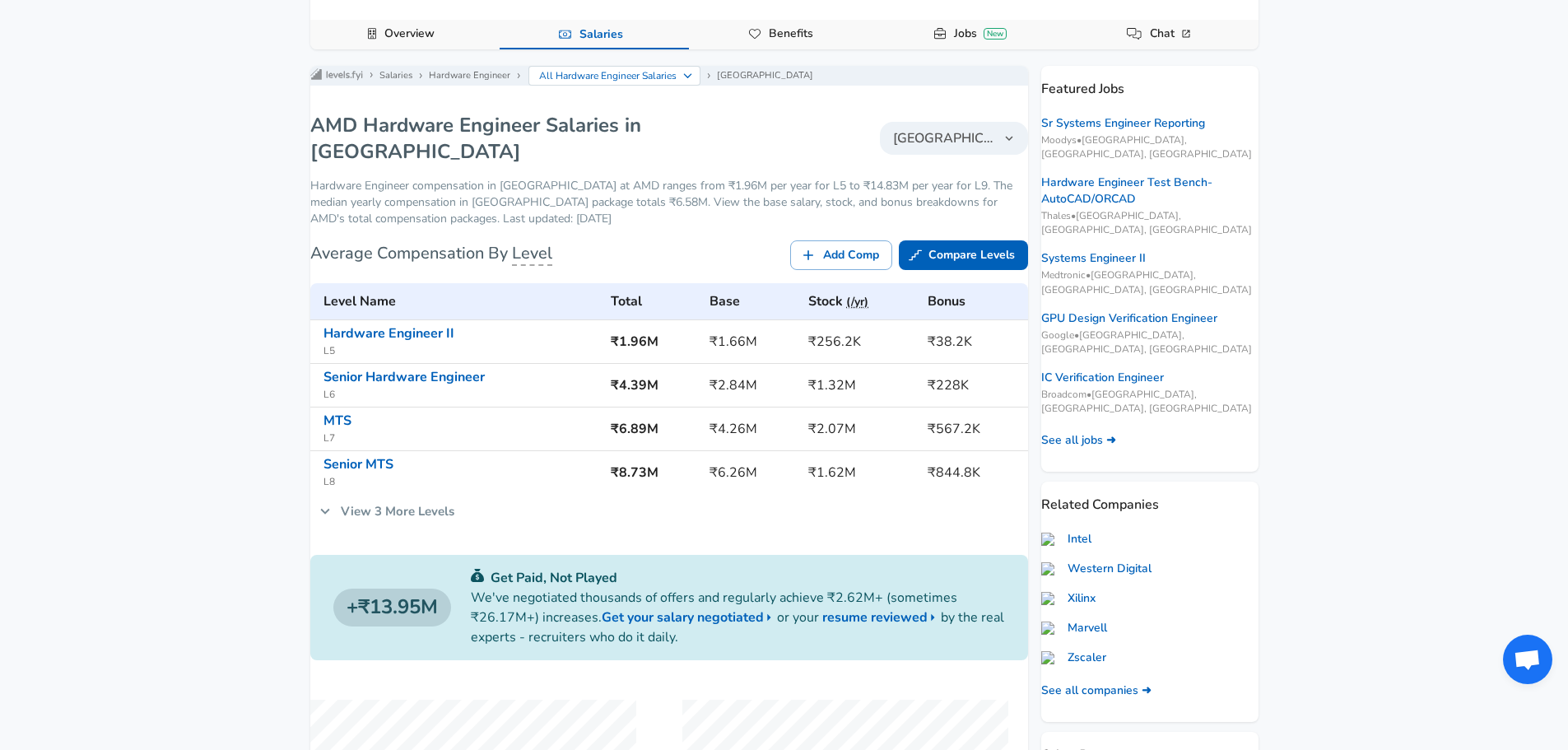
scroll to position [157, 0]
click at [407, 500] on link "View 3 More Levels" at bounding box center [387, 510] width 153 height 34
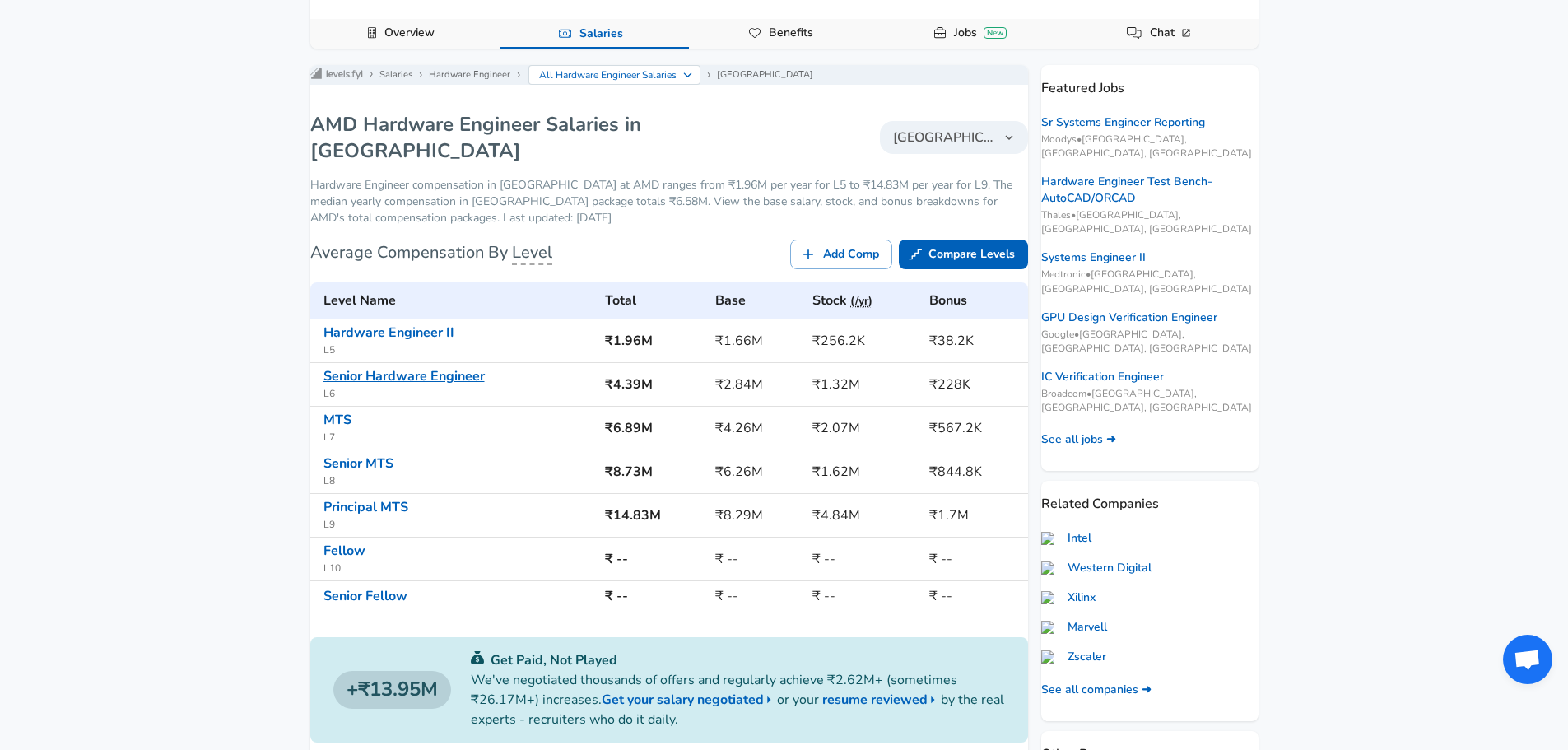
click at [416, 374] on link "Senior Hardware Engineer" at bounding box center [404, 376] width 161 height 18
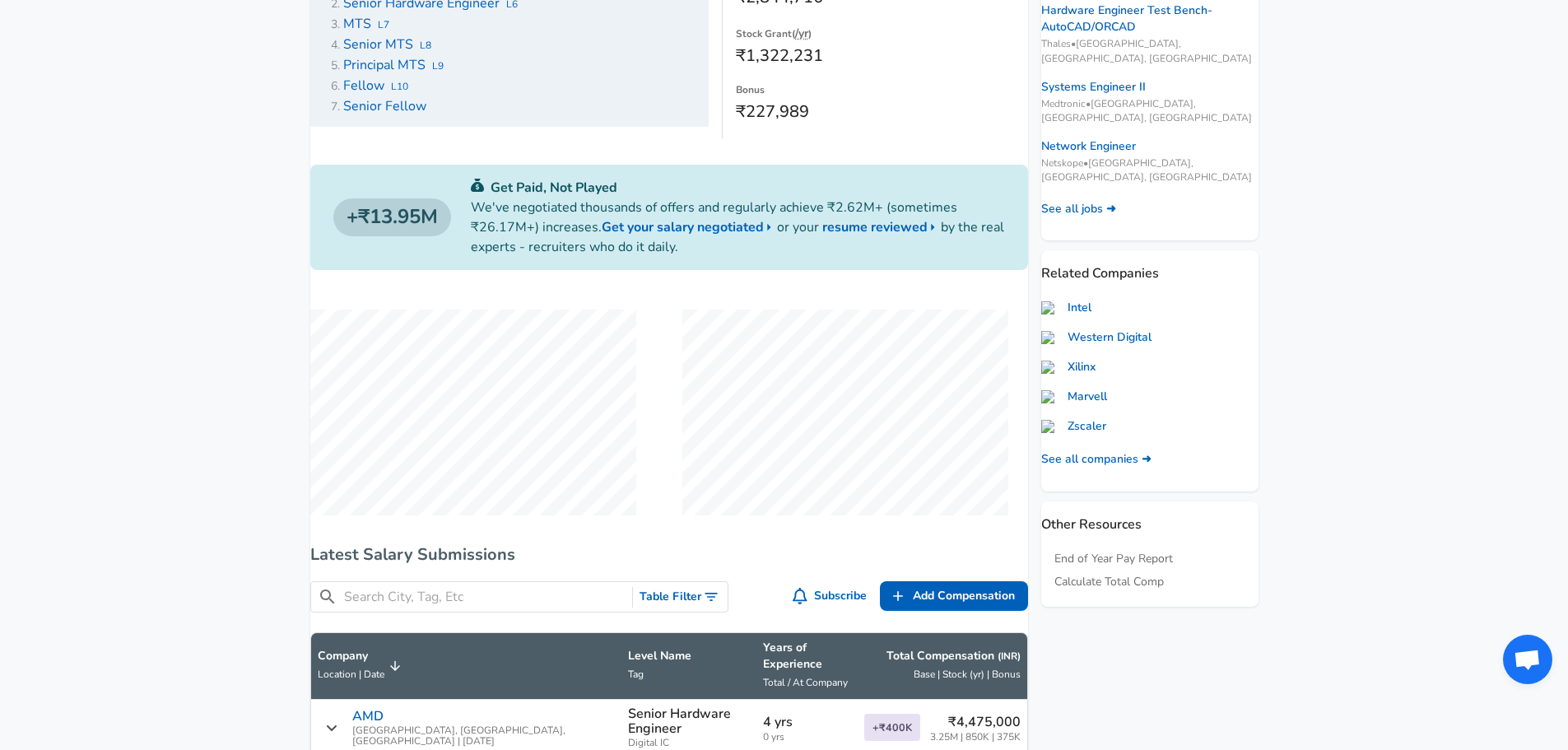
scroll to position [846, 0]
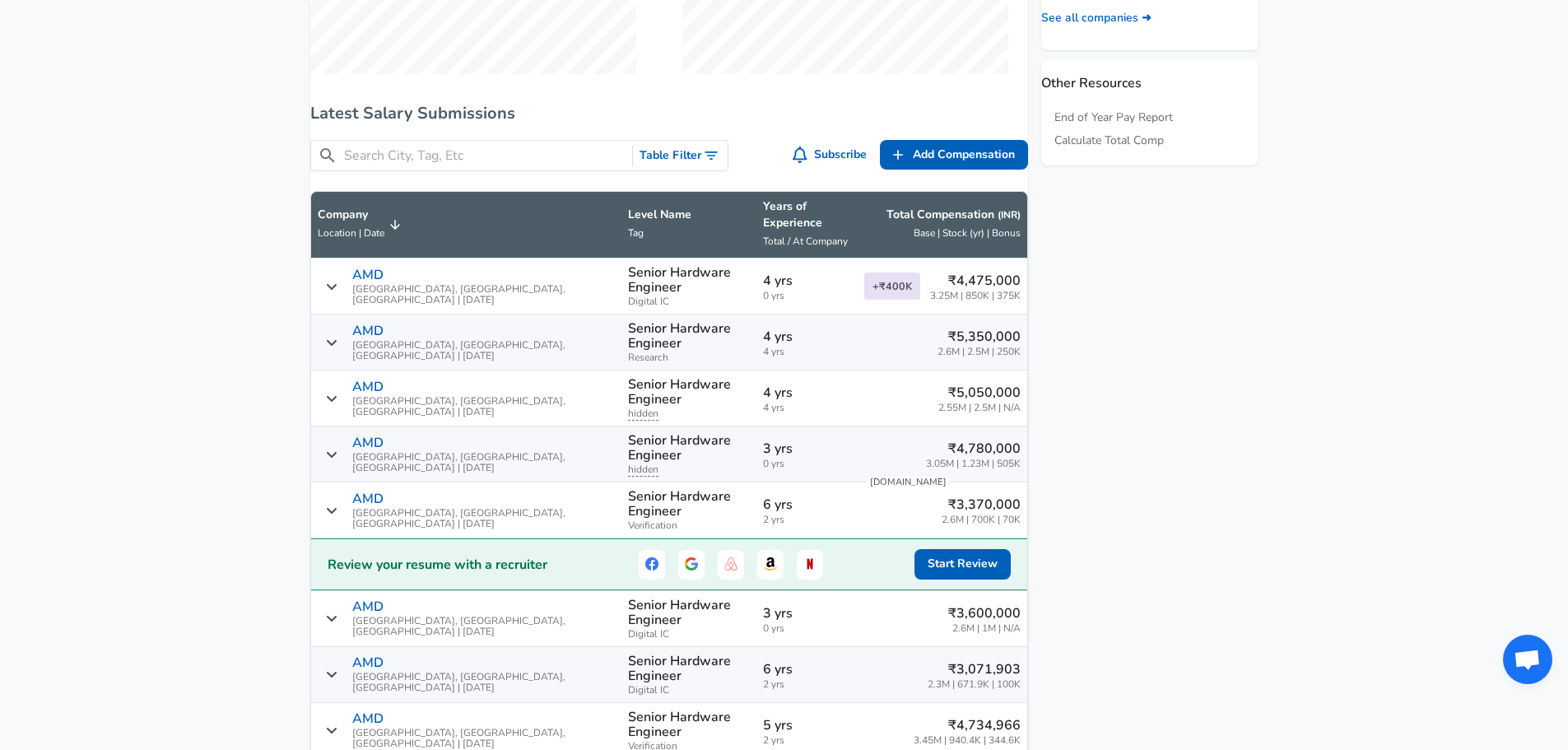
click at [338, 280] on icon "Salary Submissions" at bounding box center [332, 286] width 12 height 13
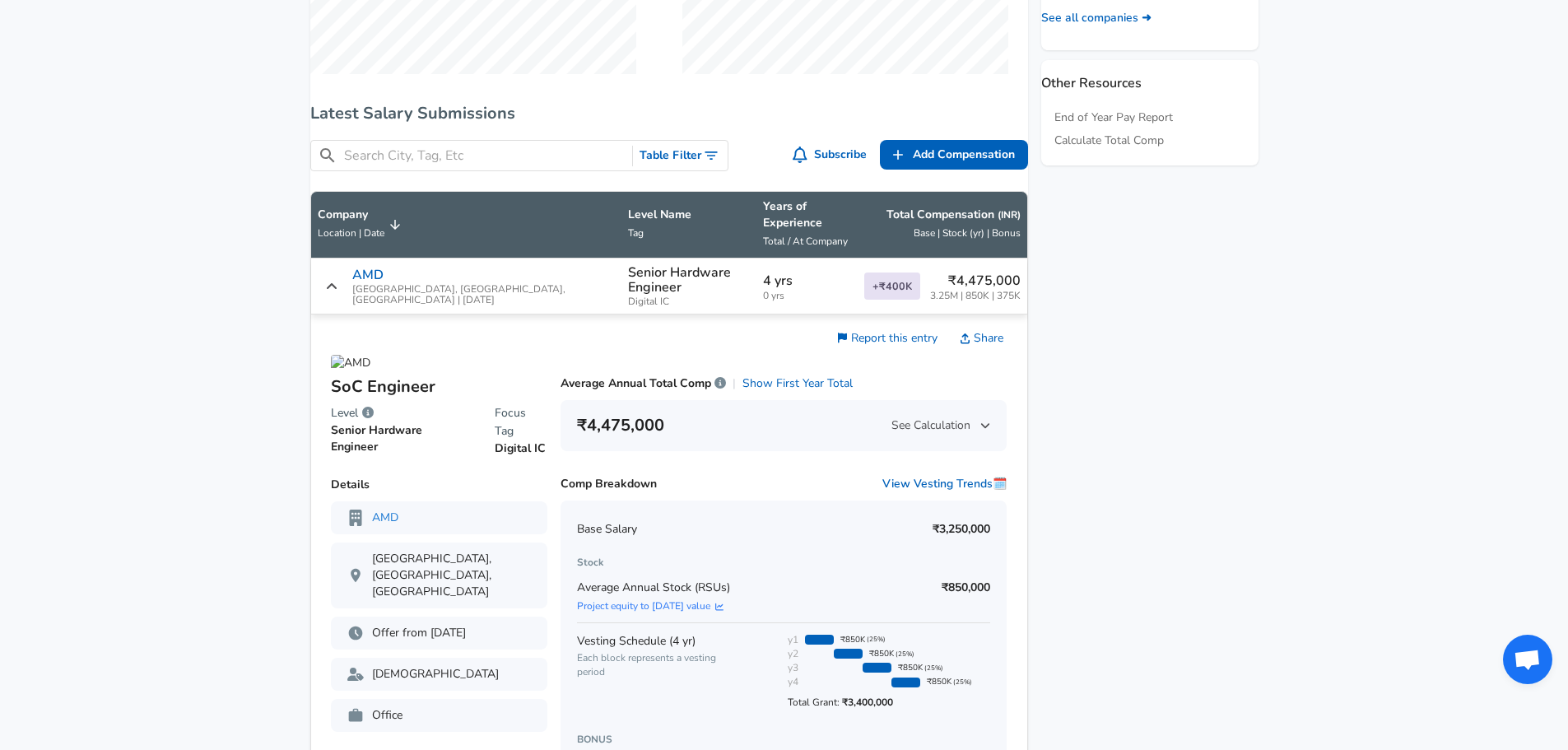
click at [336, 284] on icon "Salary Submissions" at bounding box center [331, 287] width 10 height 6
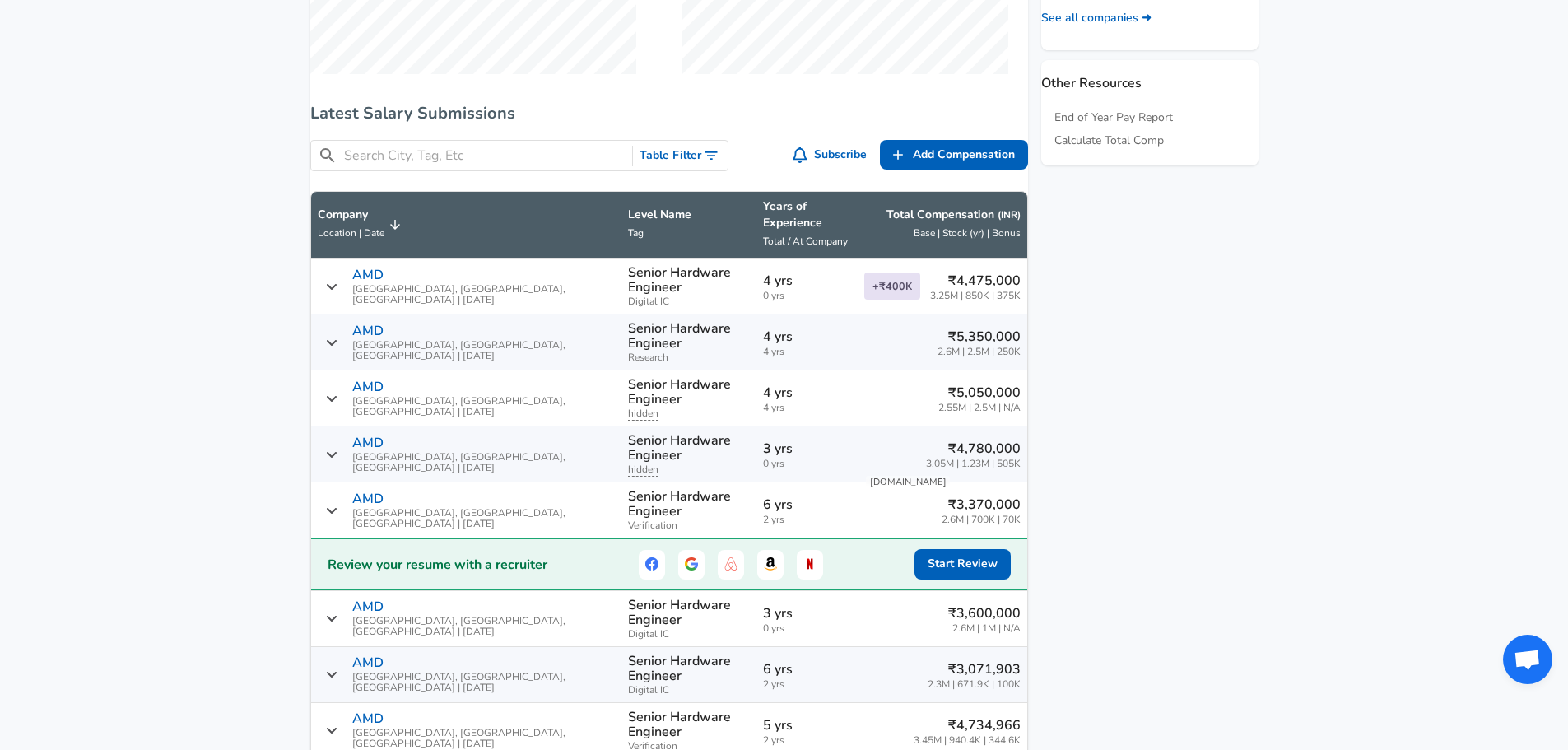
click at [344, 324] on div "AMD [GEOGRAPHIC_DATA], [GEOGRAPHIC_DATA], [GEOGRAPHIC_DATA] | [DATE]" at bounding box center [467, 343] width 298 height 38
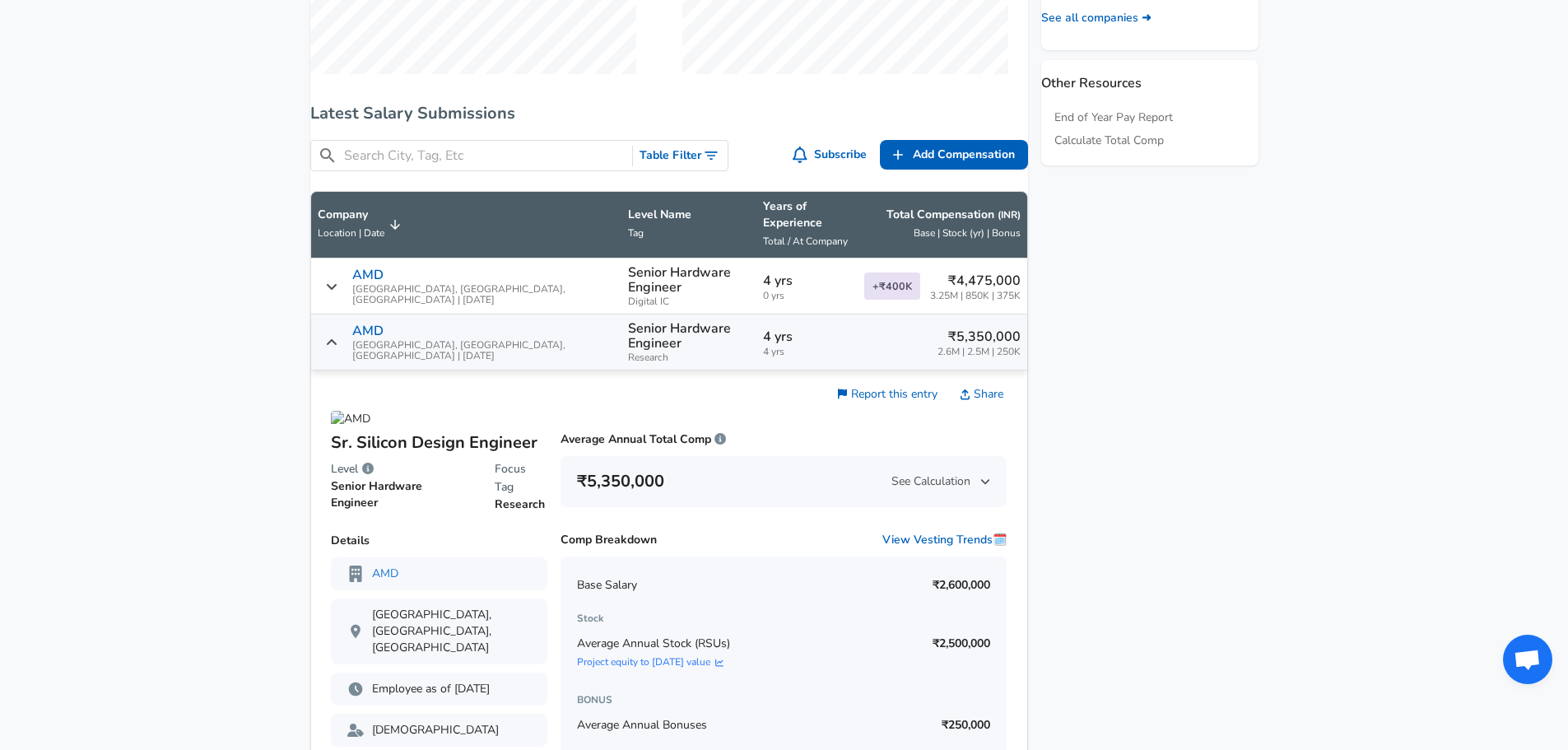
click at [344, 324] on div "AMD [GEOGRAPHIC_DATA], [GEOGRAPHIC_DATA], [GEOGRAPHIC_DATA] | [DATE]" at bounding box center [467, 343] width 298 height 38
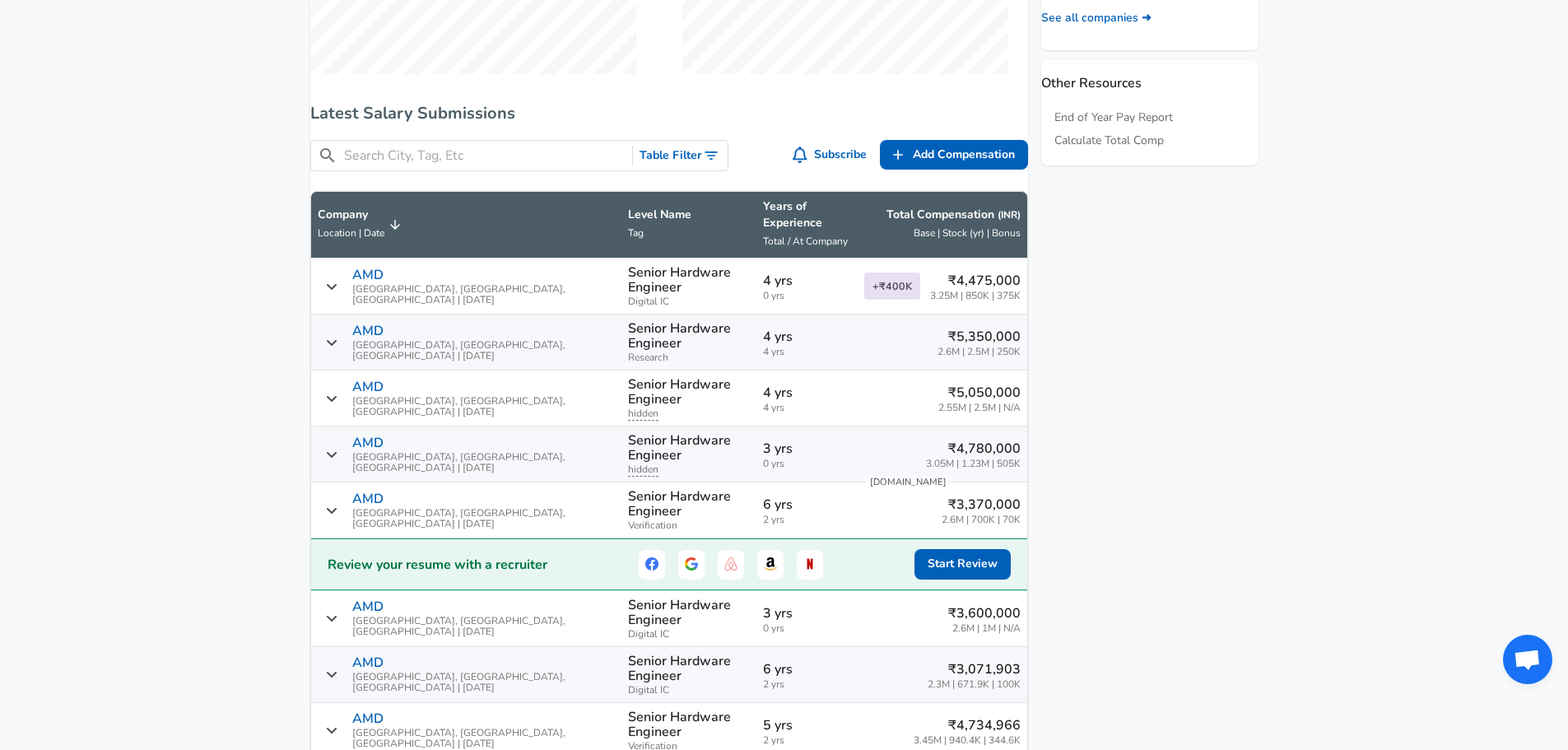
click at [361, 380] on div "AMD [GEOGRAPHIC_DATA], [GEOGRAPHIC_DATA], [GEOGRAPHIC_DATA] | [DATE]" at bounding box center [467, 399] width 298 height 38
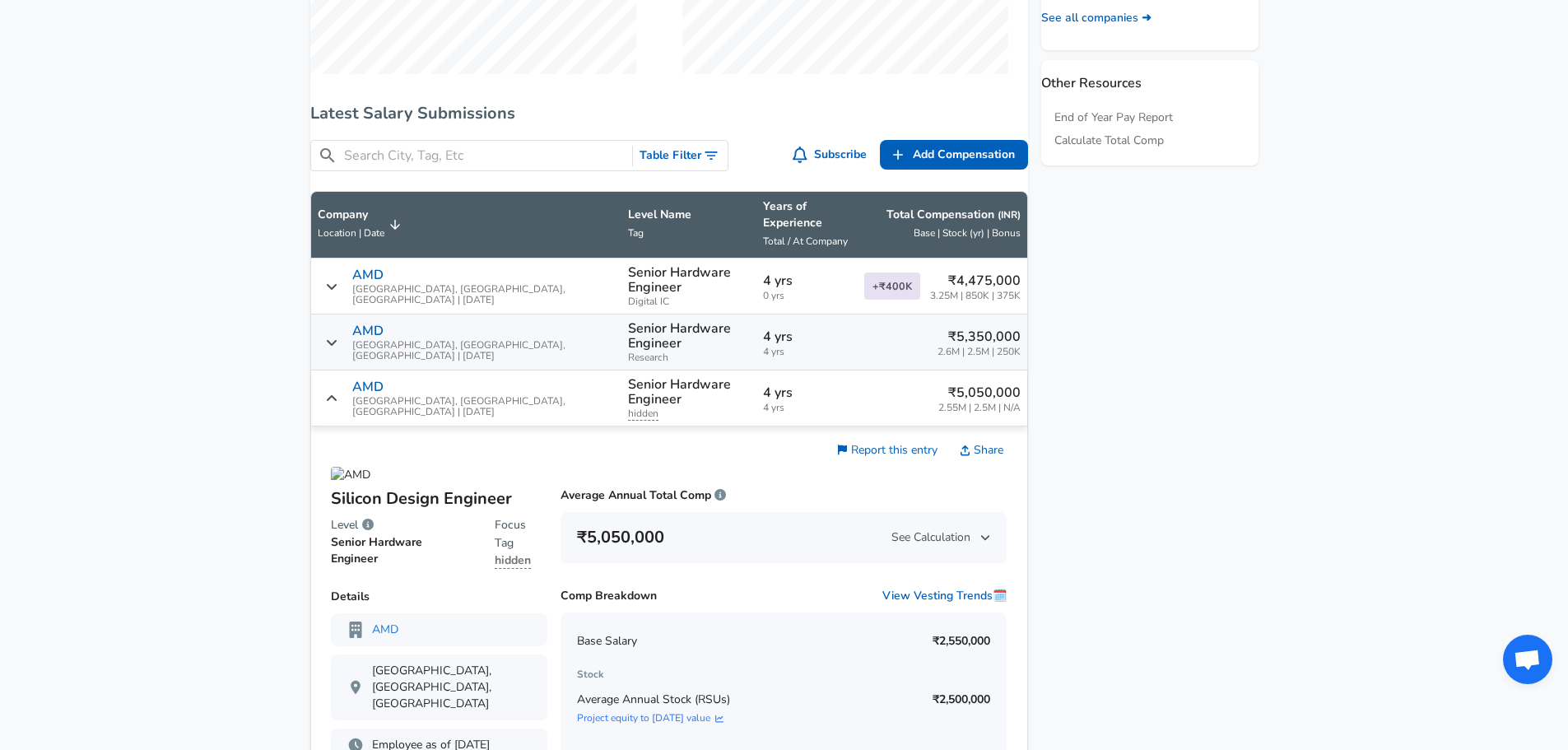
click at [361, 380] on div "AMD [GEOGRAPHIC_DATA], [GEOGRAPHIC_DATA], [GEOGRAPHIC_DATA] | [DATE]" at bounding box center [467, 399] width 298 height 38
